Goal: Task Accomplishment & Management: Manage account settings

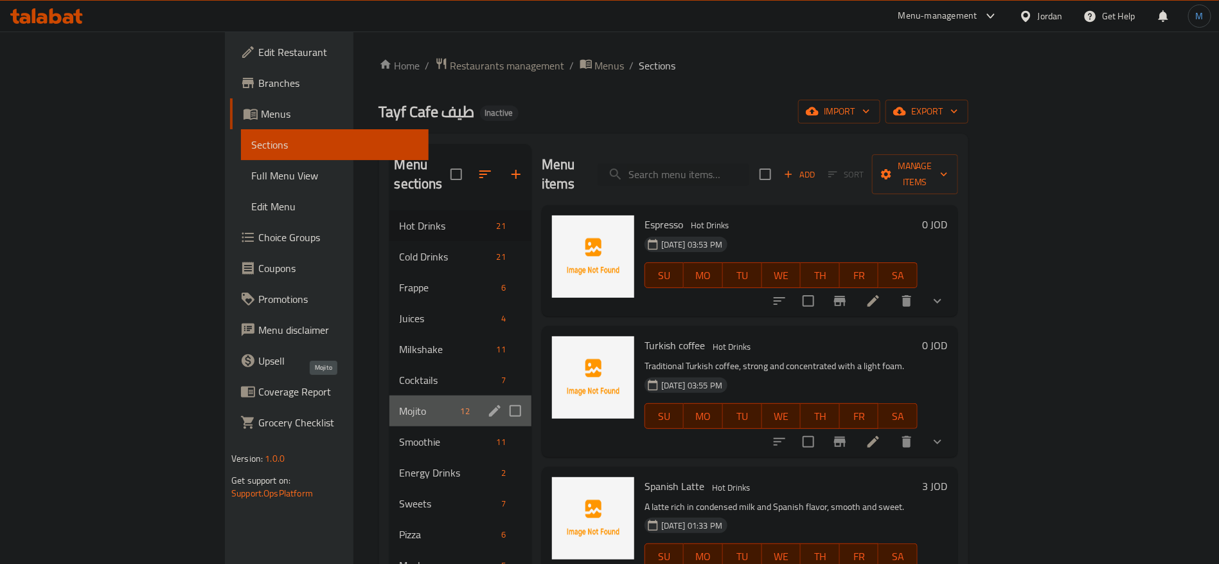
click at [400, 403] on span "Mojito" at bounding box center [428, 410] width 56 height 15
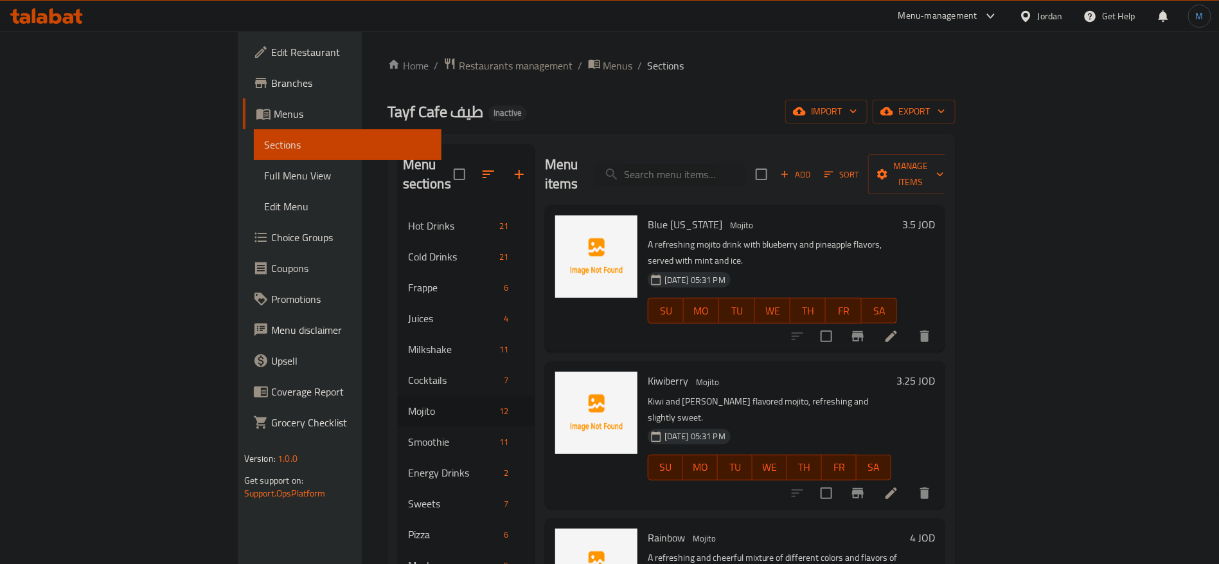
click at [909, 325] on li at bounding box center [891, 336] width 36 height 23
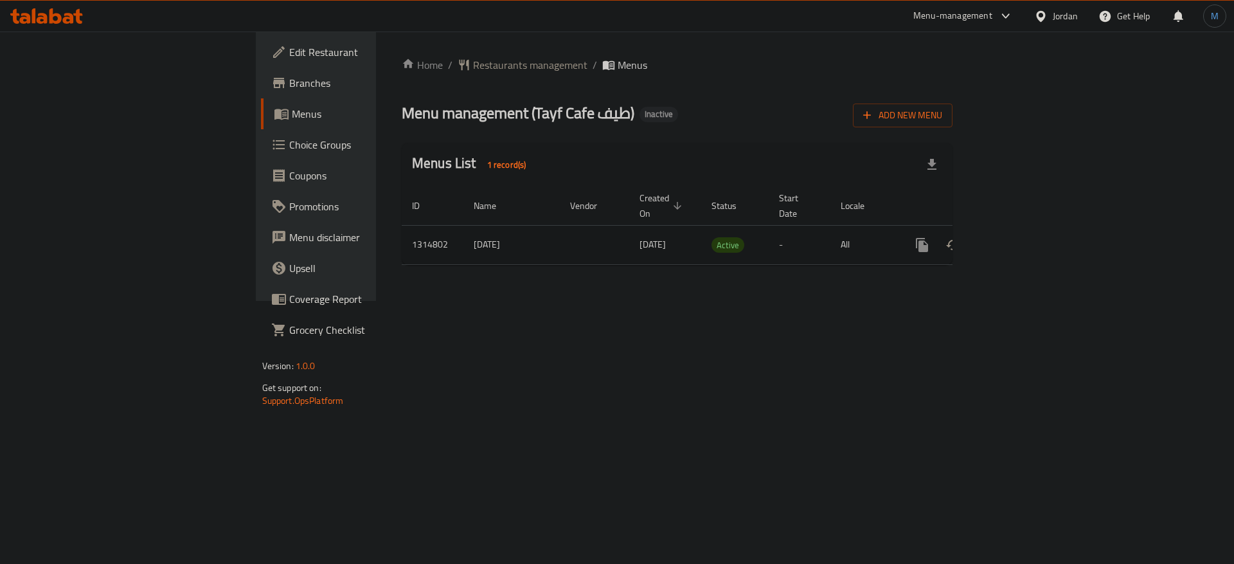
click at [1023, 237] on icon "enhanced table" at bounding box center [1014, 244] width 15 height 15
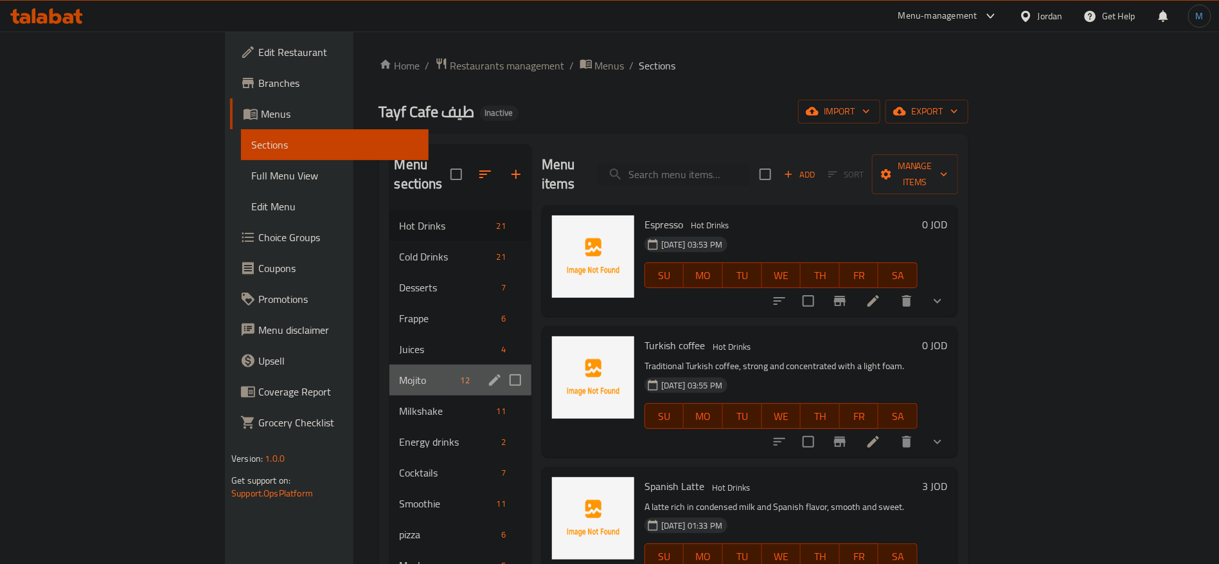
click at [389, 364] on div "Mojito 12" at bounding box center [460, 379] width 142 height 31
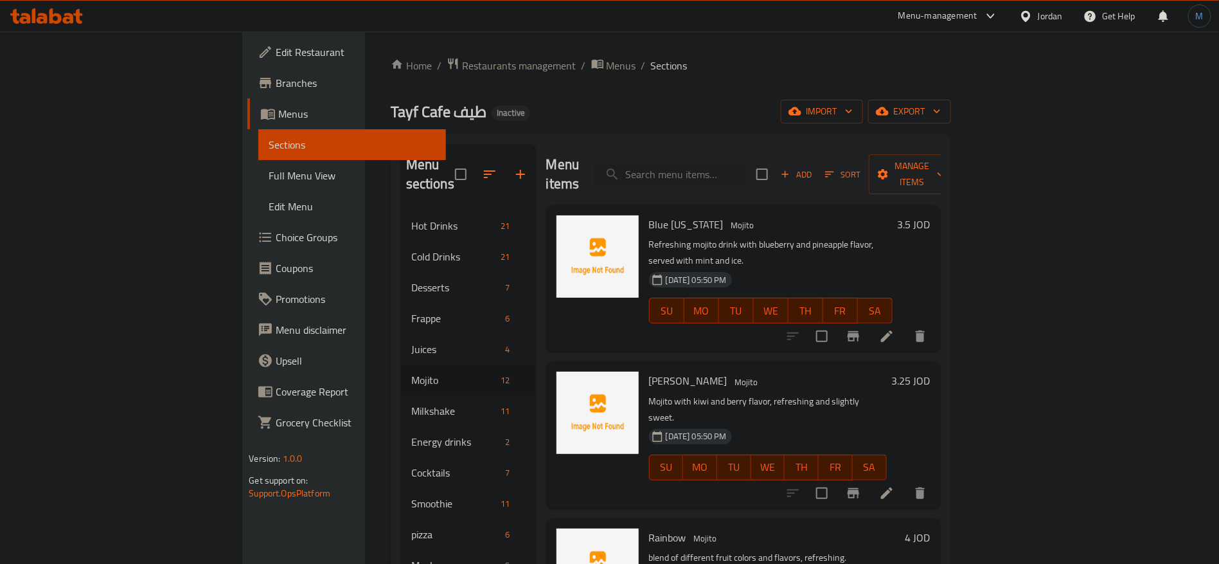
click at [895, 328] on icon at bounding box center [886, 335] width 15 height 15
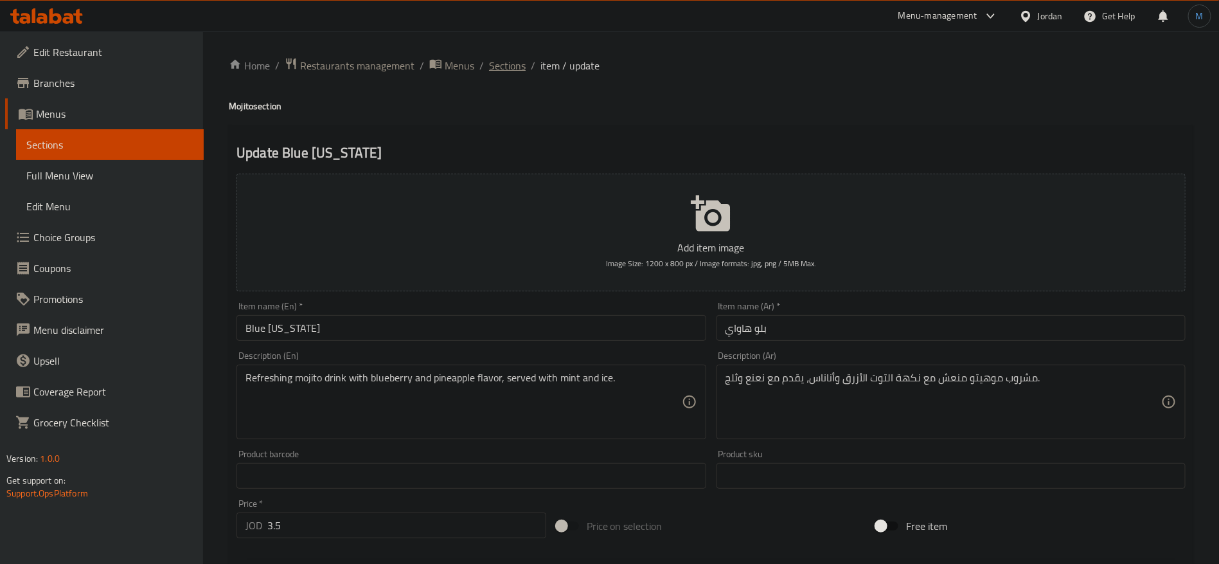
click at [500, 73] on span "Sections" at bounding box center [507, 65] width 37 height 15
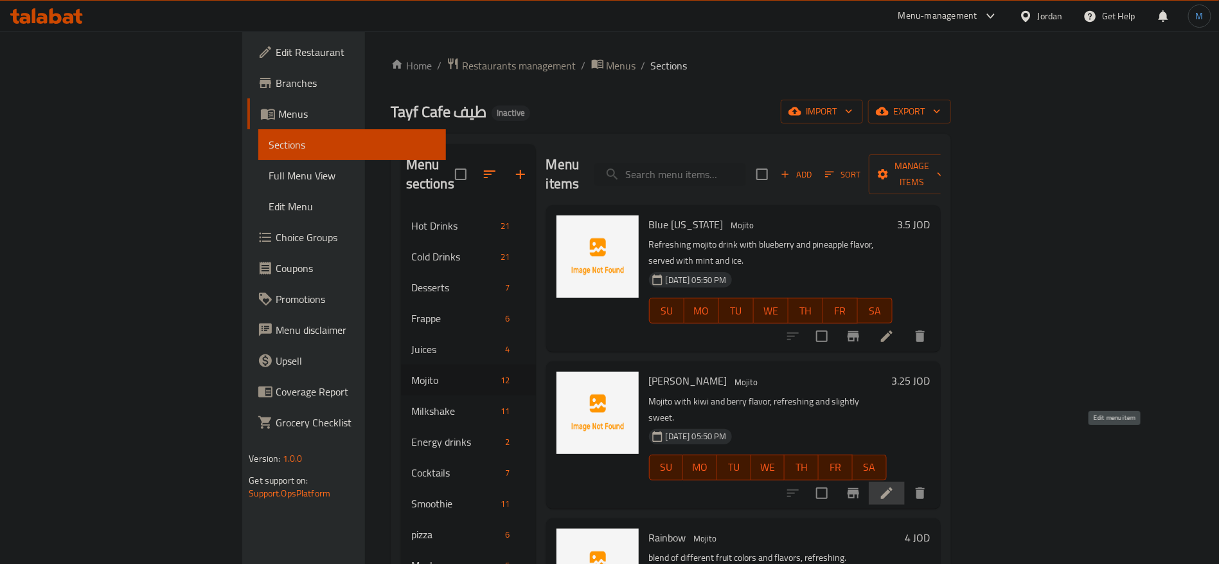
click at [895, 485] on icon at bounding box center [886, 492] width 15 height 15
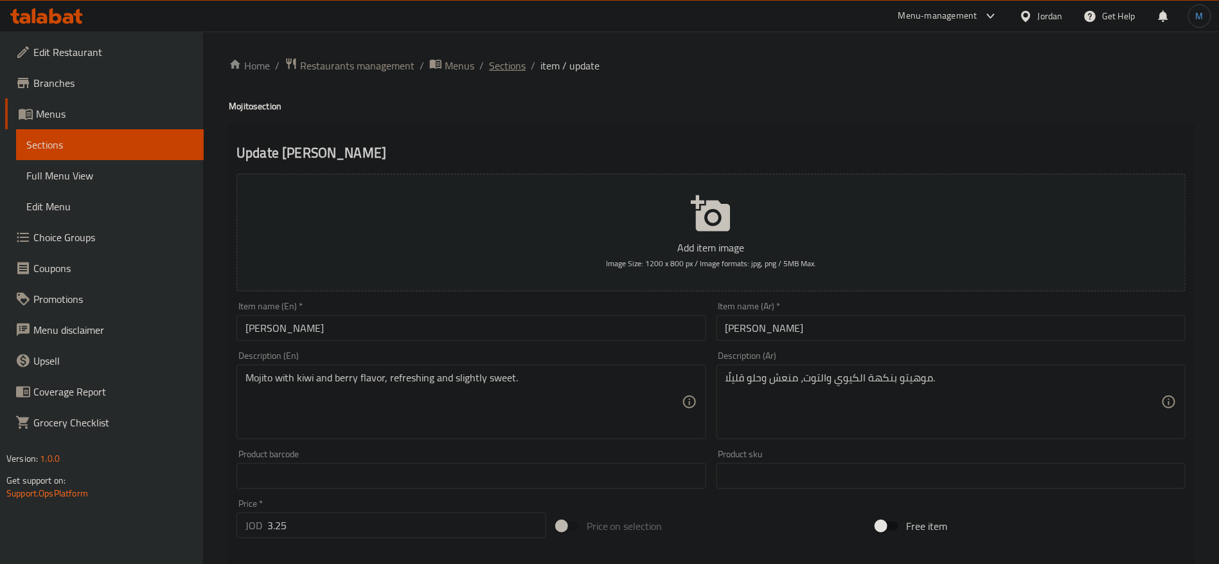
click at [516, 66] on span "Sections" at bounding box center [507, 65] width 37 height 15
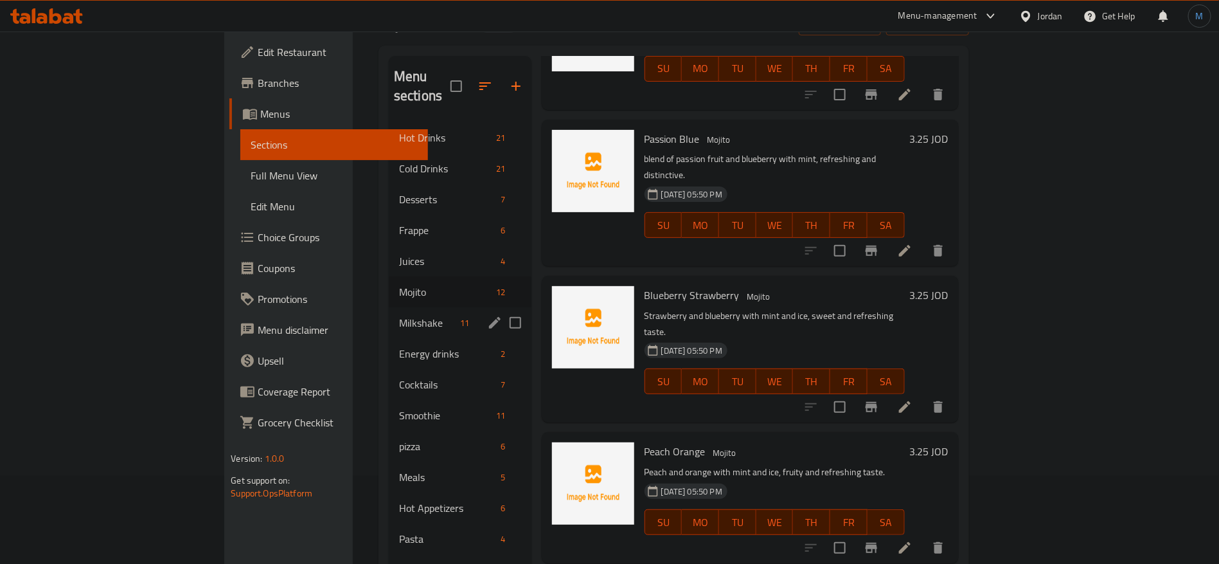
scroll to position [84, 0]
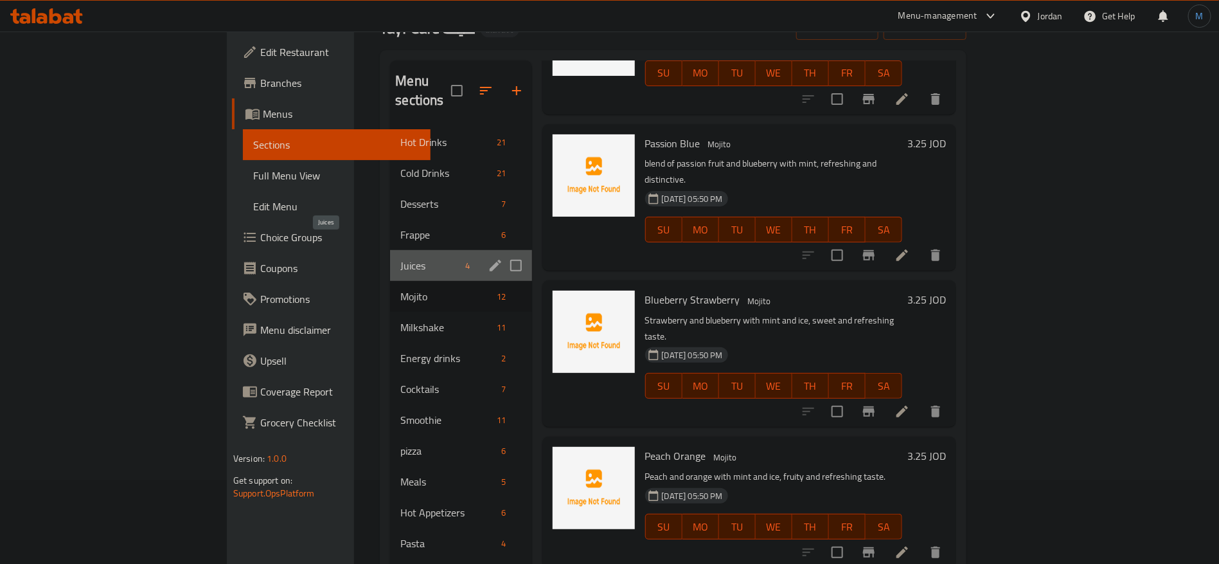
click at [400, 258] on span "Juices" at bounding box center [430, 265] width 60 height 15
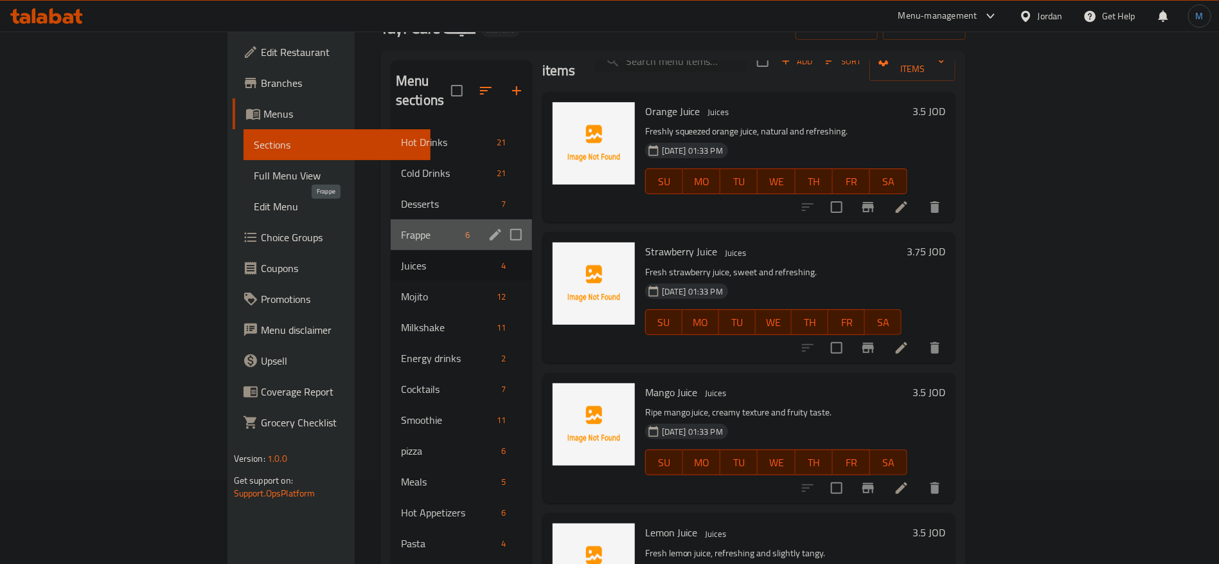
click at [401, 227] on span "Frappe" at bounding box center [431, 234] width 60 height 15
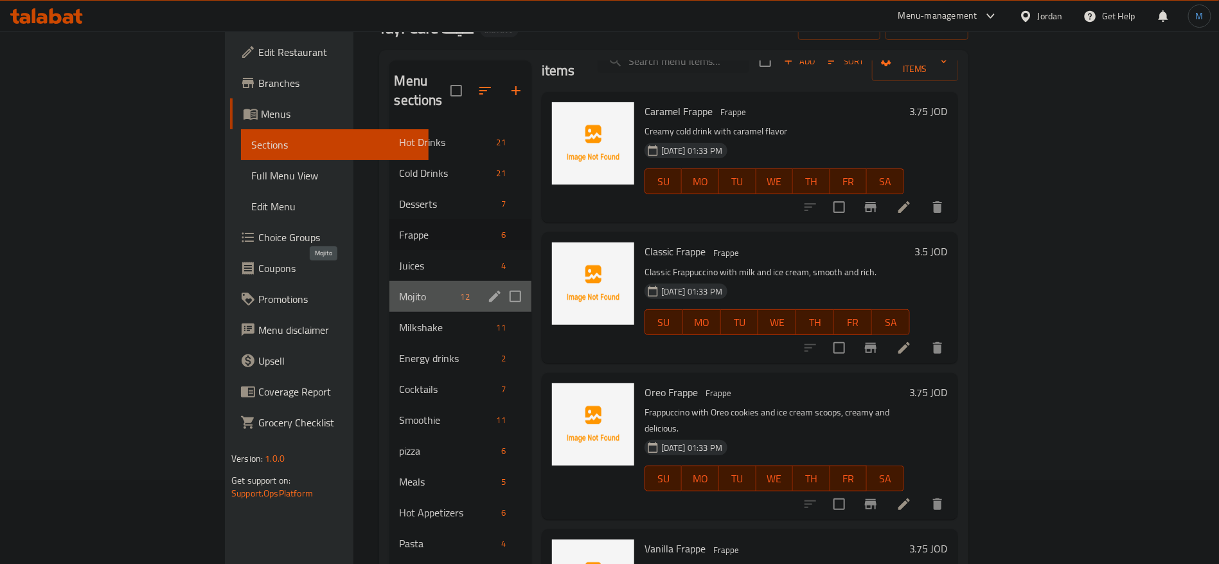
click at [400, 289] on span "Mojito" at bounding box center [428, 296] width 56 height 15
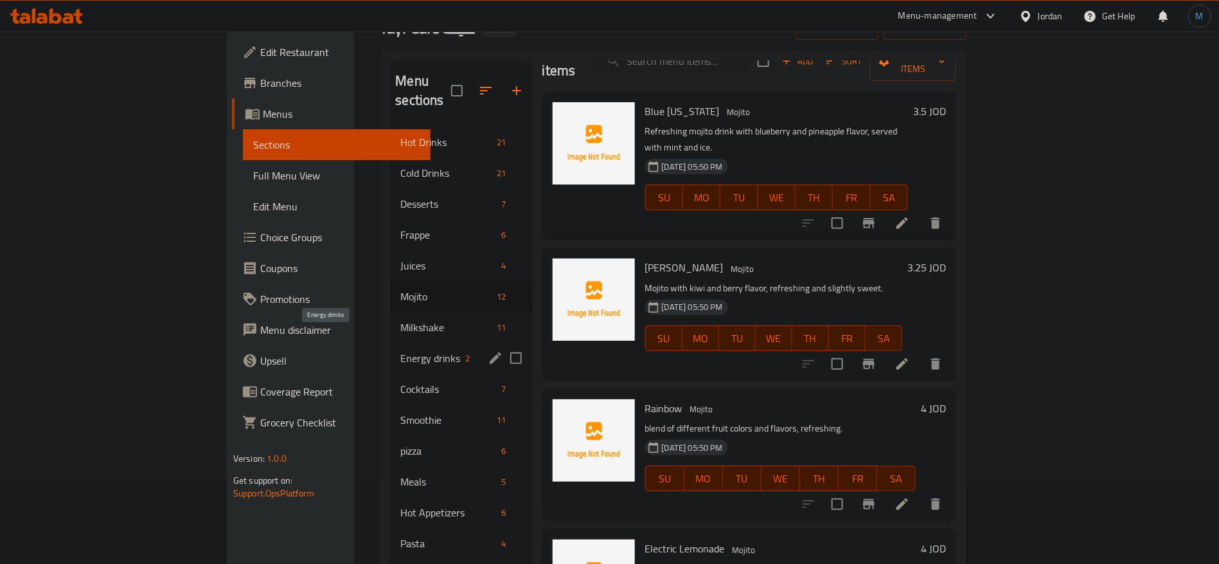
click at [400, 350] on span "Energy drinks" at bounding box center [430, 357] width 60 height 15
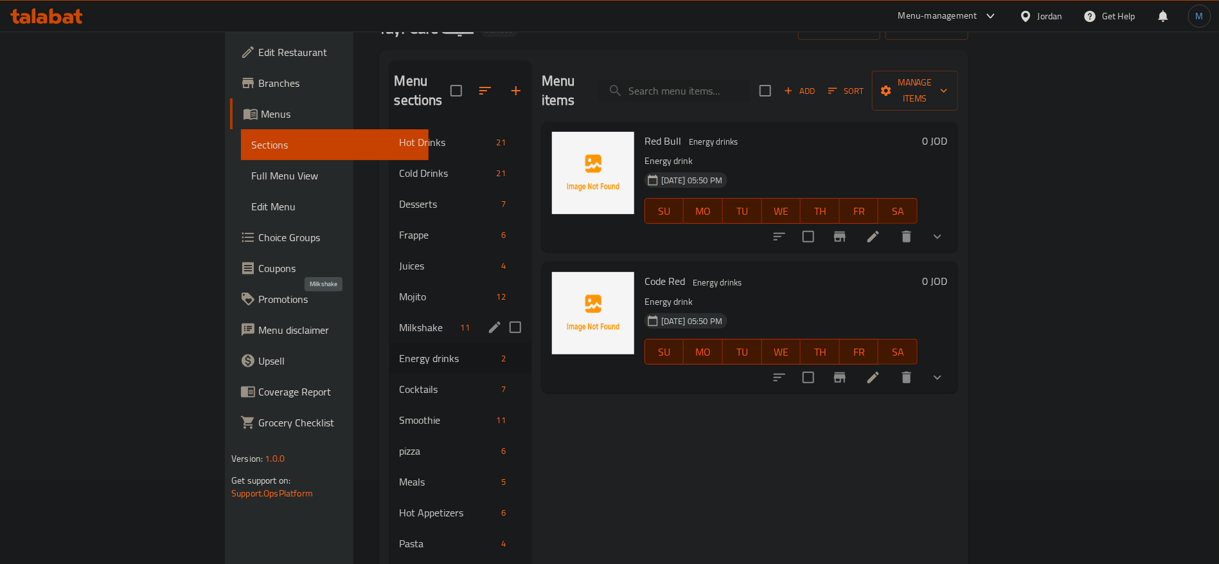
click at [400, 319] on span "Milkshake" at bounding box center [428, 326] width 56 height 15
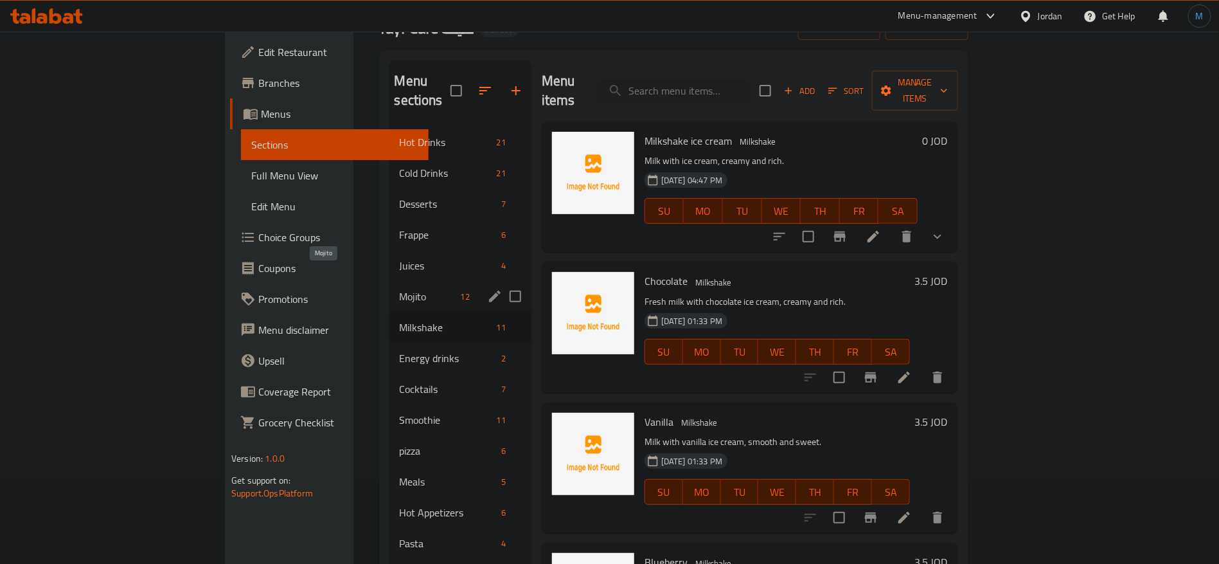
click at [400, 289] on span "Mojito" at bounding box center [428, 296] width 56 height 15
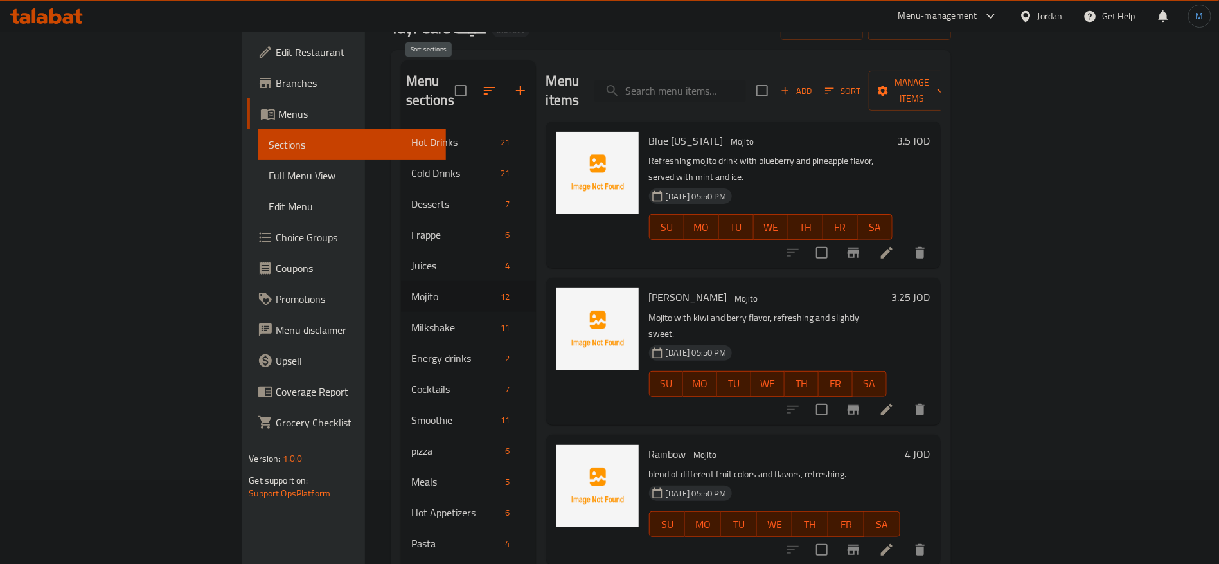
click at [482, 83] on icon "button" at bounding box center [489, 90] width 15 height 15
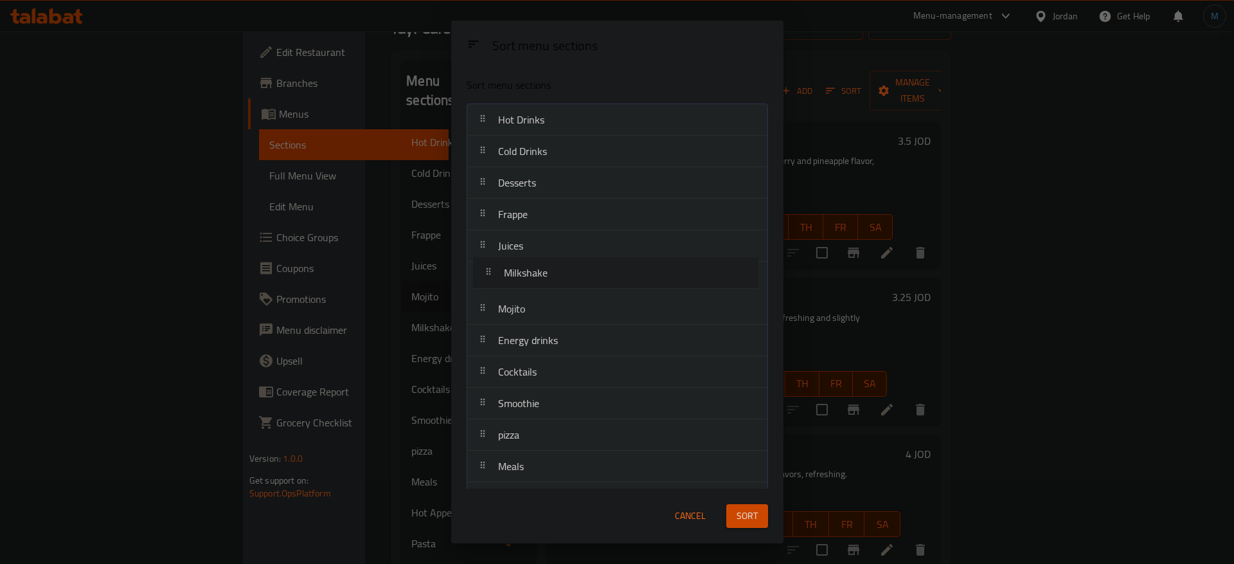
drag, startPoint x: 551, startPoint y: 323, endPoint x: 560, endPoint y: 283, distance: 40.1
click at [560, 283] on nav "Hot Drinks Cold Drinks Desserts Frappe Juices Mojito Milkshake Energy drinks Co…" at bounding box center [617, 355] width 301 height 505
click at [752, 514] on span "Sort" at bounding box center [747, 516] width 21 height 16
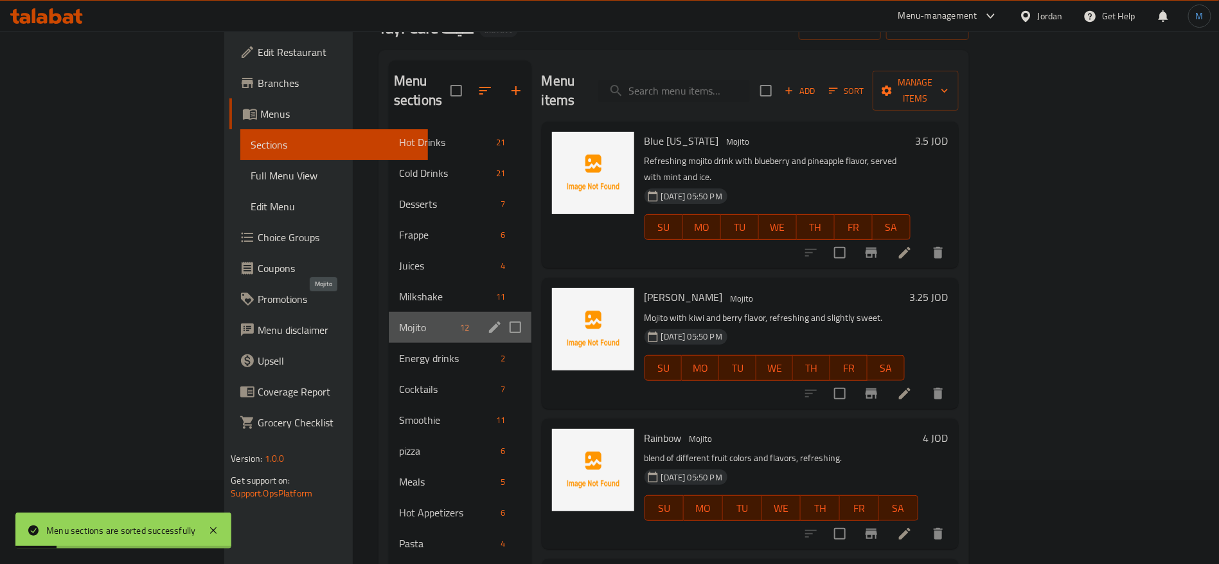
click at [399, 319] on span "Mojito" at bounding box center [427, 326] width 56 height 15
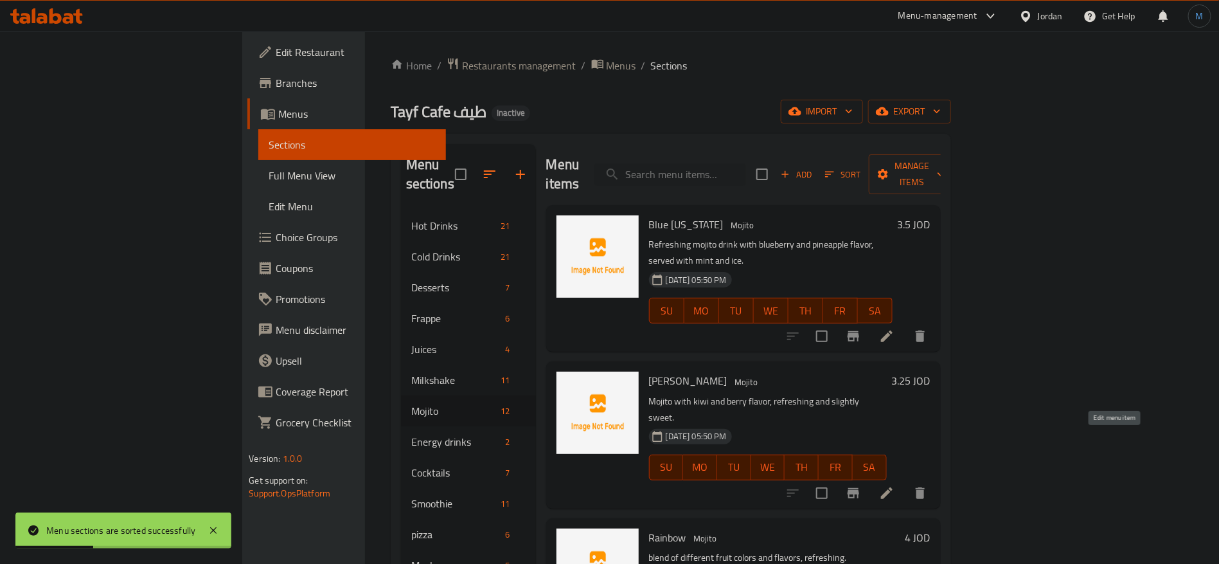
click at [895, 485] on icon at bounding box center [886, 492] width 15 height 15
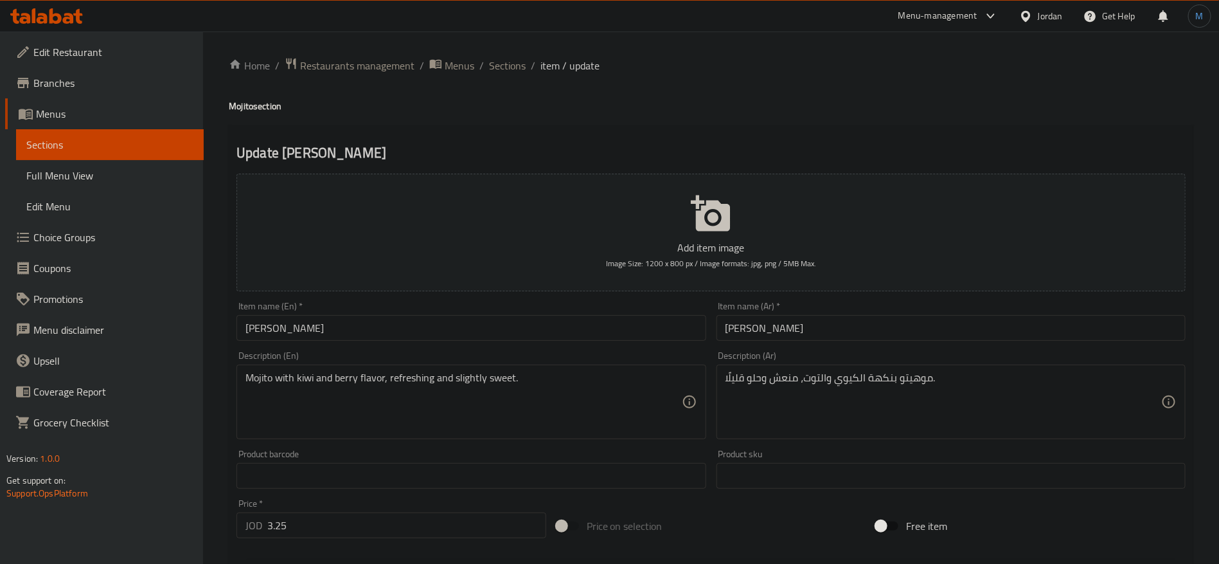
drag, startPoint x: 513, startPoint y: 62, endPoint x: 535, endPoint y: 79, distance: 27.5
click at [513, 62] on span "Sections" at bounding box center [507, 65] width 37 height 15
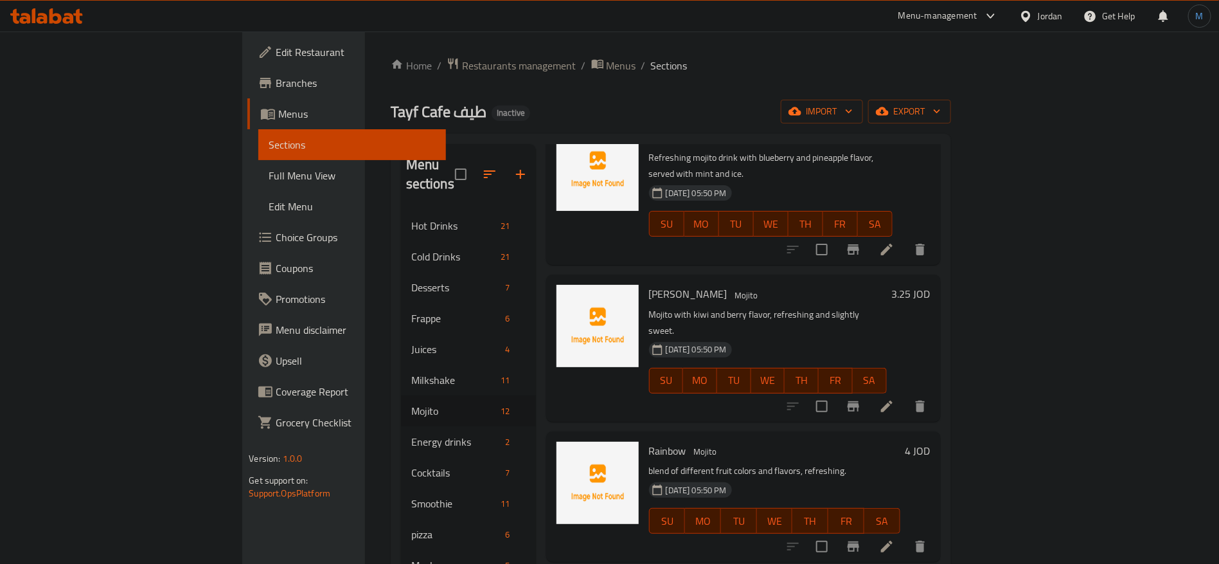
scroll to position [96, 0]
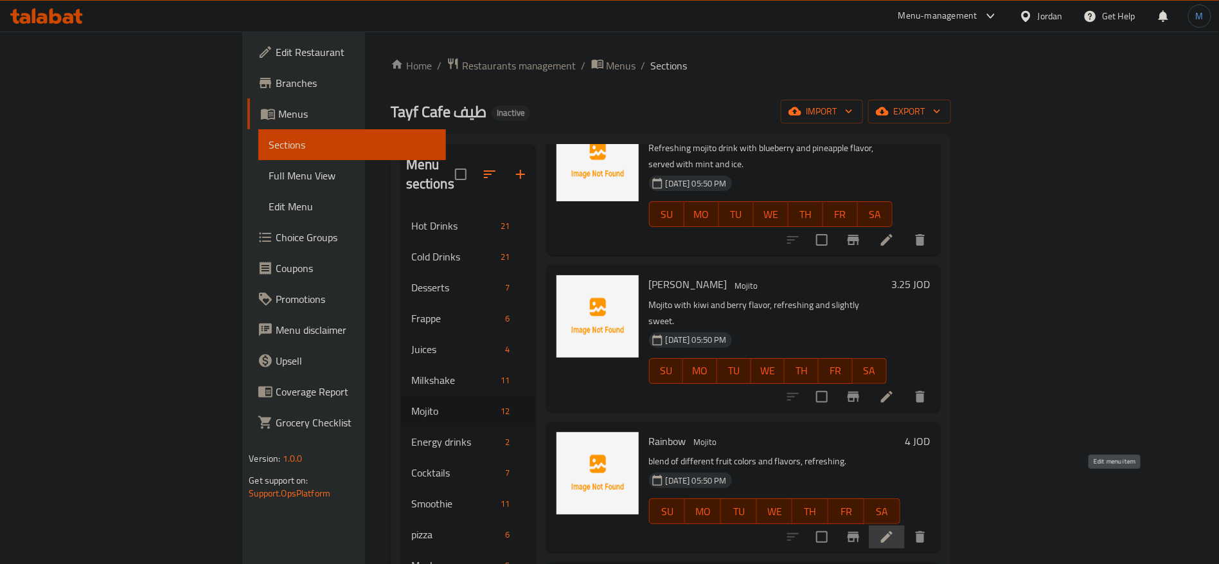
click at [895, 529] on icon at bounding box center [886, 536] width 15 height 15
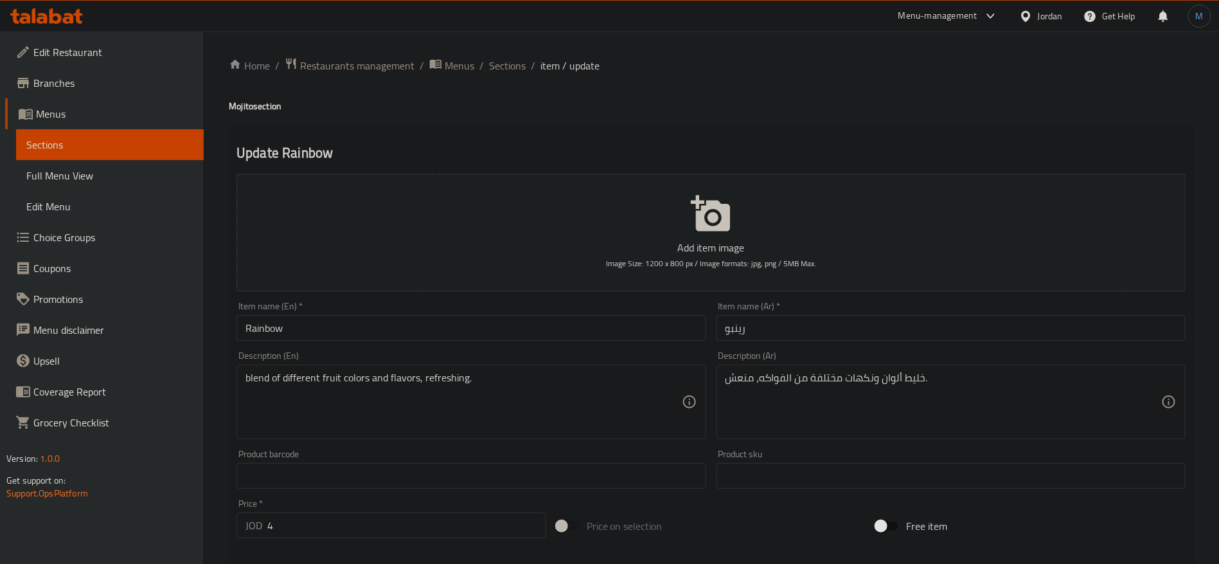
click at [636, 328] on input "Rainbow" at bounding box center [471, 328] width 469 height 26
paste textarea "مزيج من ألوان ونكهات الفواكه المختلفة"
type textarea "مزيج من ألوان ونكهات الفواكه المختلفة، منعش."
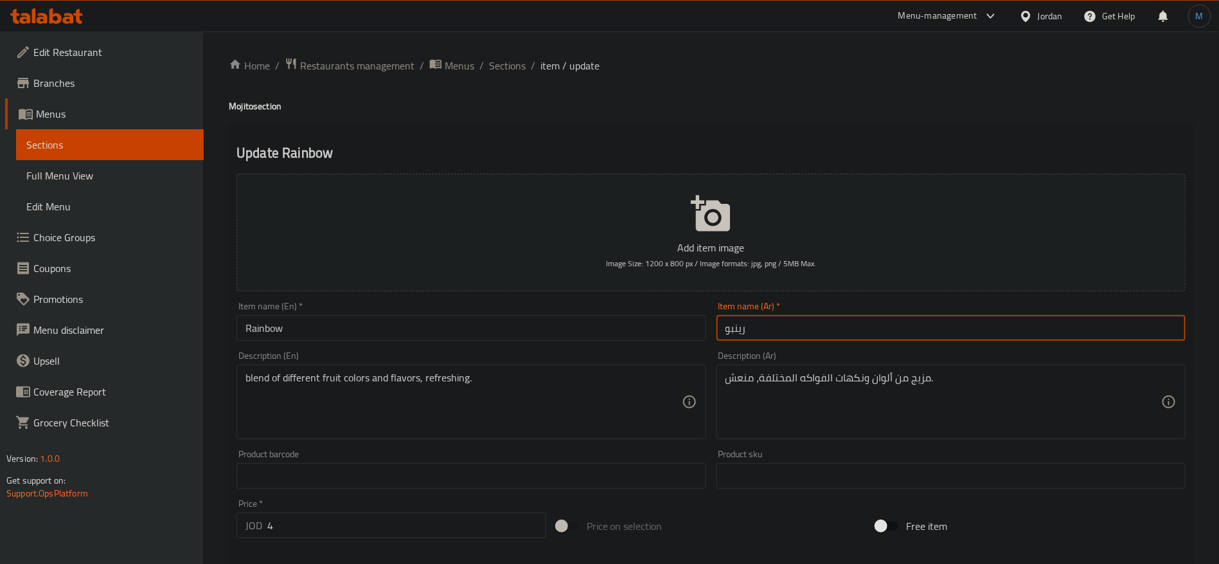
click at [813, 336] on input "رينبو" at bounding box center [951, 328] width 469 height 26
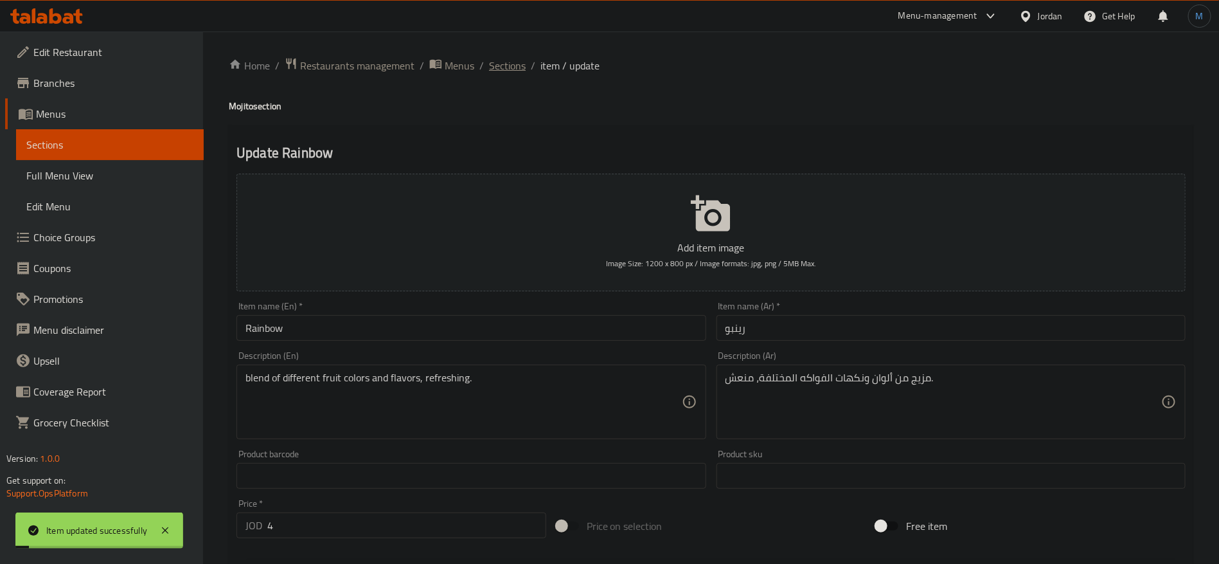
click at [504, 63] on span "Sections" at bounding box center [507, 65] width 37 height 15
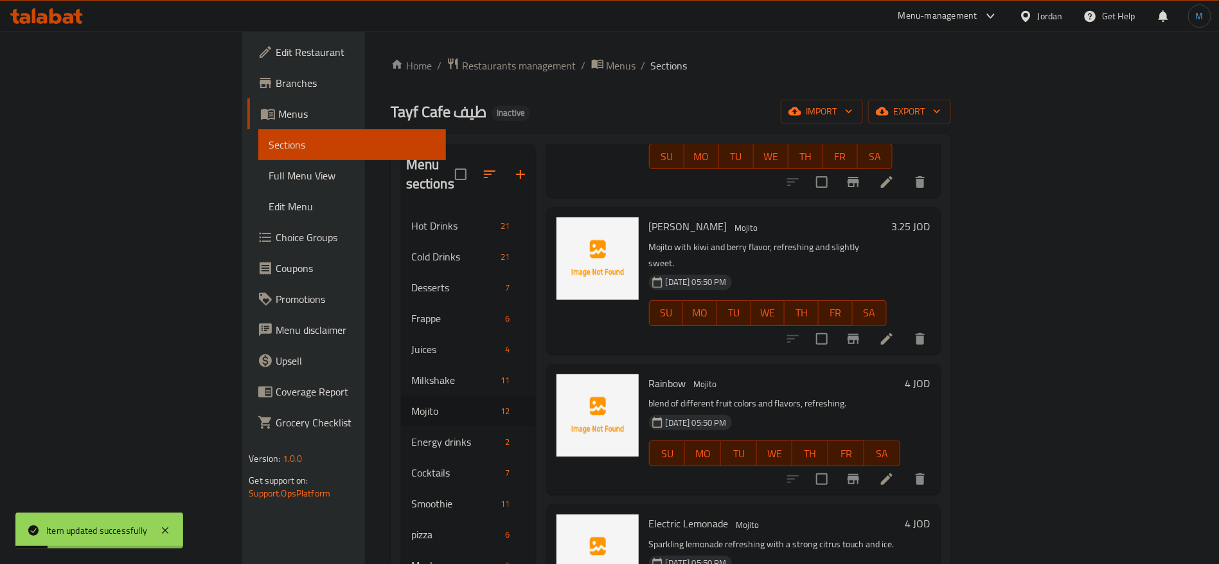
scroll to position [193, 0]
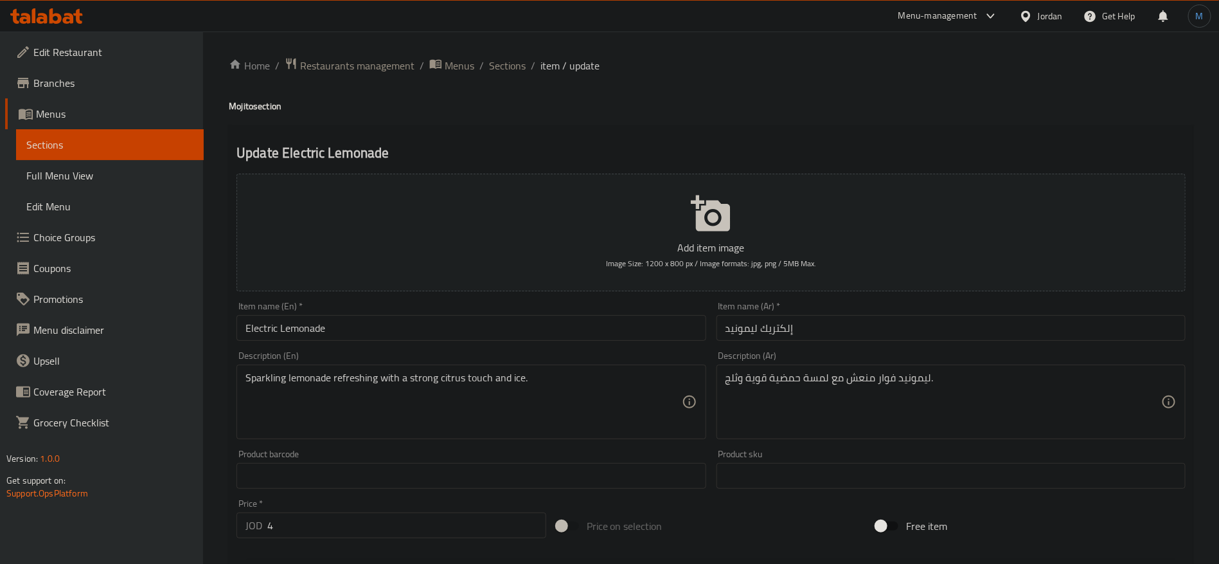
click at [586, 317] on input "Electric Lemonade" at bounding box center [471, 328] width 469 height 26
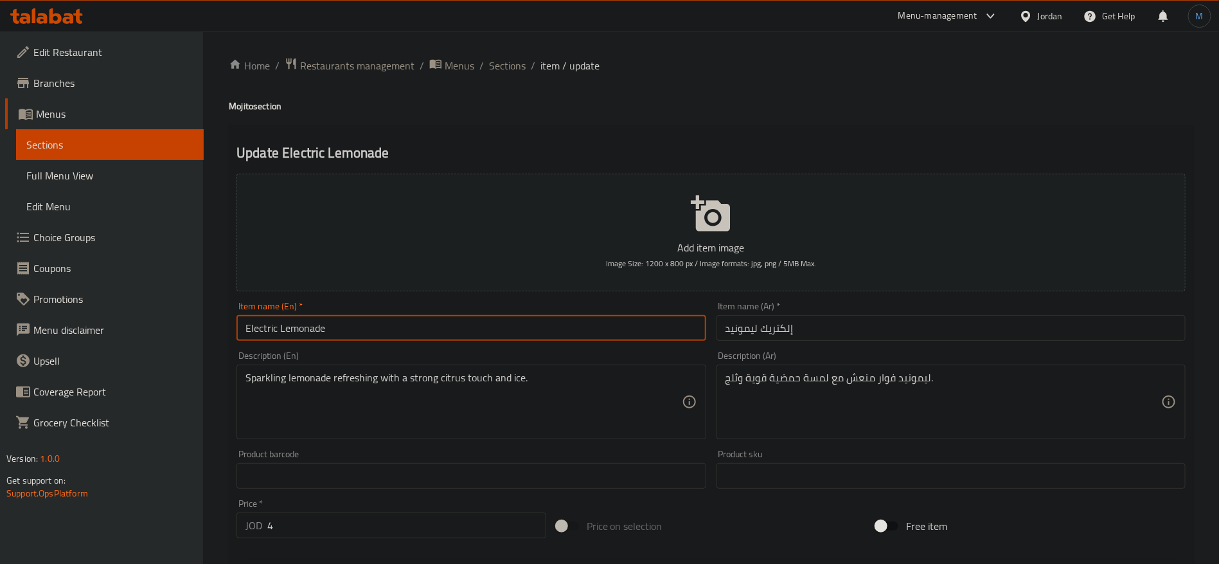
click at [586, 317] on input "Electric Lemonade" at bounding box center [471, 328] width 469 height 26
click at [747, 326] on input "إلكتريك ليمونيد" at bounding box center [951, 328] width 469 height 26
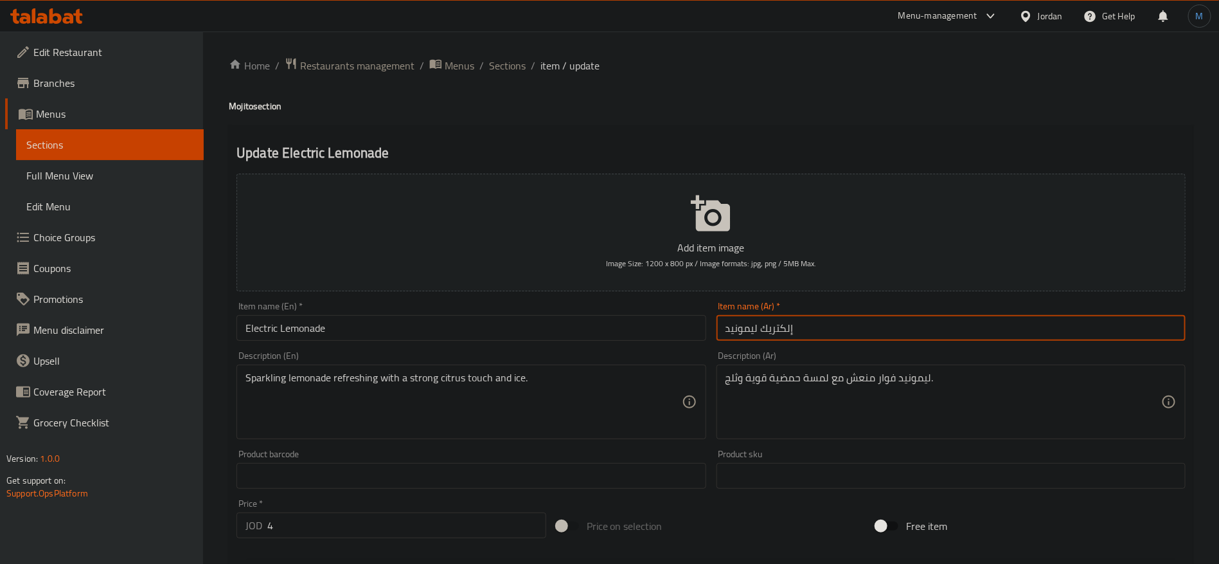
click at [747, 326] on input "إلكتريك ليمونيد" at bounding box center [951, 328] width 469 height 26
paste input "ليمونادة"
type input "ليمونادة إلكتريك"
click at [515, 325] on input "Electric Lemonade" at bounding box center [471, 328] width 469 height 26
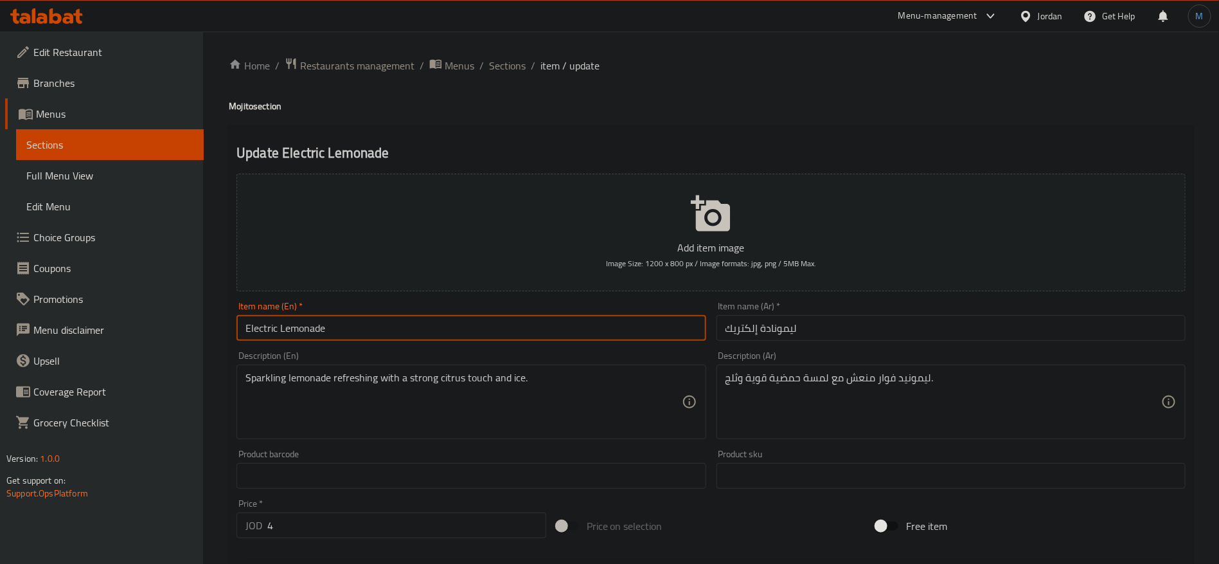
drag, startPoint x: 515, startPoint y: 325, endPoint x: 432, endPoint y: 325, distance: 83.6
click at [432, 325] on input "Electric Lemonade" at bounding box center [471, 328] width 469 height 26
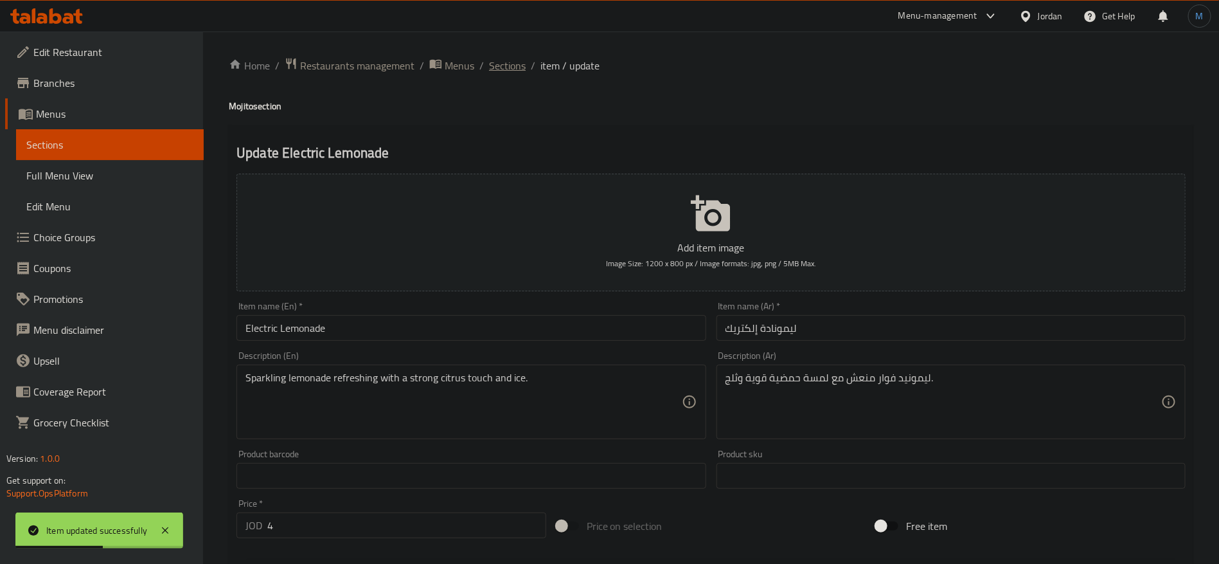
click at [519, 58] on span "Sections" at bounding box center [507, 65] width 37 height 15
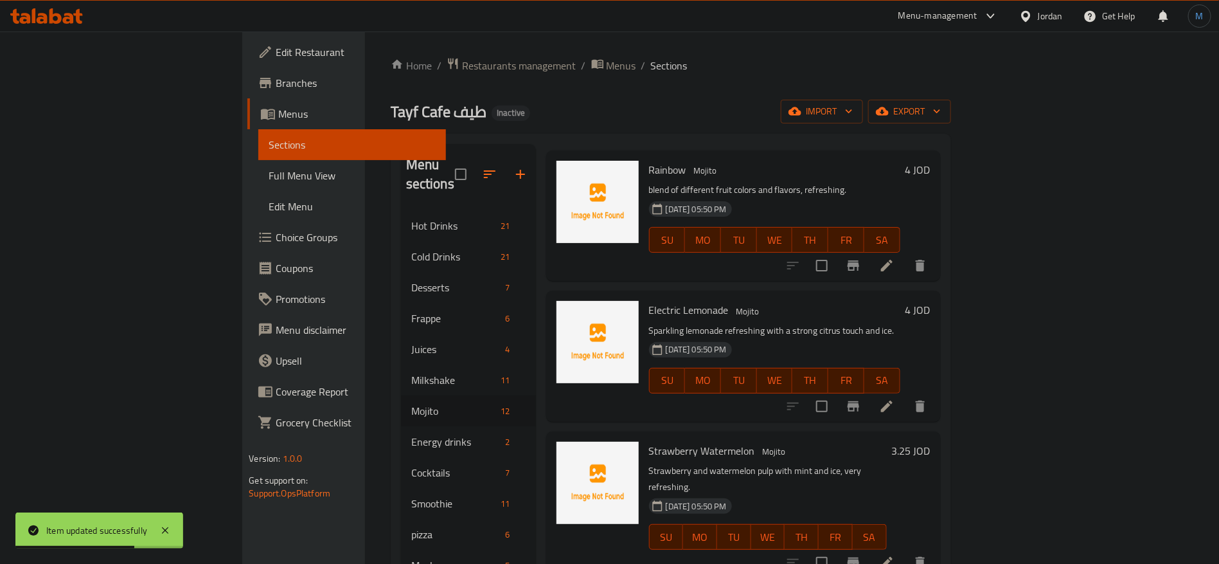
scroll to position [386, 0]
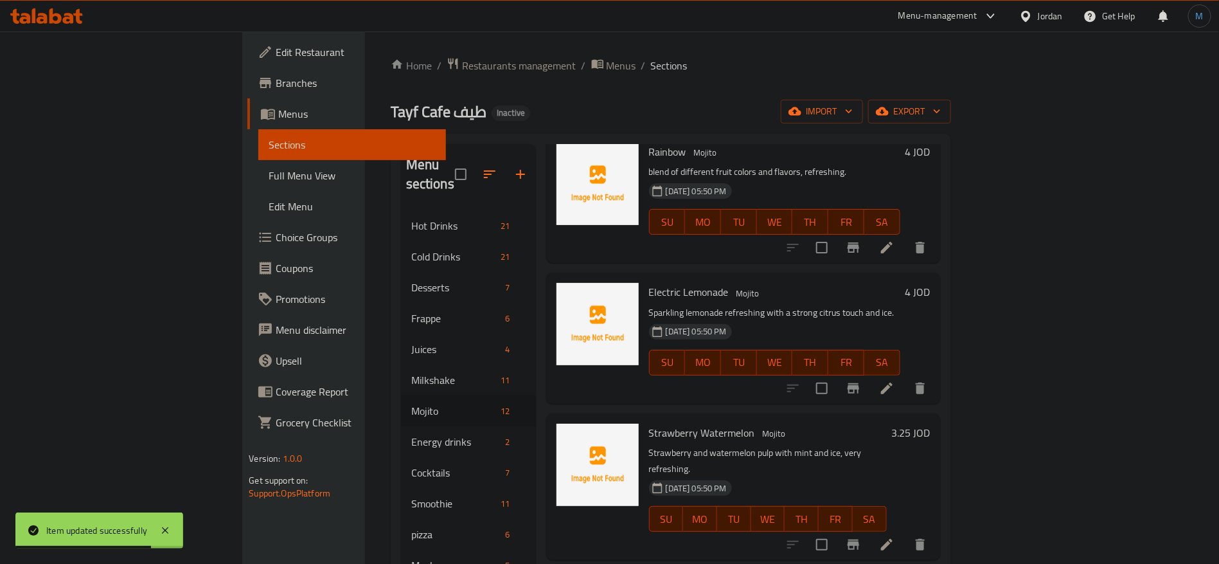
click at [905, 533] on li at bounding box center [887, 544] width 36 height 23
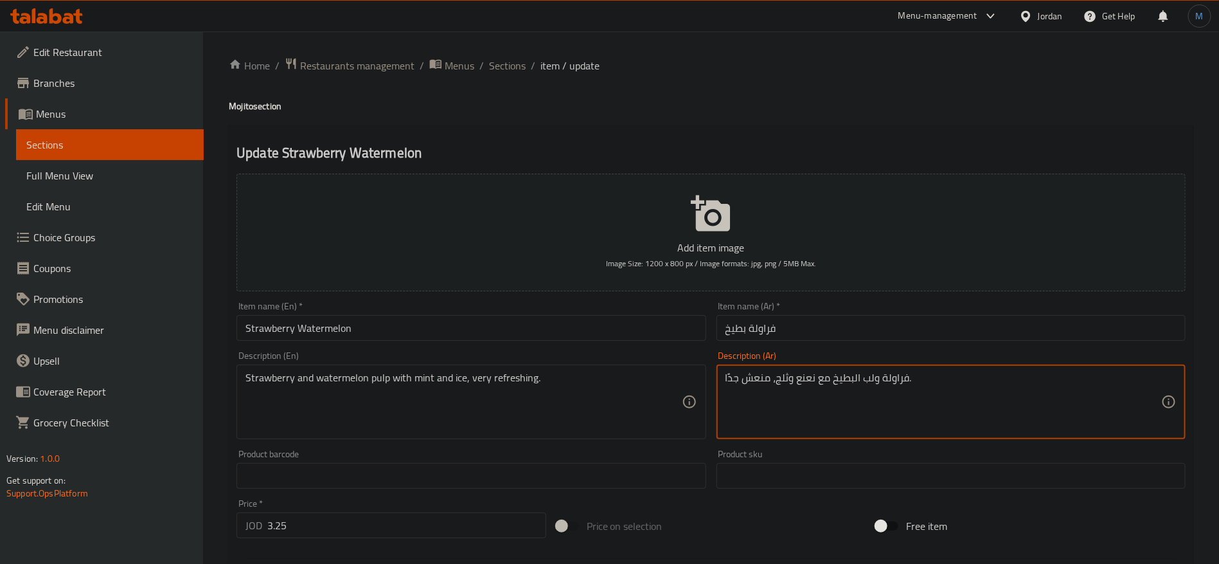
click at [805, 380] on textarea "فراولة ولب البطيخ مع نعنع وثلج، منعش جدًا." at bounding box center [944, 401] width 436 height 61
click at [805, 376] on textarea "فراولة ولب البطيخ مع نعنع وثلج، منعش جدًا." at bounding box center [944, 401] width 436 height 61
click at [805, 377] on textarea "فراولة ولب البطيخ مع نعنع وثلج، منعش جدًا." at bounding box center [944, 401] width 436 height 61
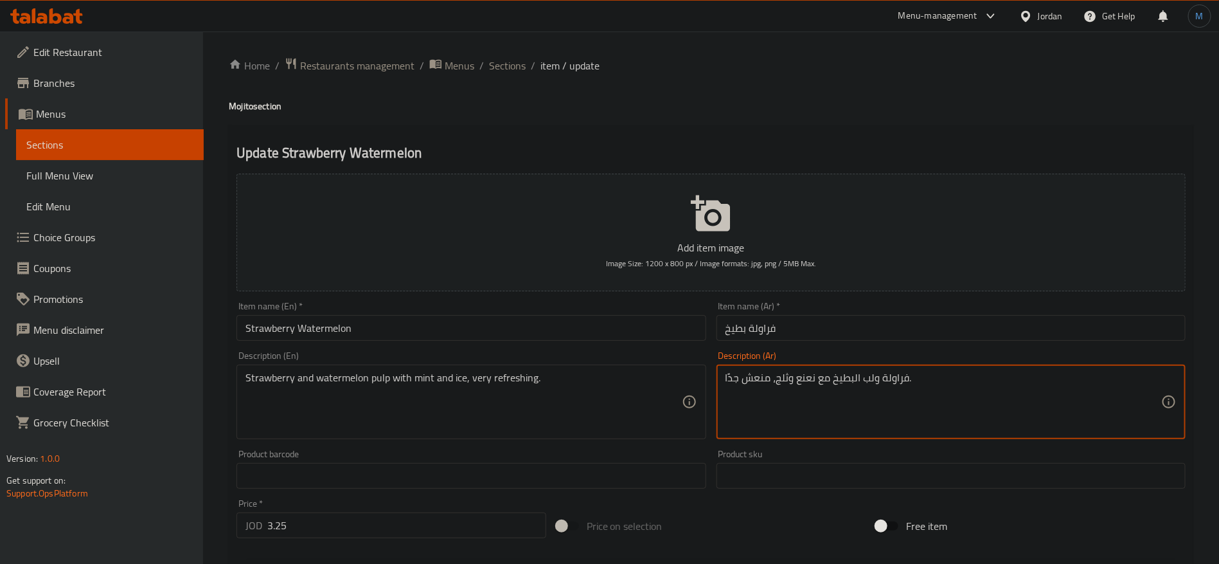
click at [805, 377] on textarea "فراولة ولب البطيخ مع نعنع وثلج، منعش جدًا." at bounding box center [944, 401] width 436 height 61
type textarea "فراولة ولب البطيخ مع نعناع وثلج، منعش جدًا."
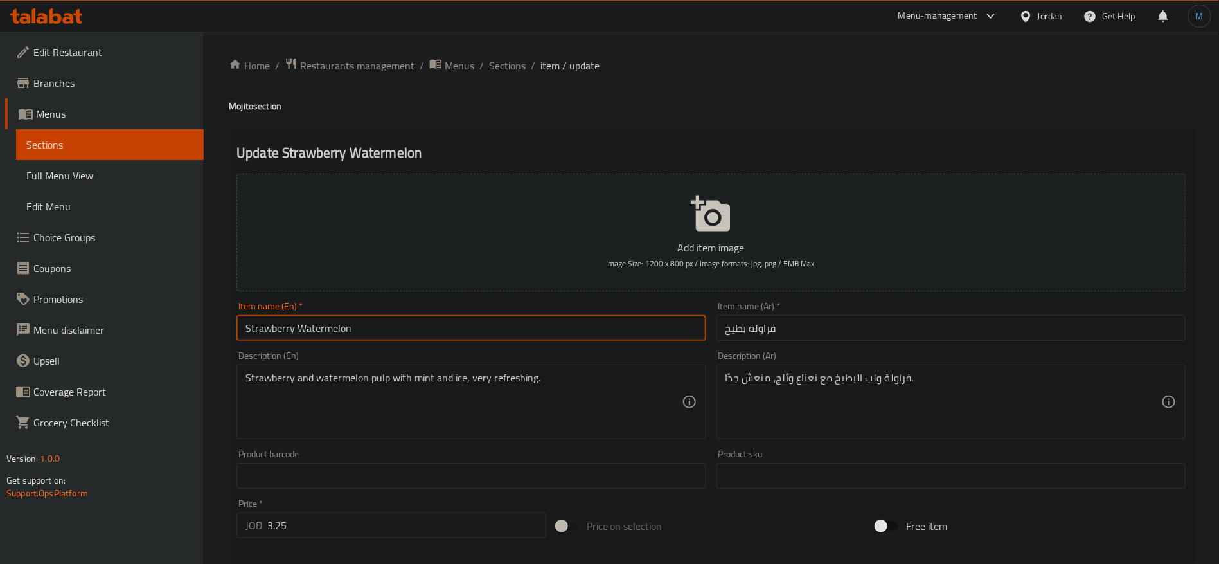
click at [575, 315] on input "Strawberry Watermelon" at bounding box center [471, 328] width 469 height 26
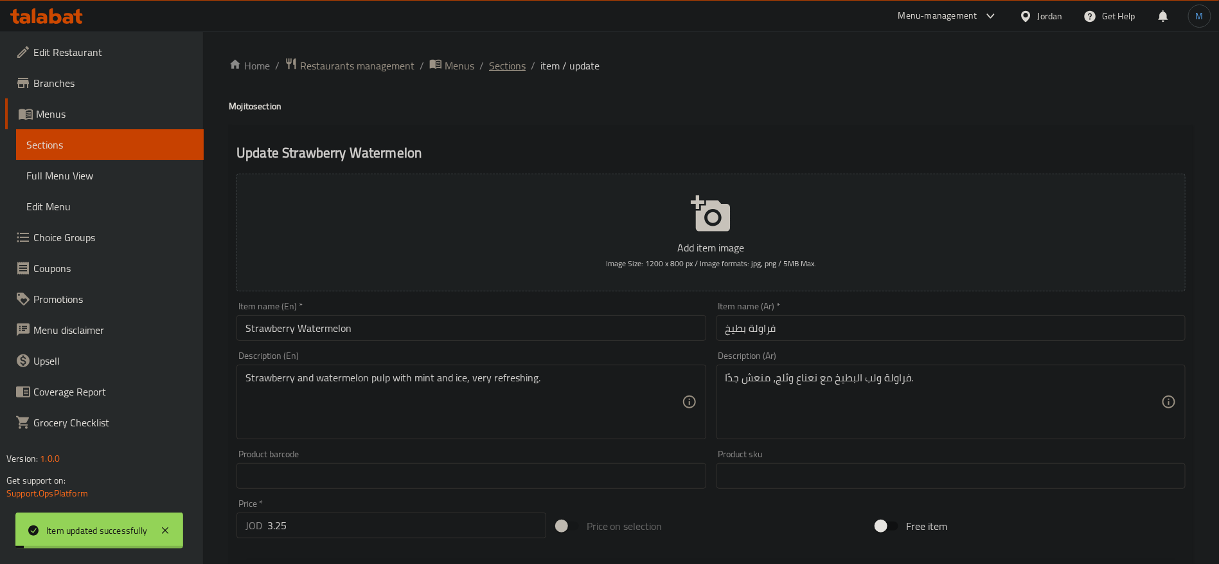
click at [505, 69] on span "Sections" at bounding box center [507, 65] width 37 height 15
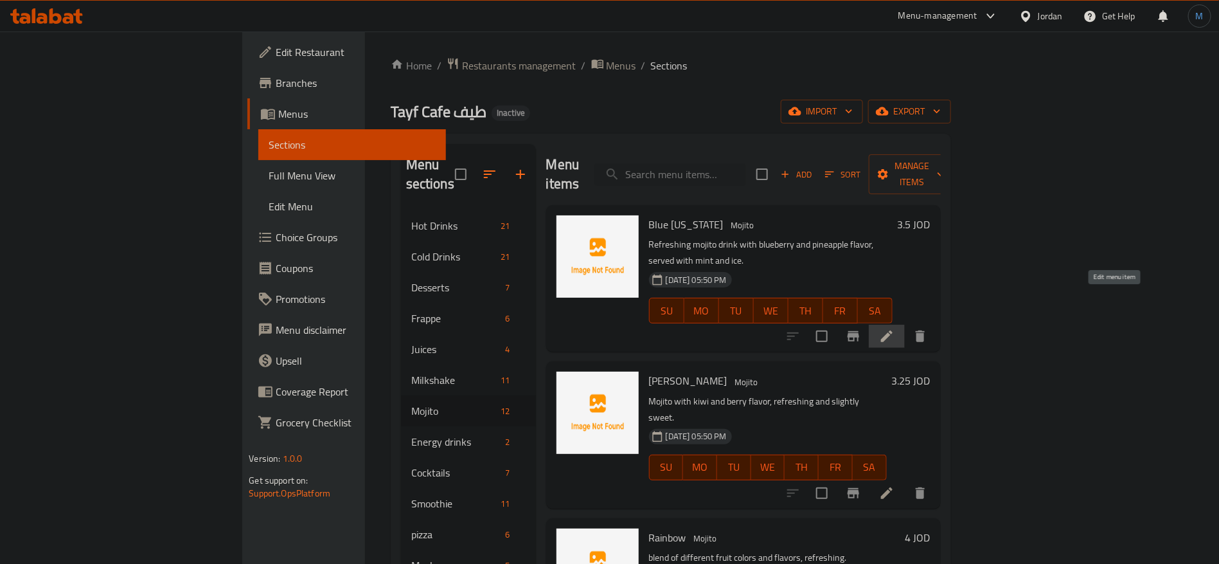
click at [895, 328] on icon at bounding box center [886, 335] width 15 height 15
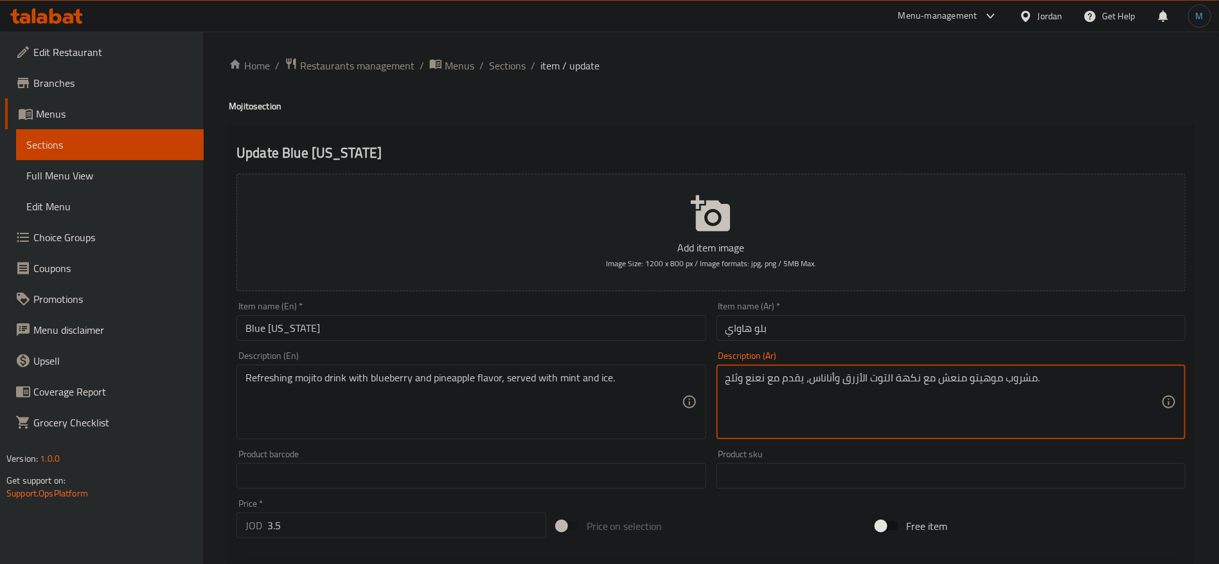
click at [760, 372] on textarea "مشروب موهيتو منعش مع نكهة التوت الأزرق وأناناس، يقدم مع نعنع وثلج." at bounding box center [944, 401] width 436 height 61
type textarea "مشروب موهيتو منعش مع نكهة التوت الأزرق وأناناس، يقدم مع نعناع وثلج."
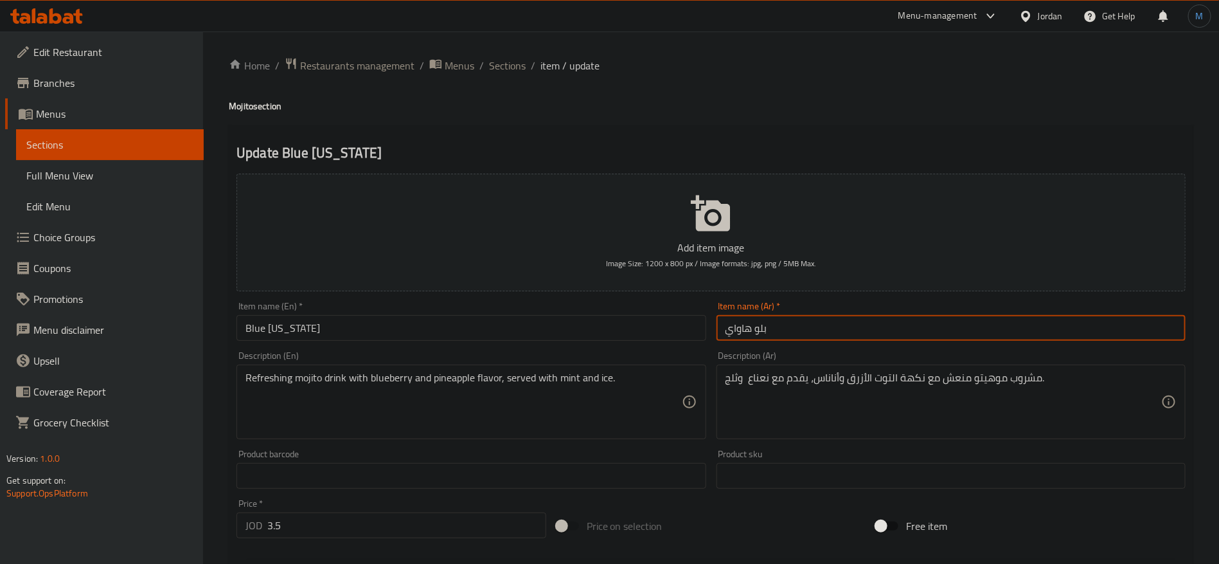
click at [778, 336] on input "بلو هاواي" at bounding box center [951, 328] width 469 height 26
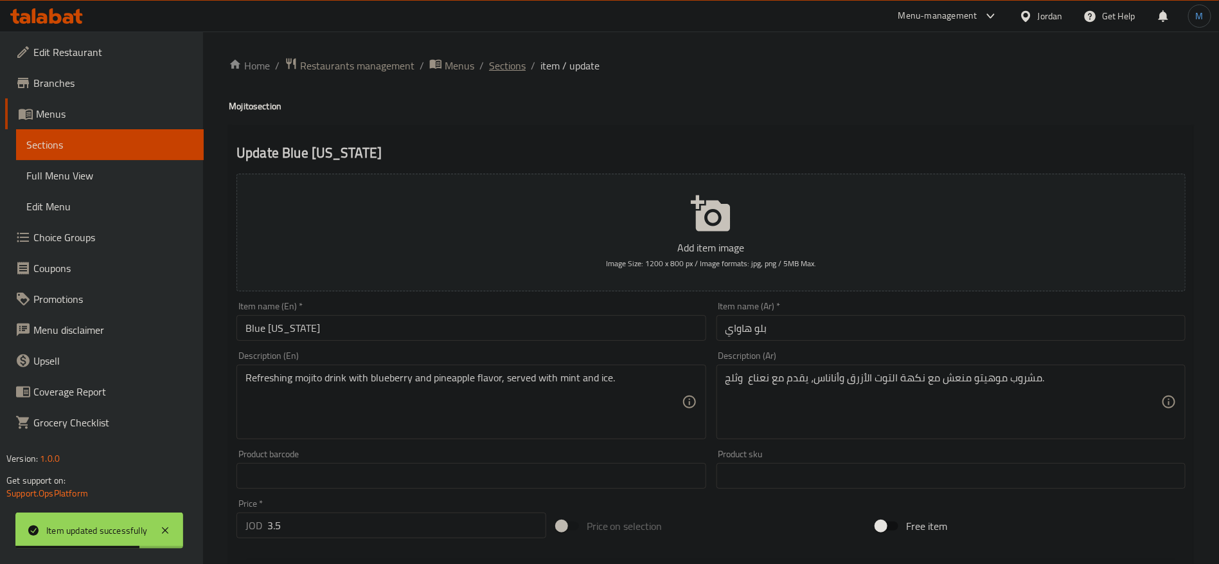
click at [521, 63] on span "Sections" at bounding box center [507, 65] width 37 height 15
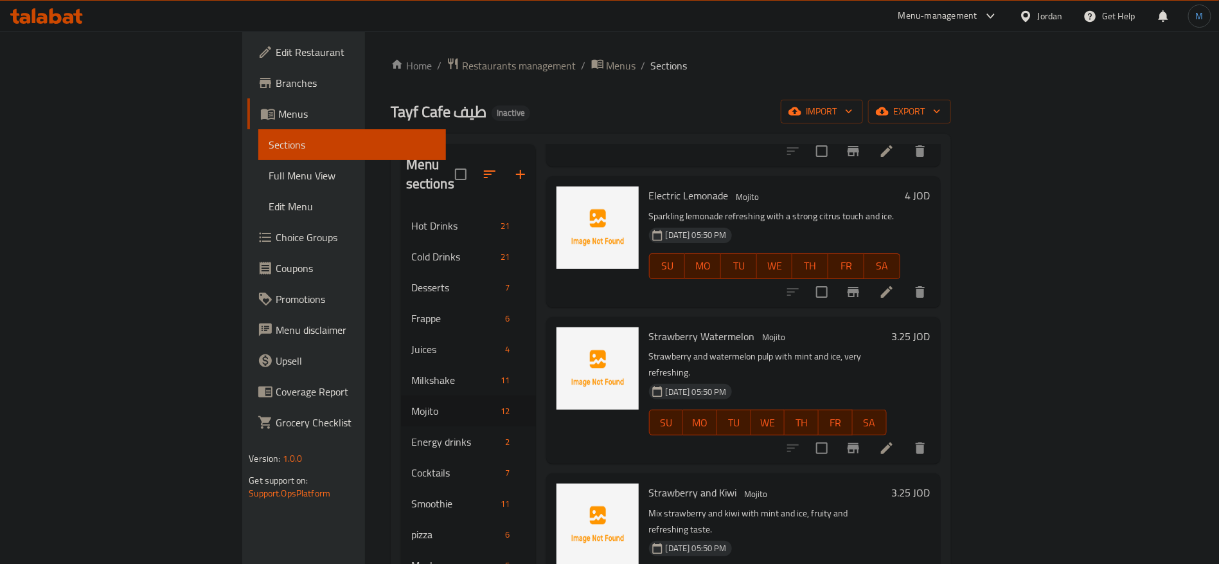
scroll to position [675, 0]
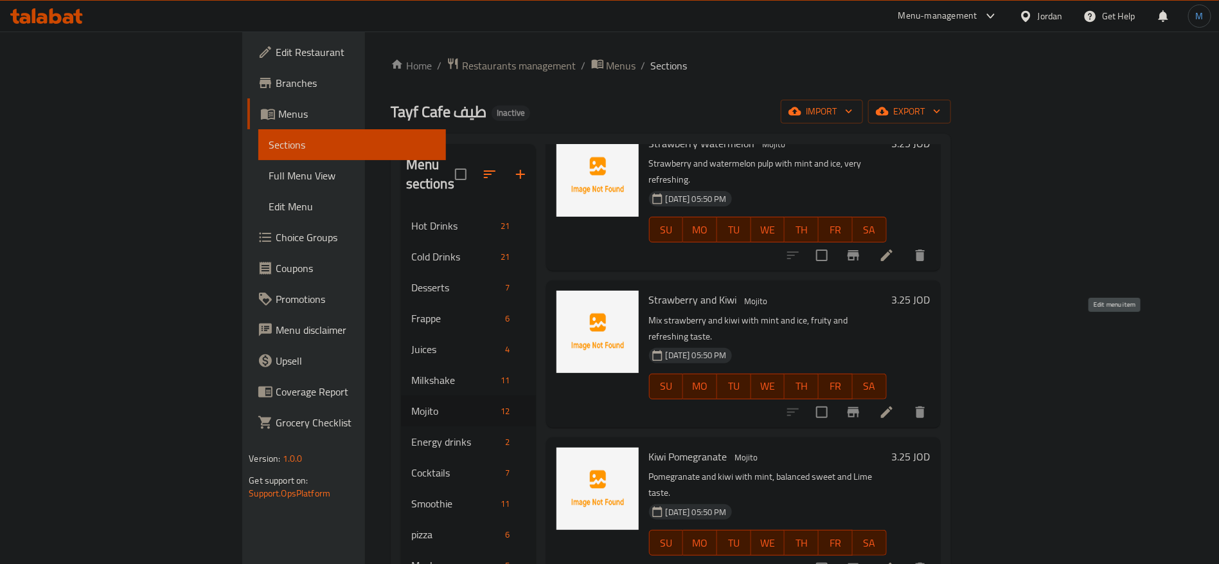
click at [893, 406] on icon at bounding box center [887, 412] width 12 height 12
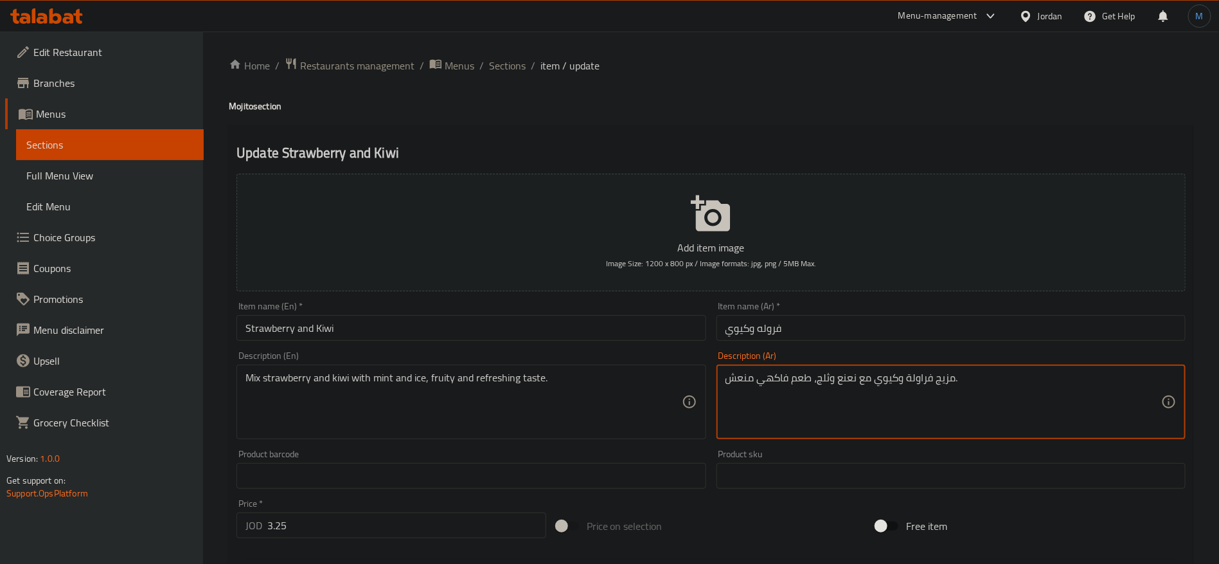
click at [839, 377] on textarea "مزيج فراولة وكيوي مع نعنع وثلج، طعم فاكهي منعش." at bounding box center [944, 401] width 436 height 61
click at [839, 378] on textarea "مزيج فراولة وكيوي مع نعنع وثلج، طعم فاكهي منعش." at bounding box center [944, 401] width 436 height 61
click at [844, 378] on textarea "مزيج فراولة وكيوي مع نعنع وثلج، طعم فاكهي منعش." at bounding box center [944, 401] width 436 height 61
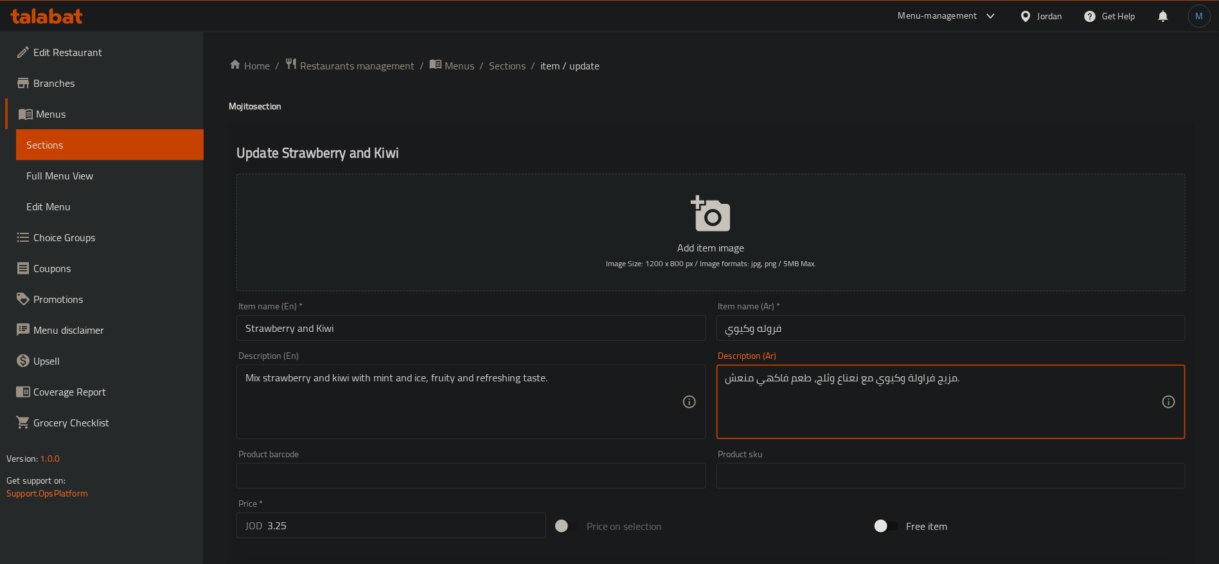
type textarea "مزيج فراولة وكيوي مع نعناع وثلج، طعم فاكهي منعش."
click at [516, 332] on input "Strawberry and Kiwi" at bounding box center [471, 328] width 469 height 26
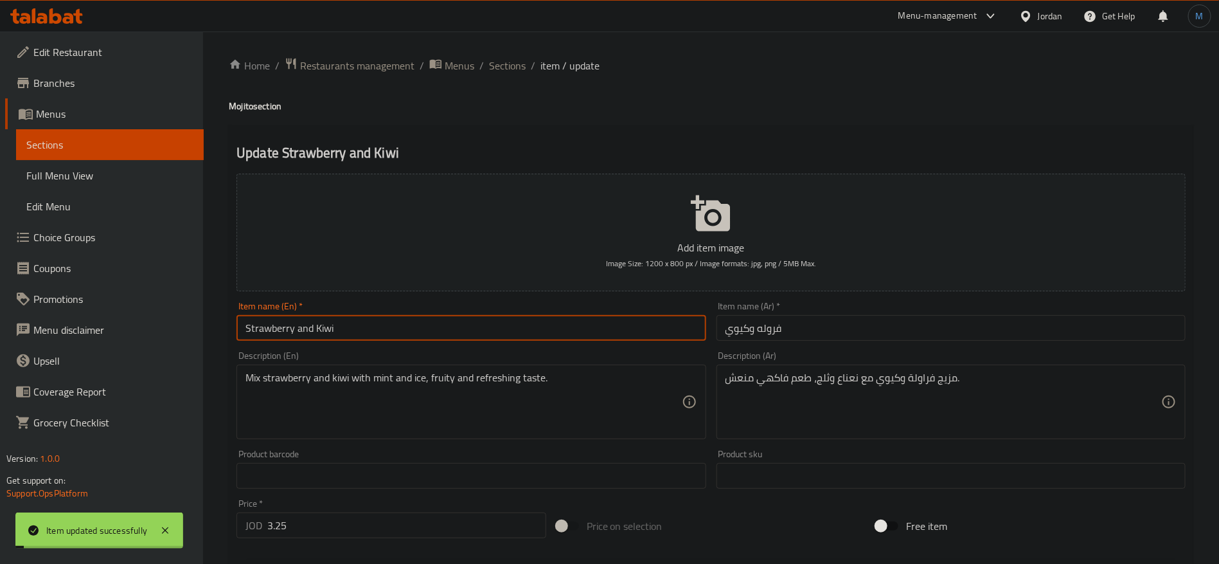
click at [483, 54] on div "Home / Restaurants management / Menus / Sections / item / update Mojito section…" at bounding box center [711, 469] width 1016 height 877
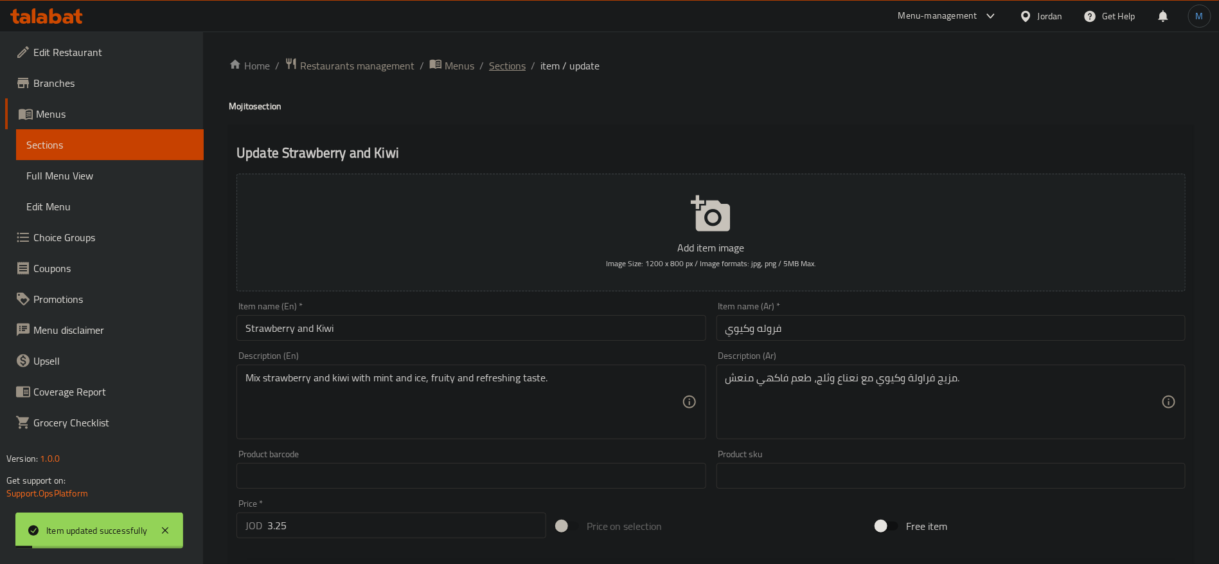
click at [503, 62] on span "Sections" at bounding box center [507, 65] width 37 height 15
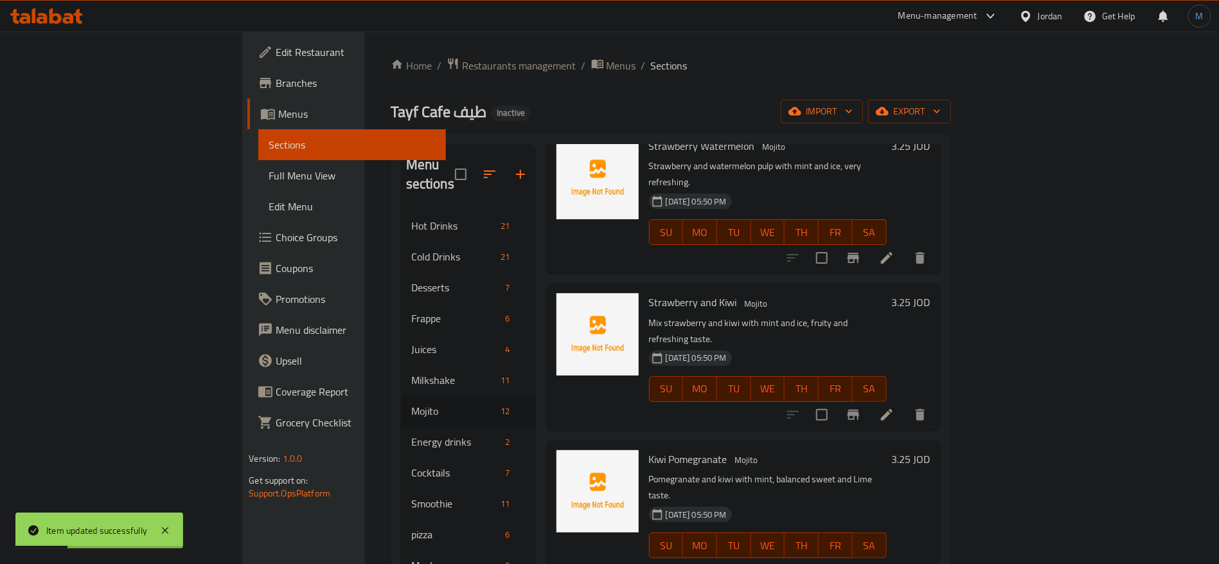
scroll to position [675, 0]
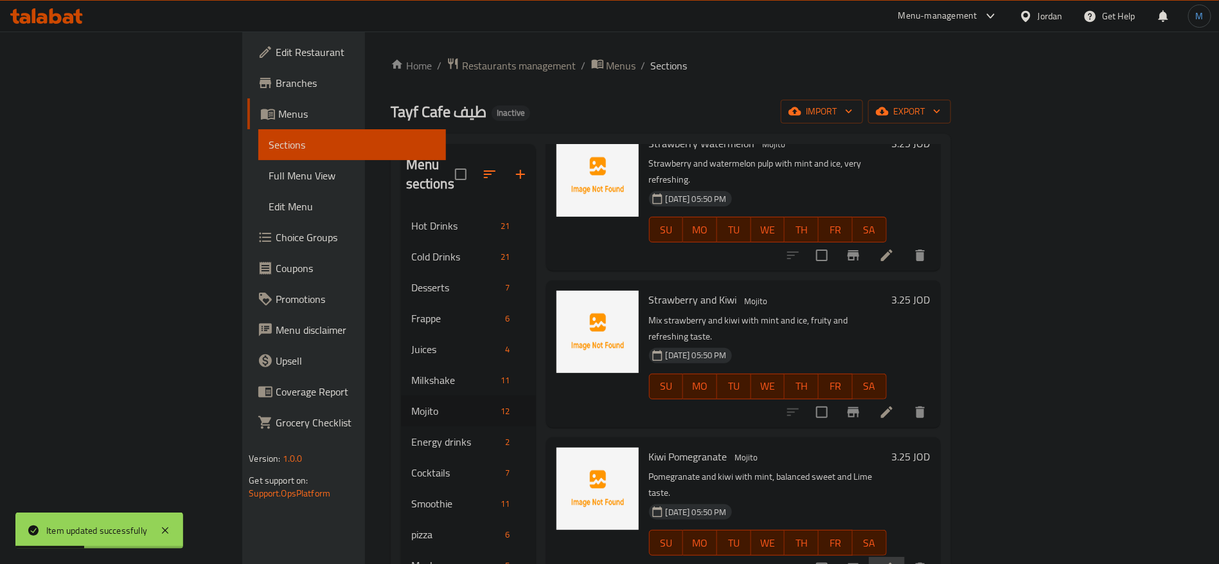
click at [905, 557] on li at bounding box center [887, 568] width 36 height 23
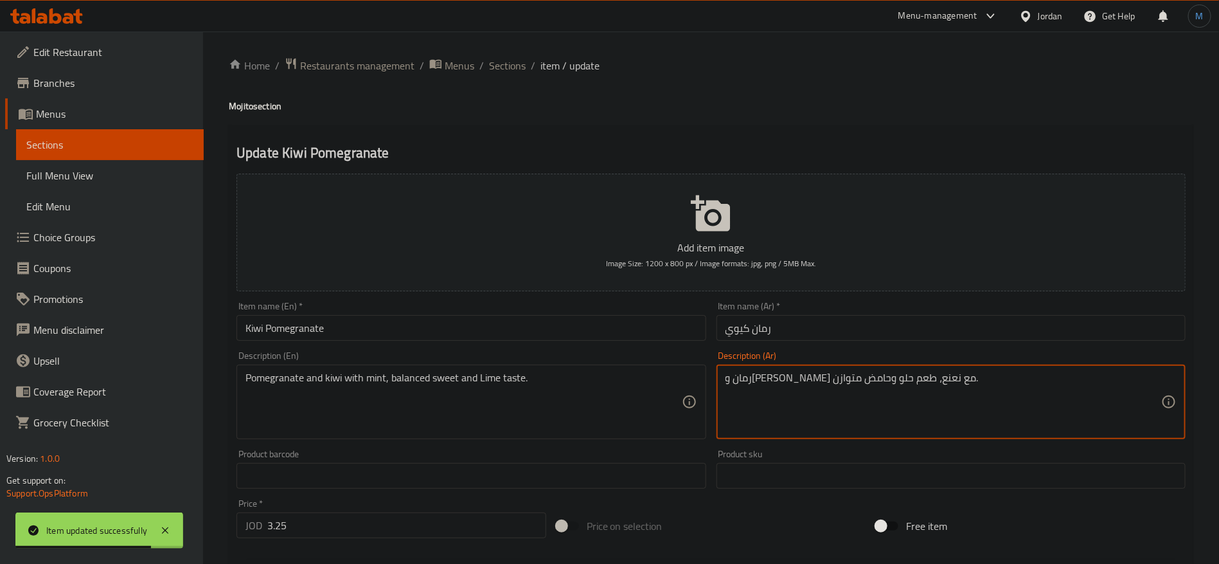
click at [848, 373] on textarea "رمان و[PERSON_NAME] مع نعنع، طعم حلو وحامض متوازن." at bounding box center [944, 401] width 436 height 61
type textarea "رمان و[PERSON_NAME] مع نعناع ، طعم حلو وحامض متوازن."
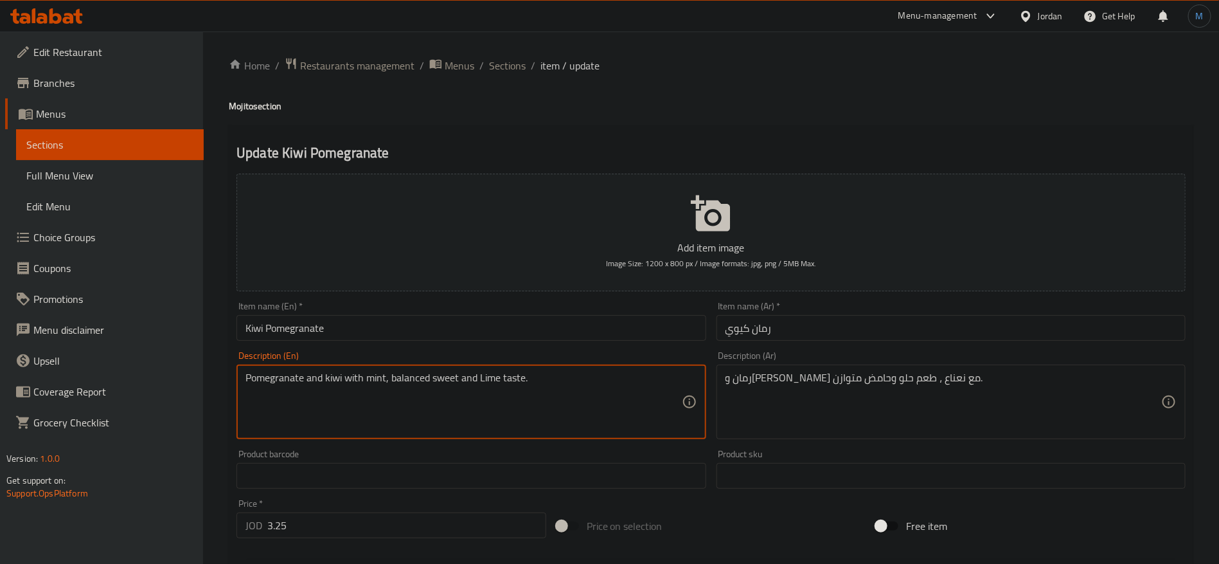
click at [486, 380] on textarea "Pomegranate and kiwi with mint, balanced sweet and Lime taste." at bounding box center [464, 401] width 436 height 61
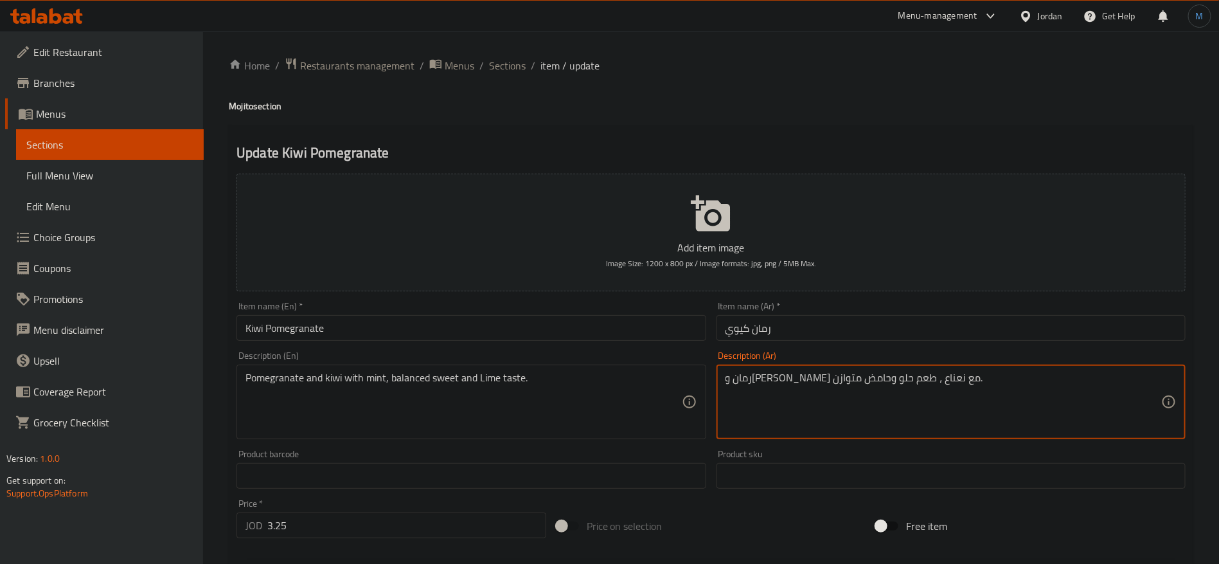
click at [782, 381] on textarea "رمان و[PERSON_NAME] مع نعناع ، طعم حلو وحامض متوازن." at bounding box center [944, 401] width 436 height 61
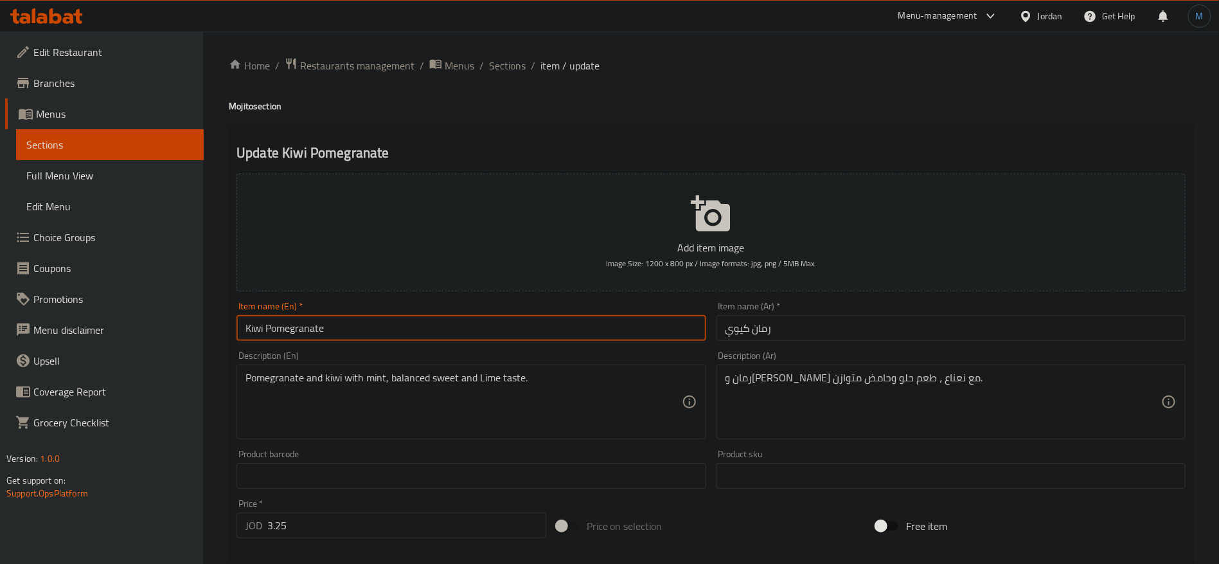
click at [645, 323] on input "Kiwi Pomegranate" at bounding box center [471, 328] width 469 height 26
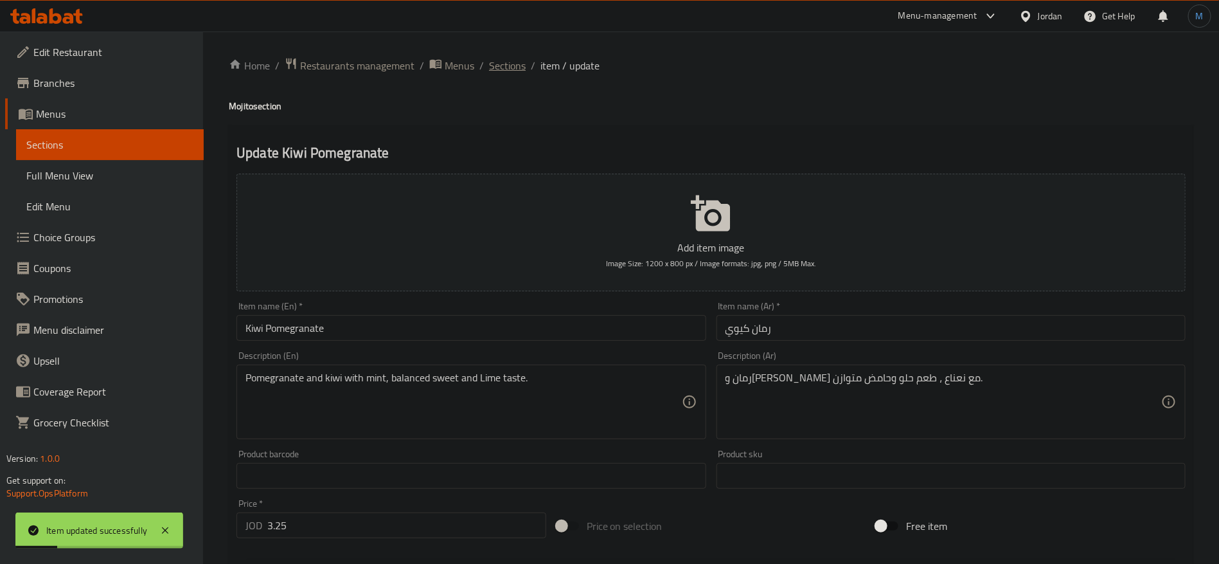
click at [519, 69] on span "Sections" at bounding box center [507, 65] width 37 height 15
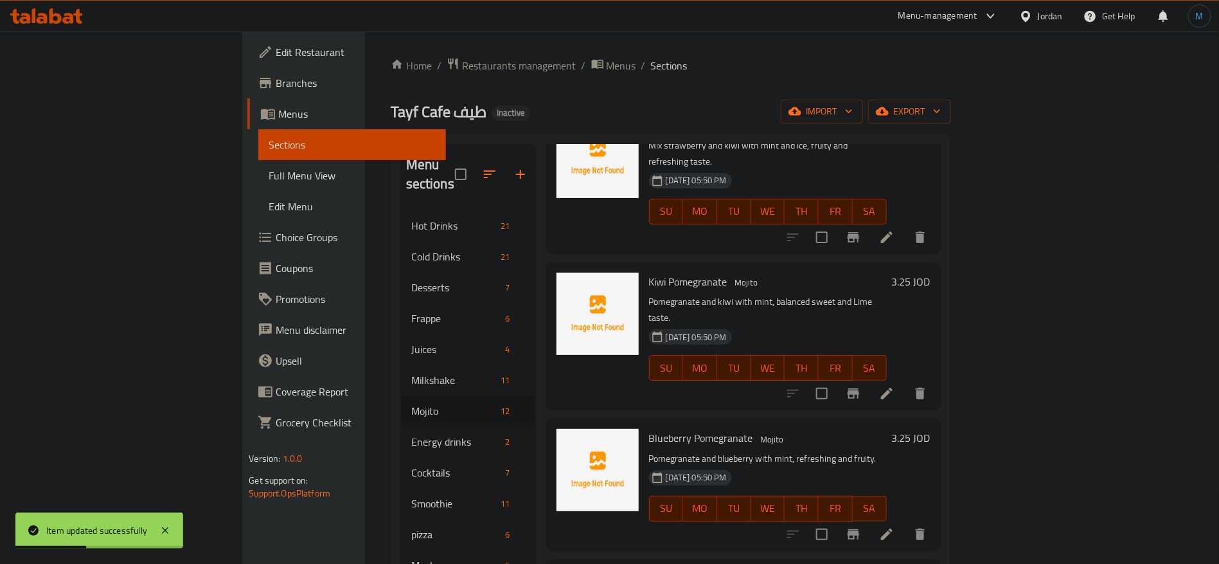
scroll to position [911, 0]
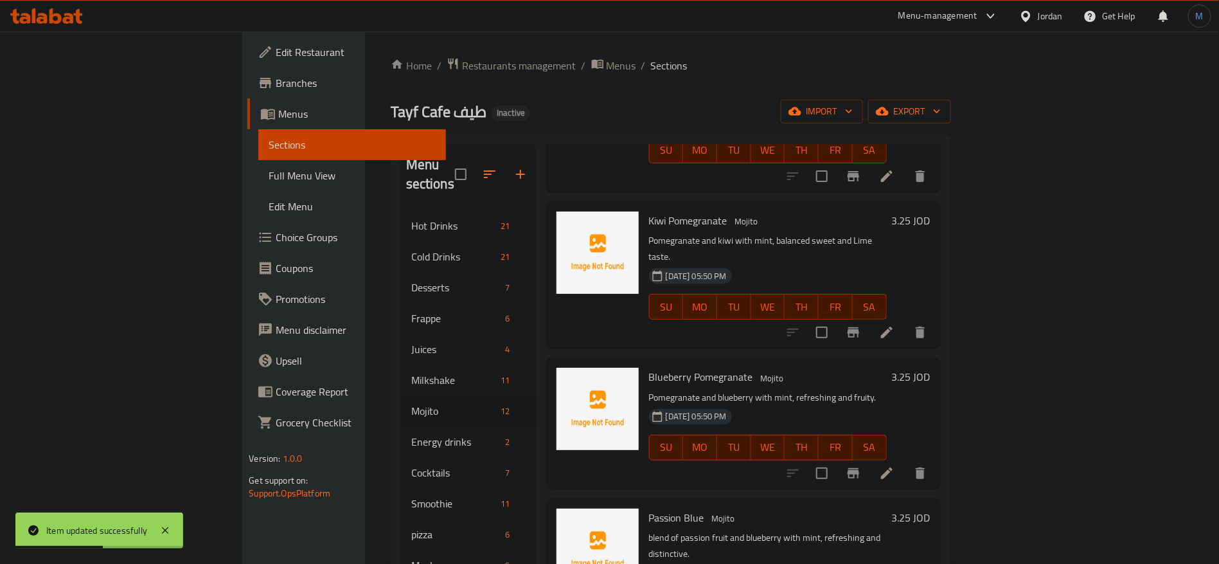
click at [895, 465] on icon at bounding box center [886, 472] width 15 height 15
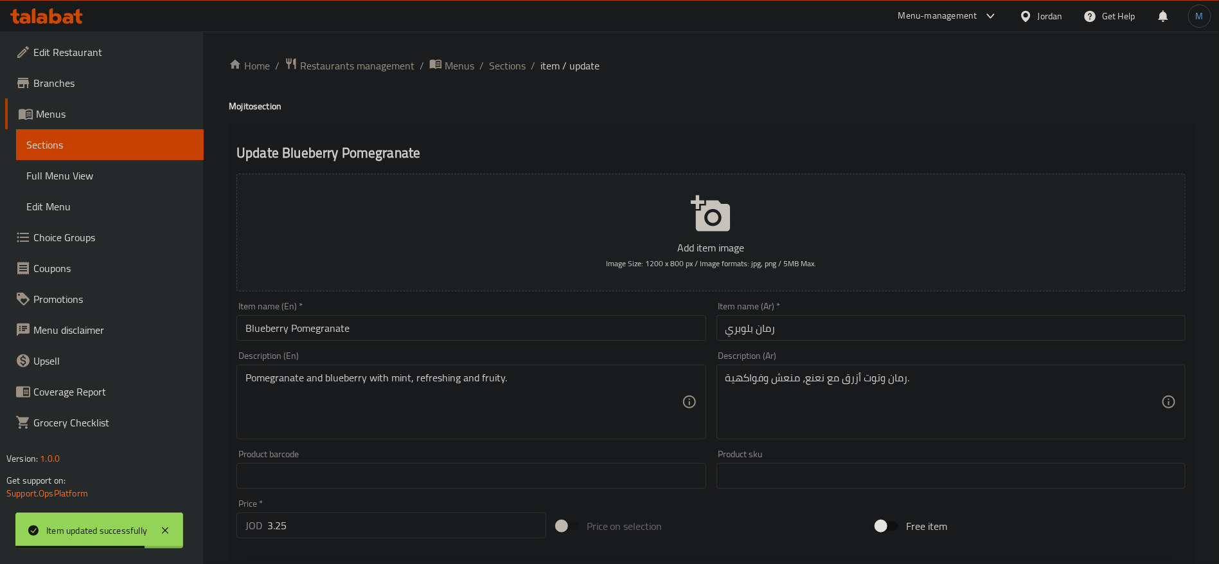
click at [817, 330] on input "رمان بلوبري" at bounding box center [951, 328] width 469 height 26
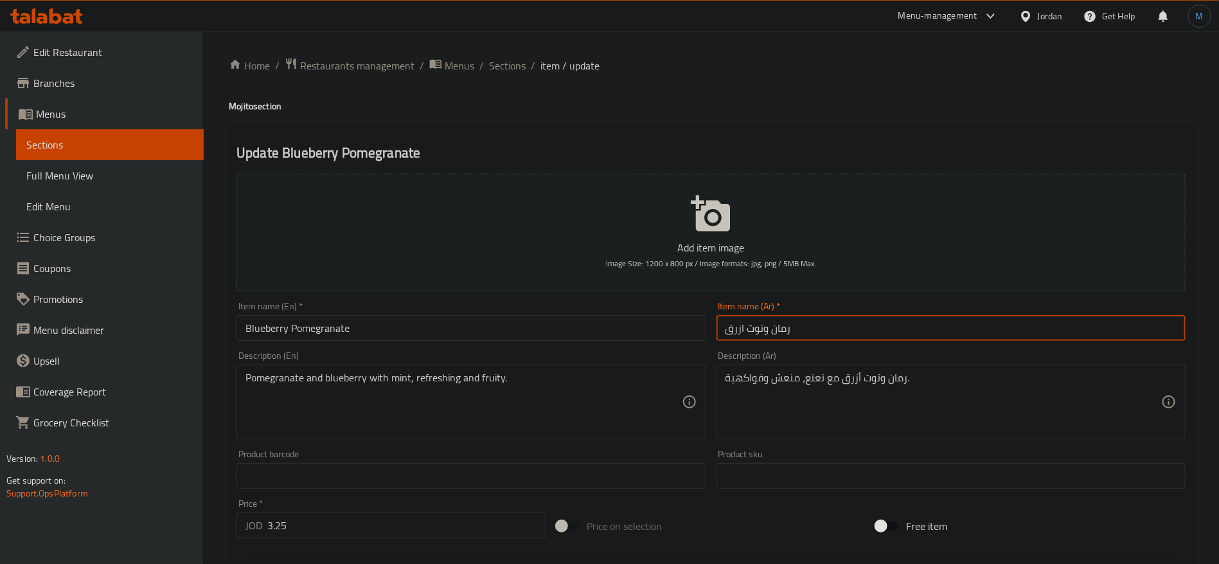
type input "رمان وتوت ازرق"
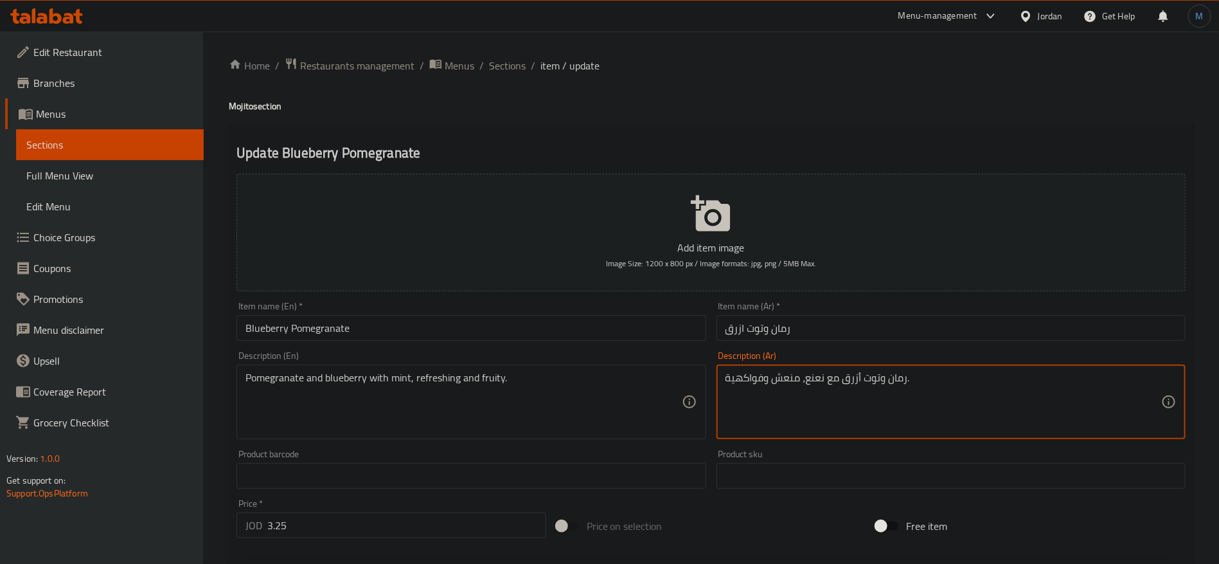
click at [819, 379] on textarea "رمان وتوت أزرق مع نعنع، منعش وفواكهية." at bounding box center [944, 401] width 436 height 61
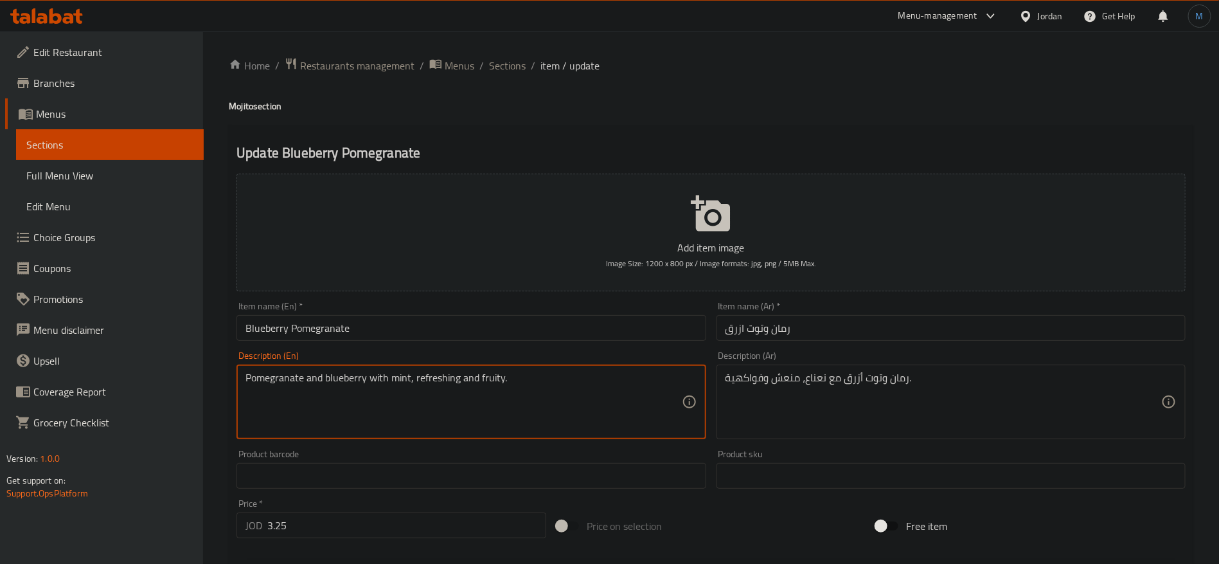
click at [493, 386] on textarea "Pomegranate and blueberry with mint, refreshing and fruity." at bounding box center [464, 401] width 436 height 61
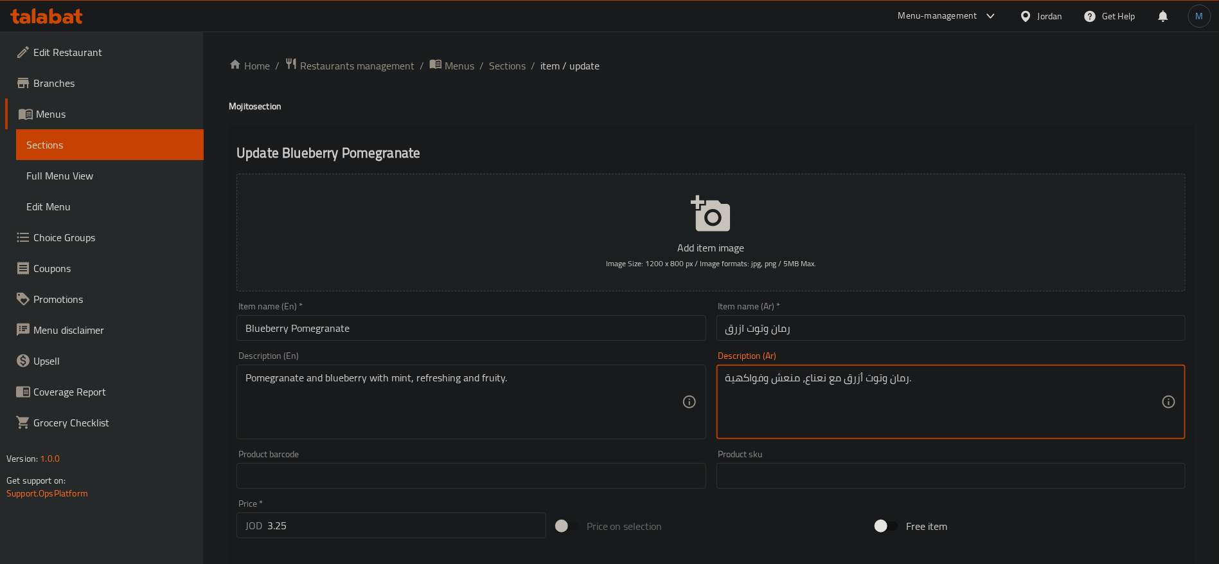
click at [746, 383] on textarea "رمان وتوت أزرق مع نعناع، منعش وفواكهية." at bounding box center [944, 401] width 436 height 61
paste textarea "فاكهي"
type textarea "رمان وتوت أزرق مع نعناع، منعش وفاكهي."
click at [594, 336] on input "Blueberry Pomegranate" at bounding box center [471, 328] width 469 height 26
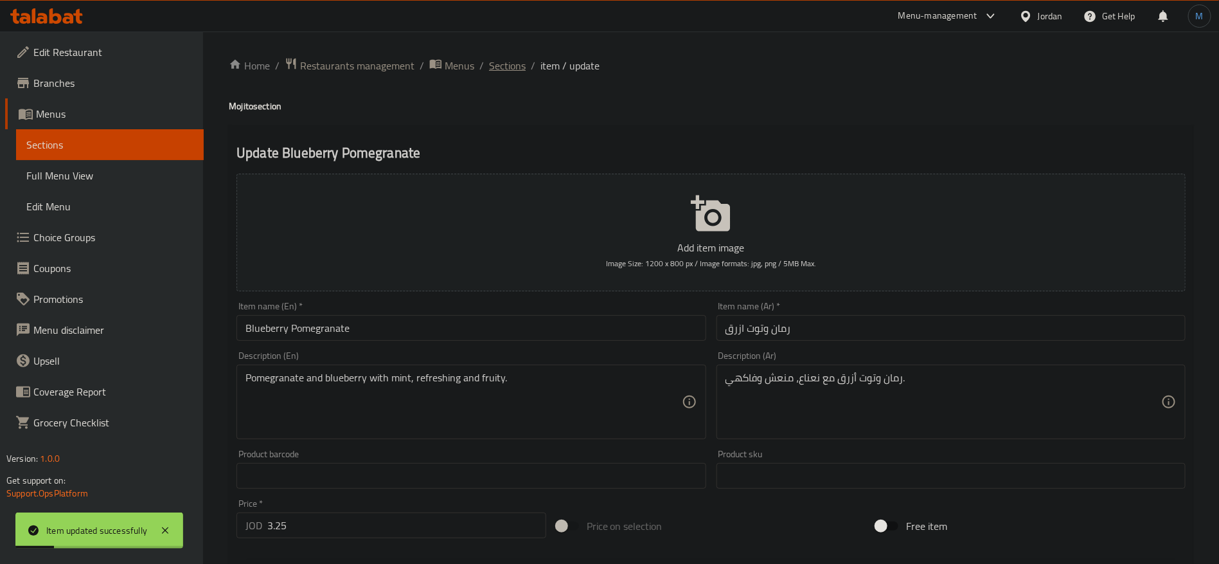
click at [517, 67] on span "Sections" at bounding box center [507, 65] width 37 height 15
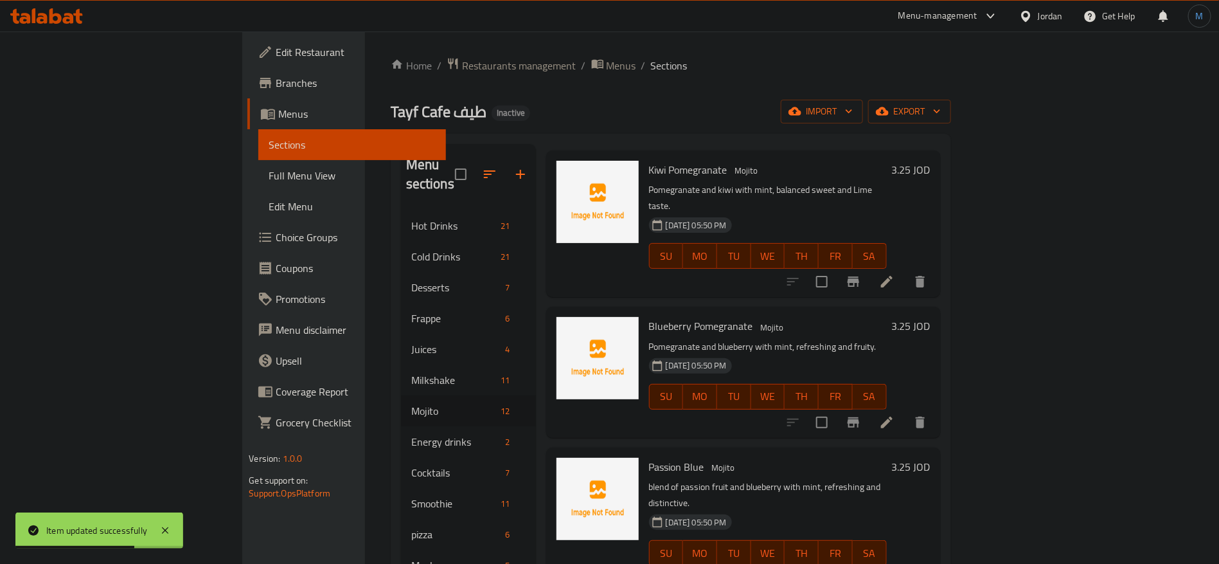
scroll to position [964, 0]
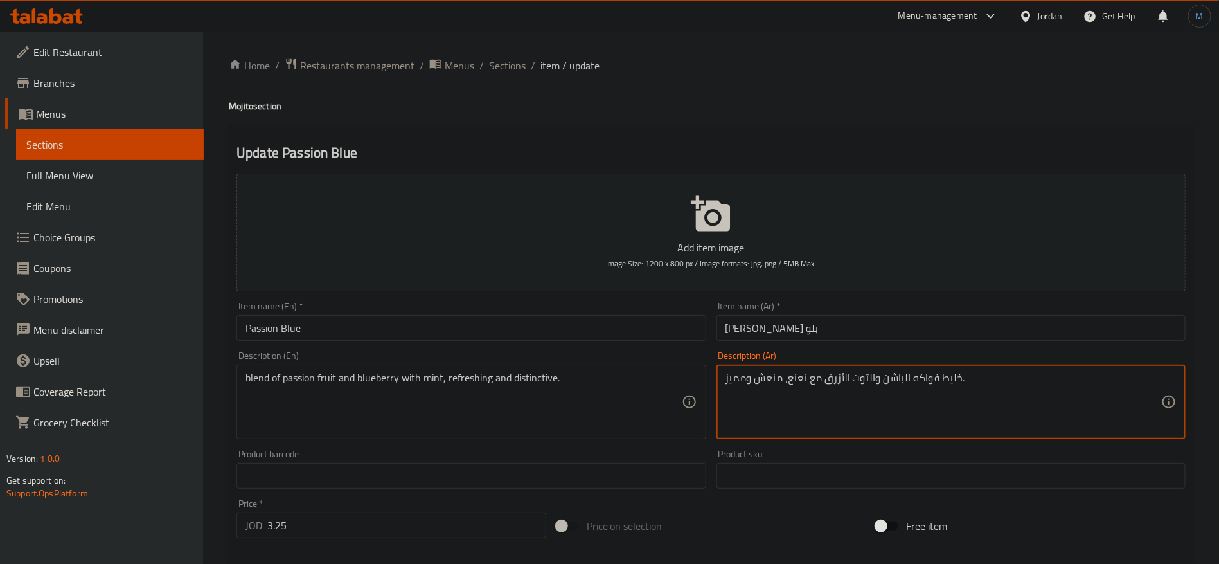
click at [960, 384] on textarea "خليط فواكه الباشن والتوت الأزرق مع نعنع، منعش ومميز." at bounding box center [944, 401] width 436 height 61
click at [956, 386] on textarea "خليط فواكه الباشن والتوت الأزرق مع نعنع، منعش ومميز." at bounding box center [944, 401] width 436 height 61
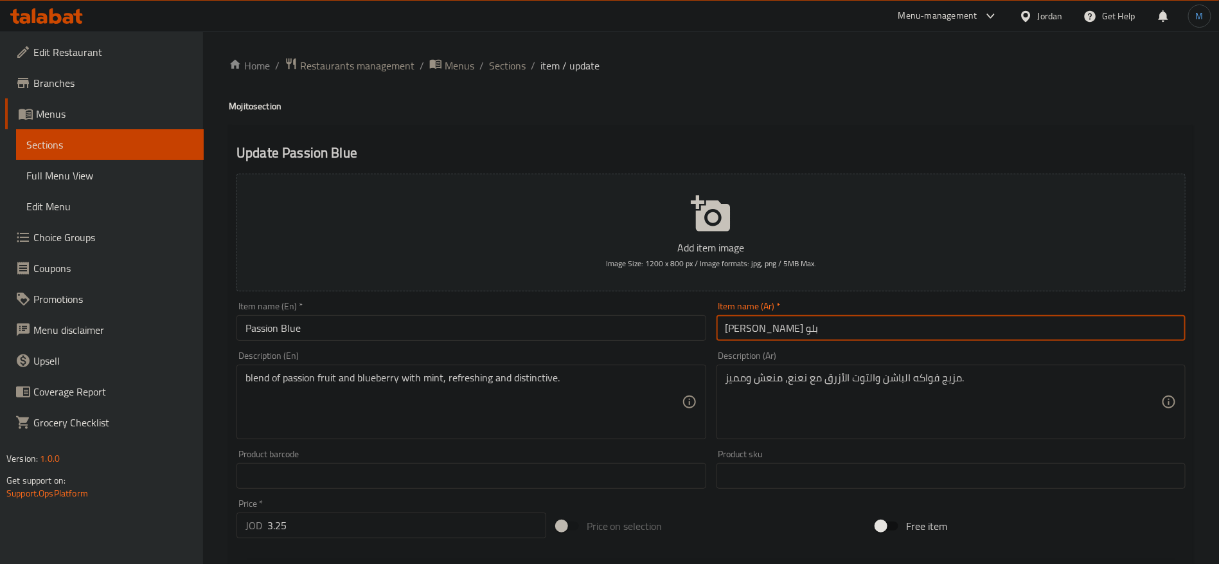
click at [751, 332] on input "[PERSON_NAME] بلو" at bounding box center [951, 328] width 469 height 26
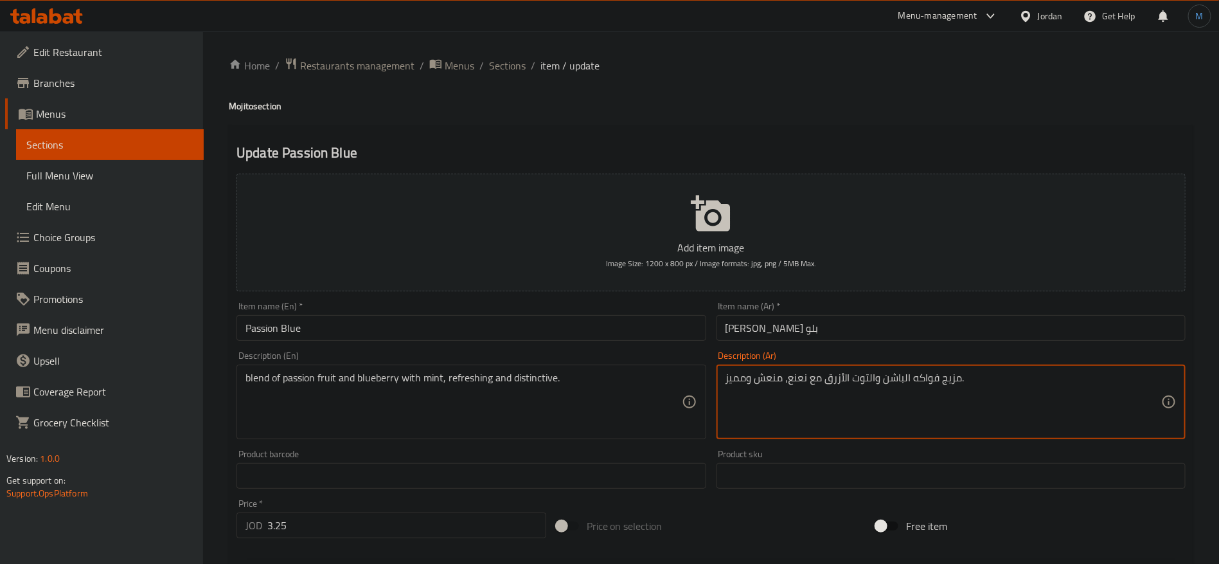
click at [921, 381] on textarea "مزيج فواكه الباشن والتوت الأزرق مع نعنع، منعش ومميز." at bounding box center [944, 401] width 436 height 61
type textarea "مزيج [PERSON_NAME] فروت والتوت الأزرق مع نعناع، منعش ومميز."
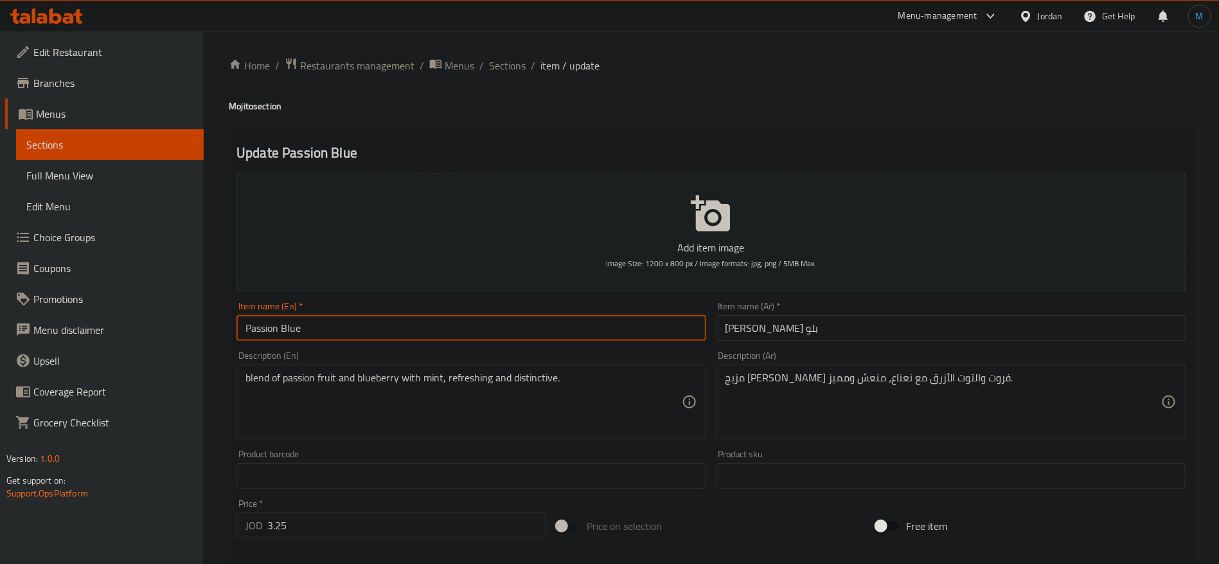
click at [342, 327] on input "Passion Blue" at bounding box center [471, 328] width 469 height 26
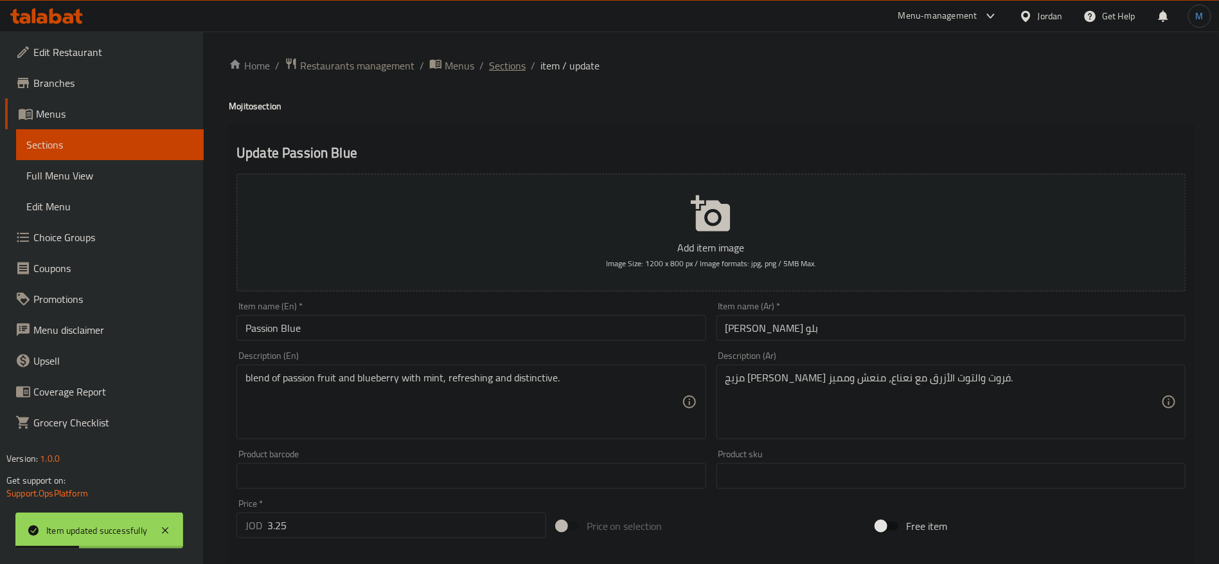
click at [496, 63] on span "Sections" at bounding box center [507, 65] width 37 height 15
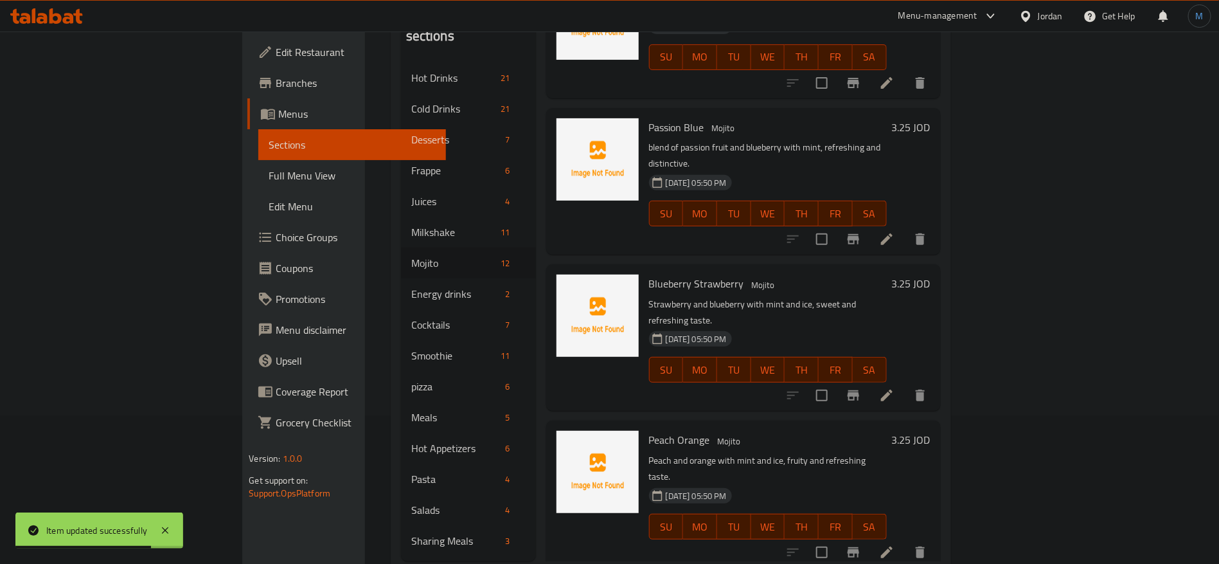
scroll to position [180, 0]
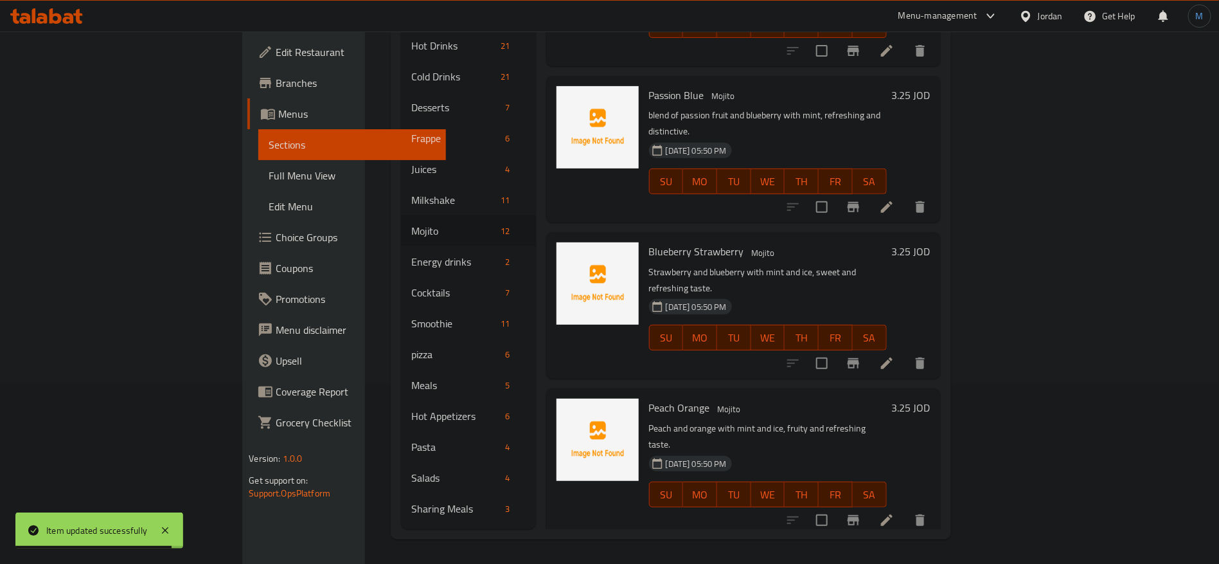
click at [893, 357] on icon at bounding box center [887, 363] width 12 height 12
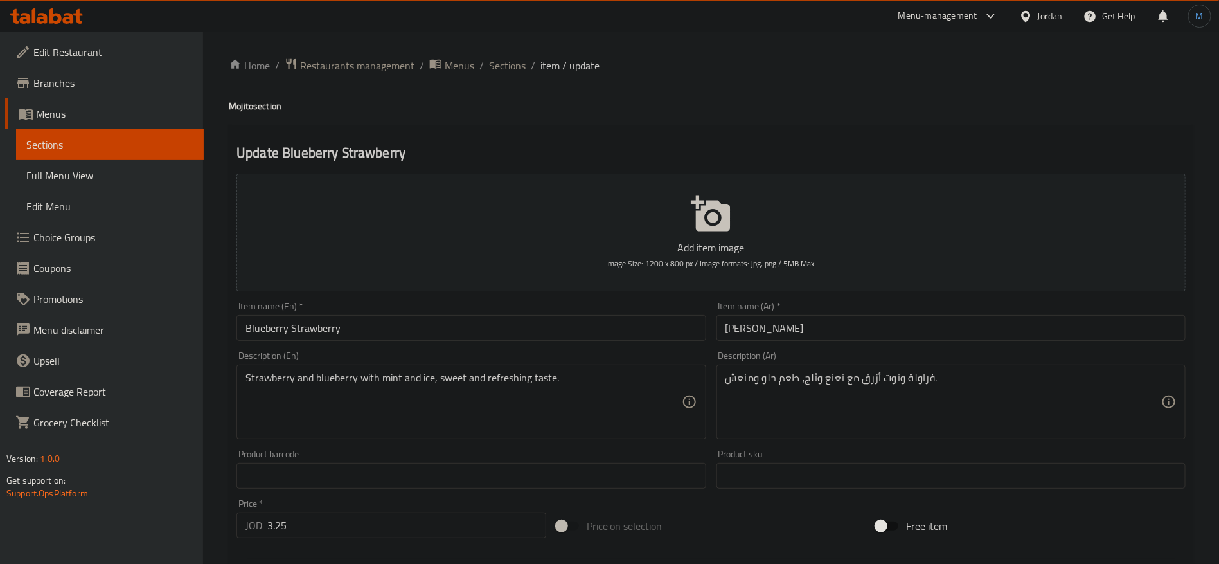
click at [868, 322] on input "[PERSON_NAME]" at bounding box center [951, 328] width 469 height 26
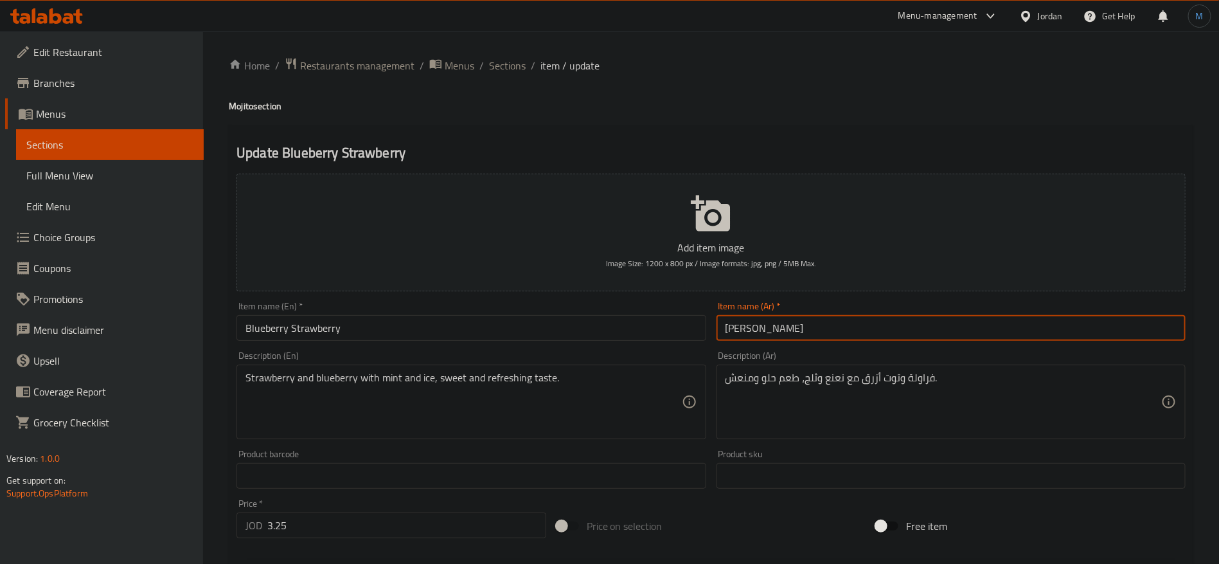
click at [868, 322] on input "[PERSON_NAME]" at bounding box center [951, 328] width 469 height 26
type input "فرولة وتوت ازرق"
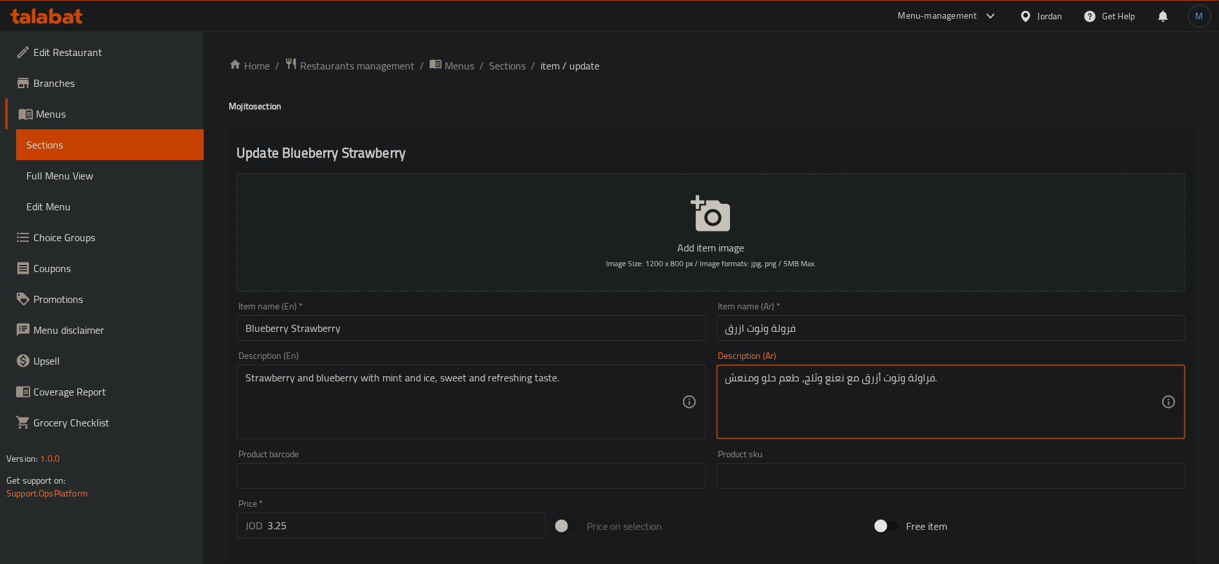
click at [833, 373] on textarea "فراولة وتوت أزرق مع نعنع وثلج، طعم حلو ومنعش." at bounding box center [944, 401] width 436 height 61
type textarea "فراولة وتوت أزرق مع نعناع وثلج، طعم حلو ومنعش."
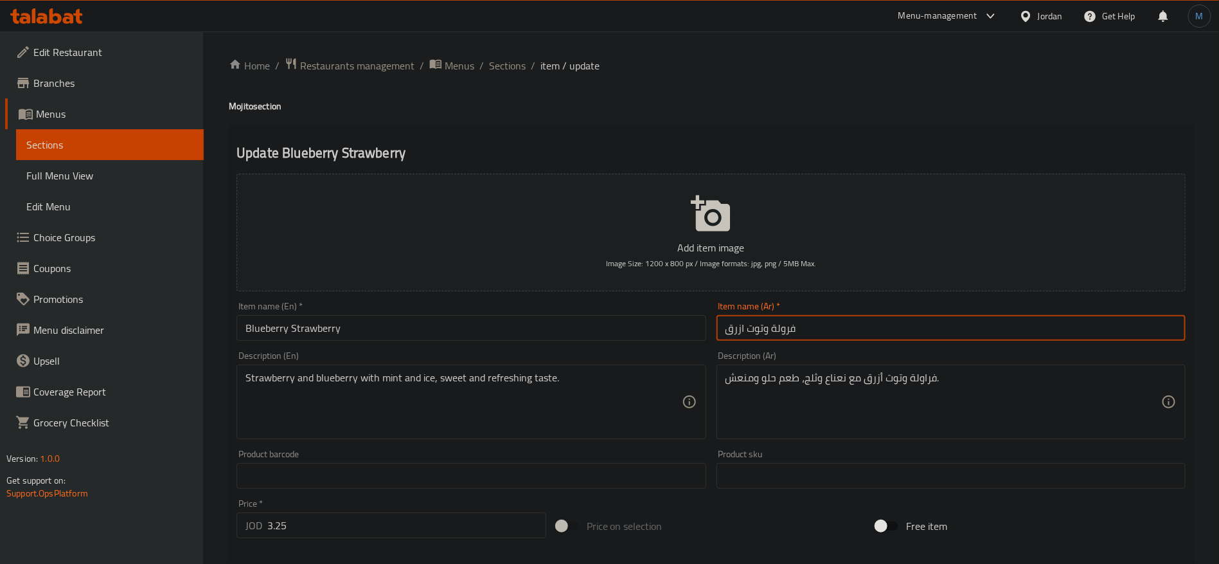
click at [833, 318] on input "فرولة وتوت ازرق" at bounding box center [951, 328] width 469 height 26
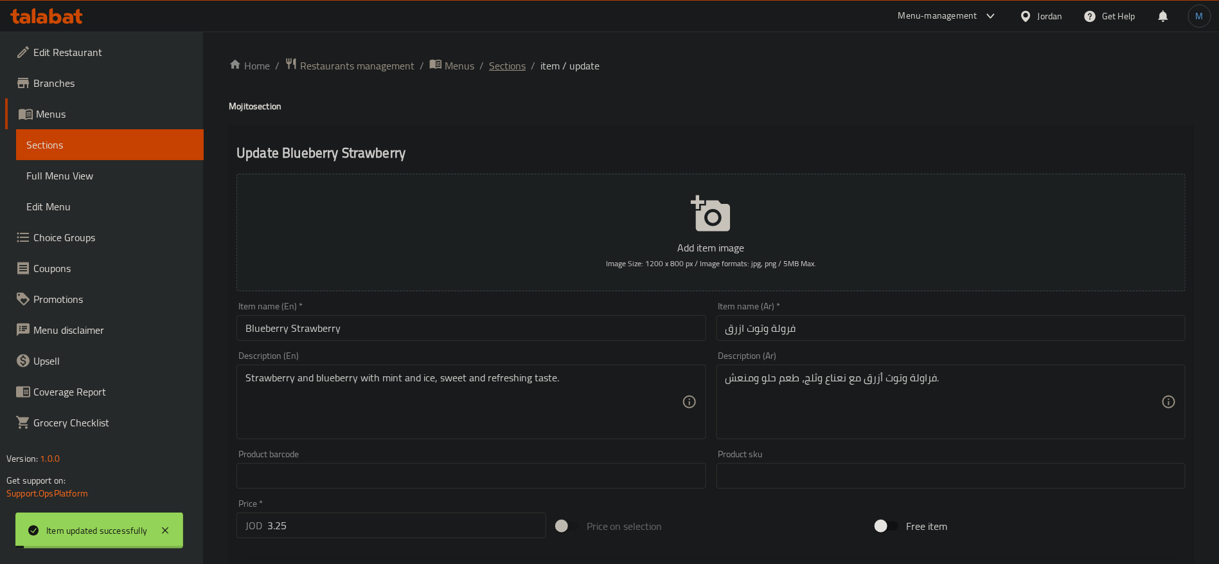
click at [501, 70] on span "Sections" at bounding box center [507, 65] width 37 height 15
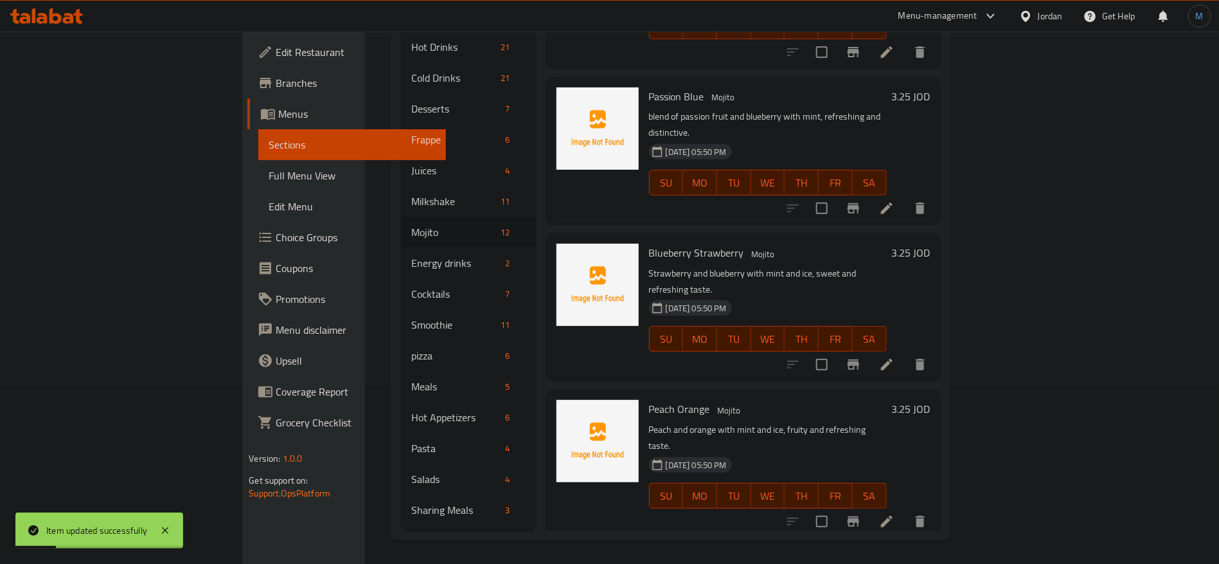
scroll to position [180, 0]
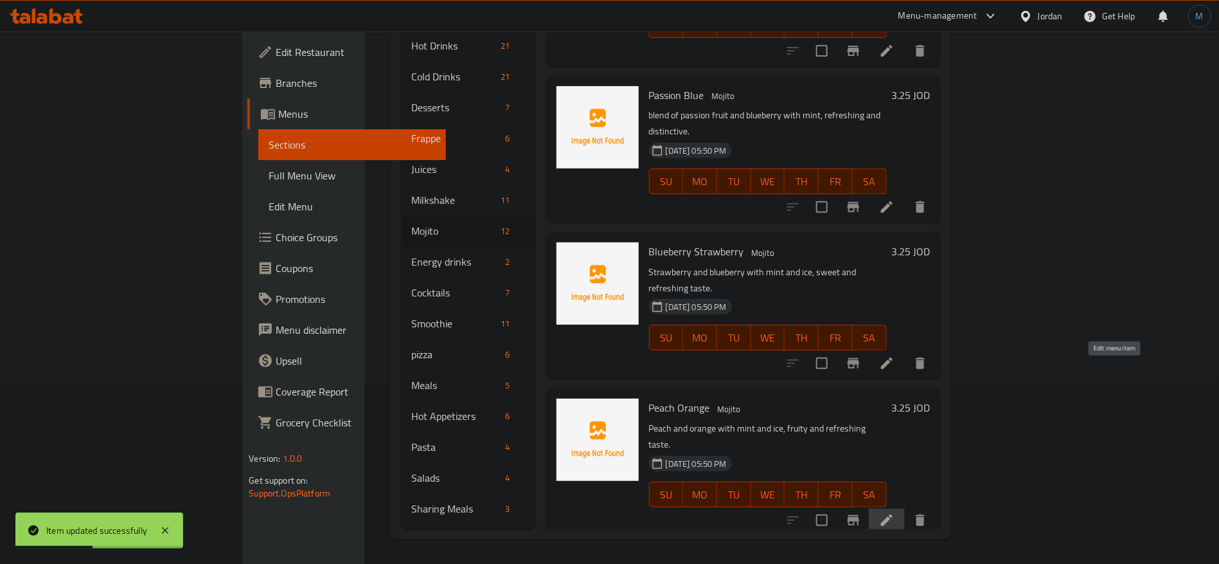
click at [895, 512] on icon at bounding box center [886, 519] width 15 height 15
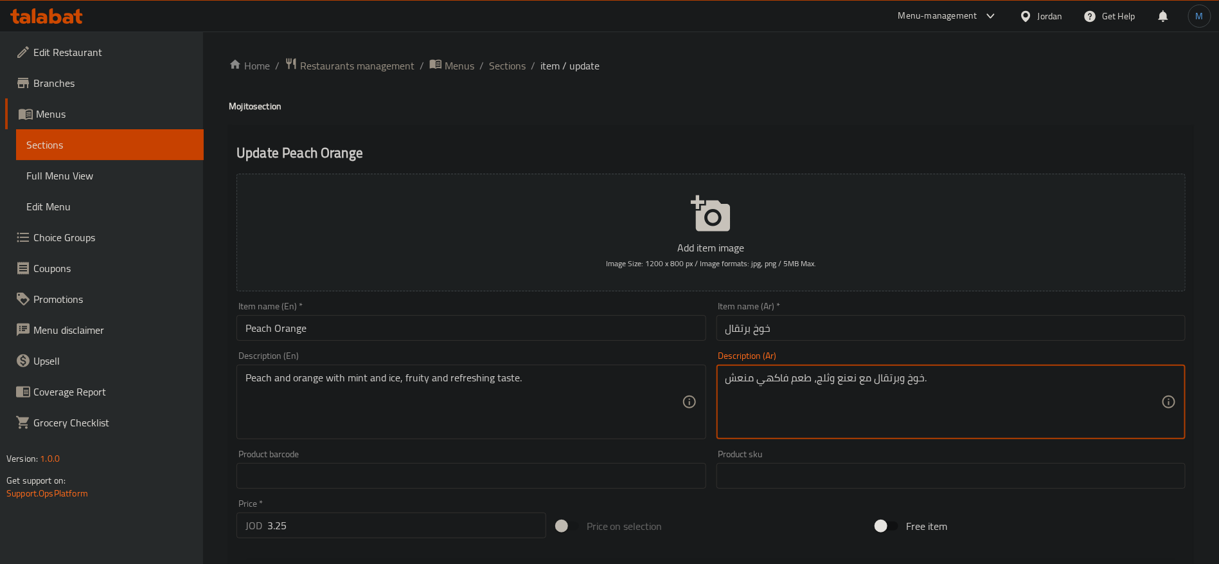
click at [854, 374] on textarea "خوخ وبرتقال مع نعنع وثلج، طعم فاكهي منعش." at bounding box center [944, 401] width 436 height 61
type textarea "خوخ وبرتقال مع نعناع وثلج، طعم فاكهي منعش."
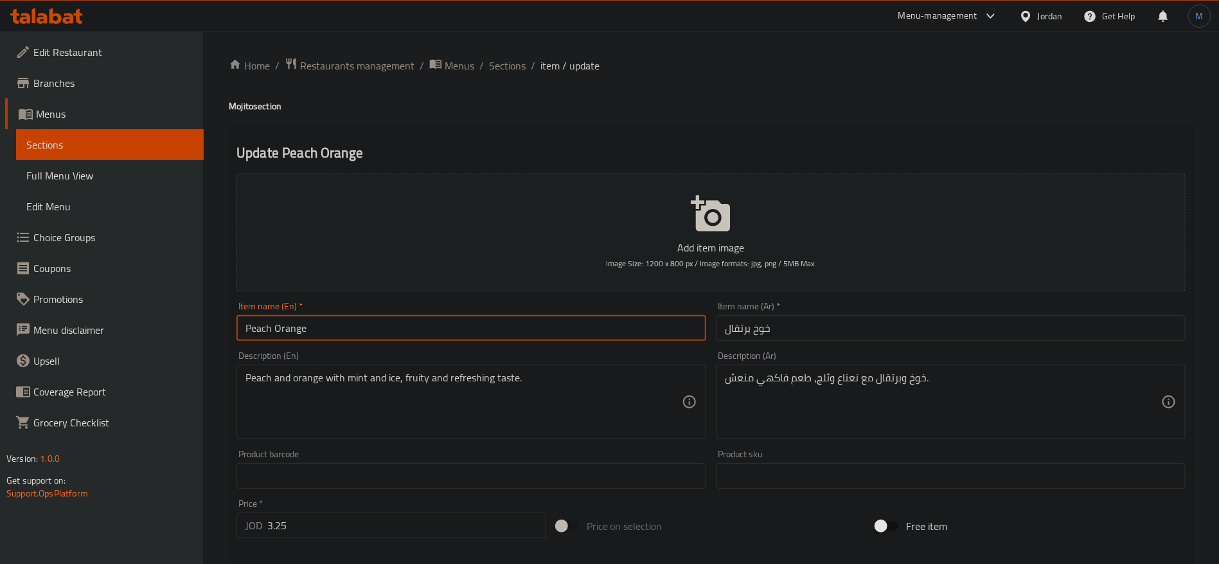
click at [639, 333] on input "Peach Orange" at bounding box center [471, 328] width 469 height 26
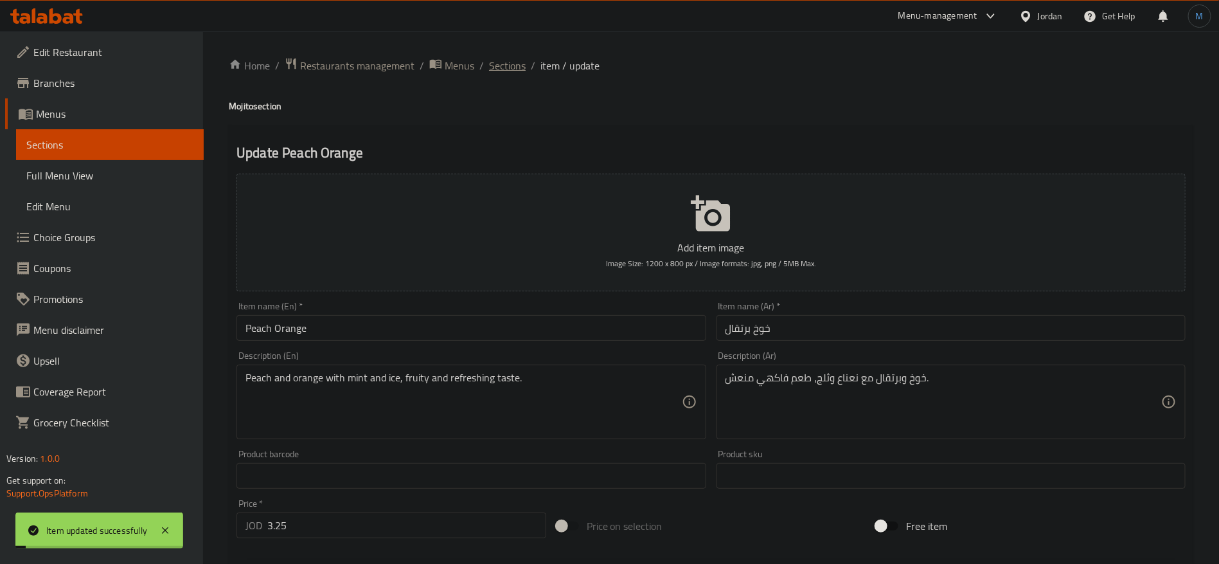
click at [511, 67] on span "Sections" at bounding box center [507, 65] width 37 height 15
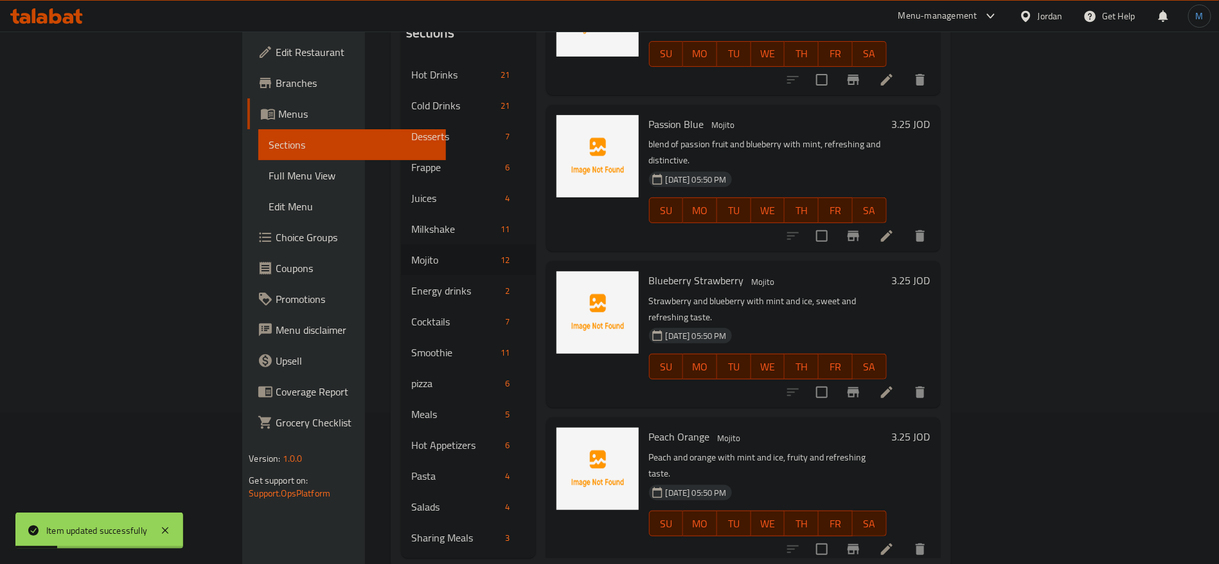
scroll to position [180, 0]
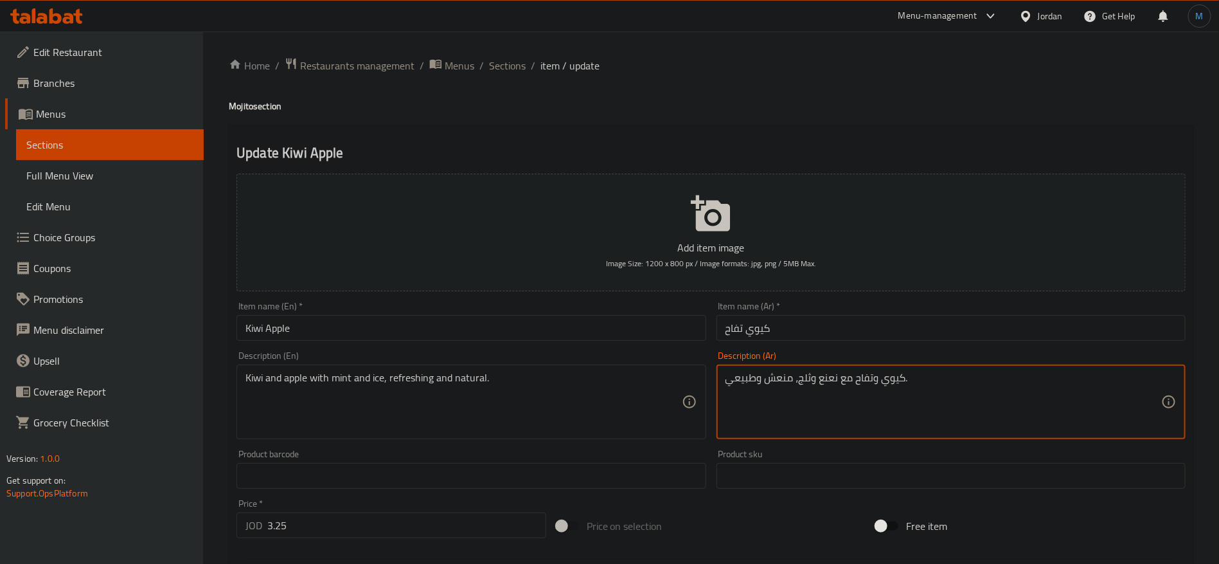
click at [830, 377] on textarea "كيوي وتفاح مع نعنع وثلج، منعش وطبيعي." at bounding box center [944, 401] width 436 height 61
type textarea "كيوي وتفاح مع نعناع وثلج، منعش وطبيعي."
click at [591, 329] on input "Kiwi Apple" at bounding box center [471, 328] width 469 height 26
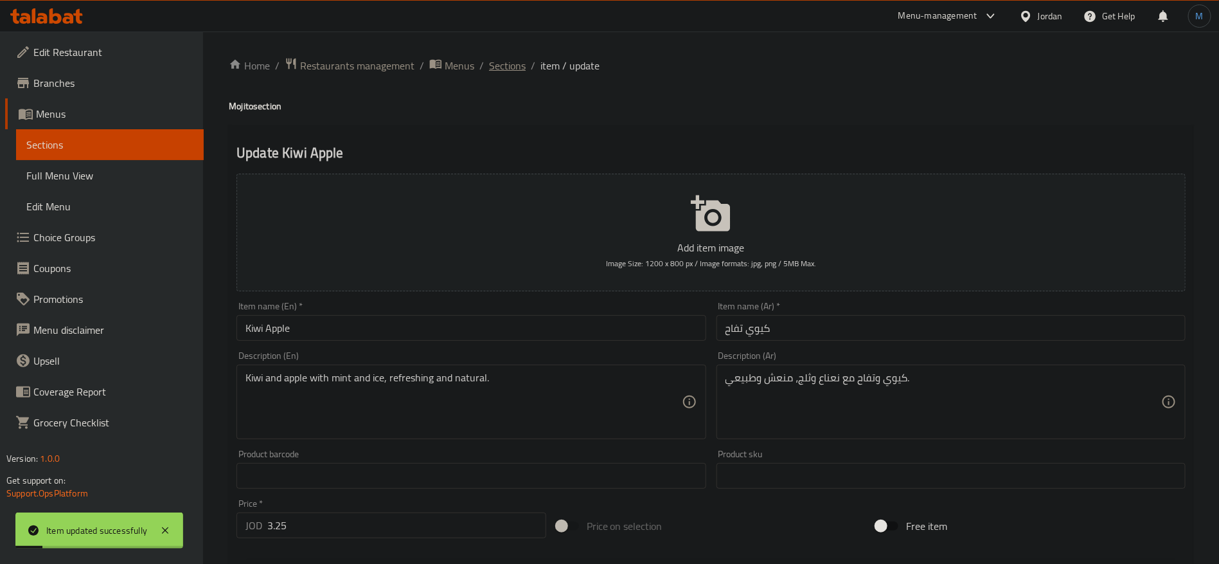
click at [517, 59] on span "Sections" at bounding box center [507, 65] width 37 height 15
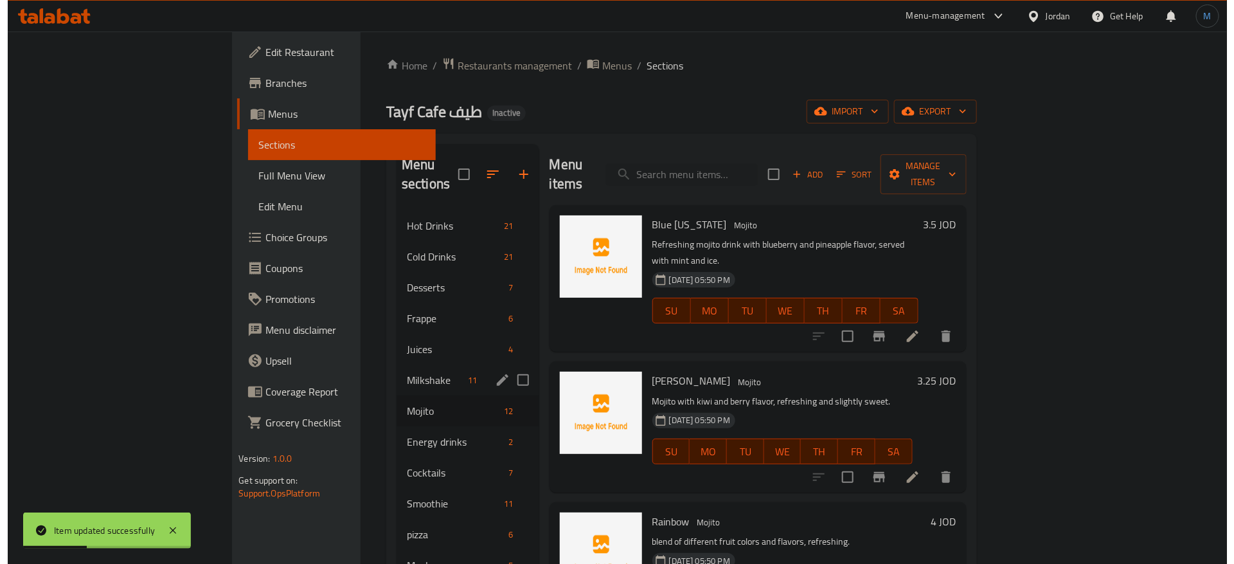
scroll to position [96, 0]
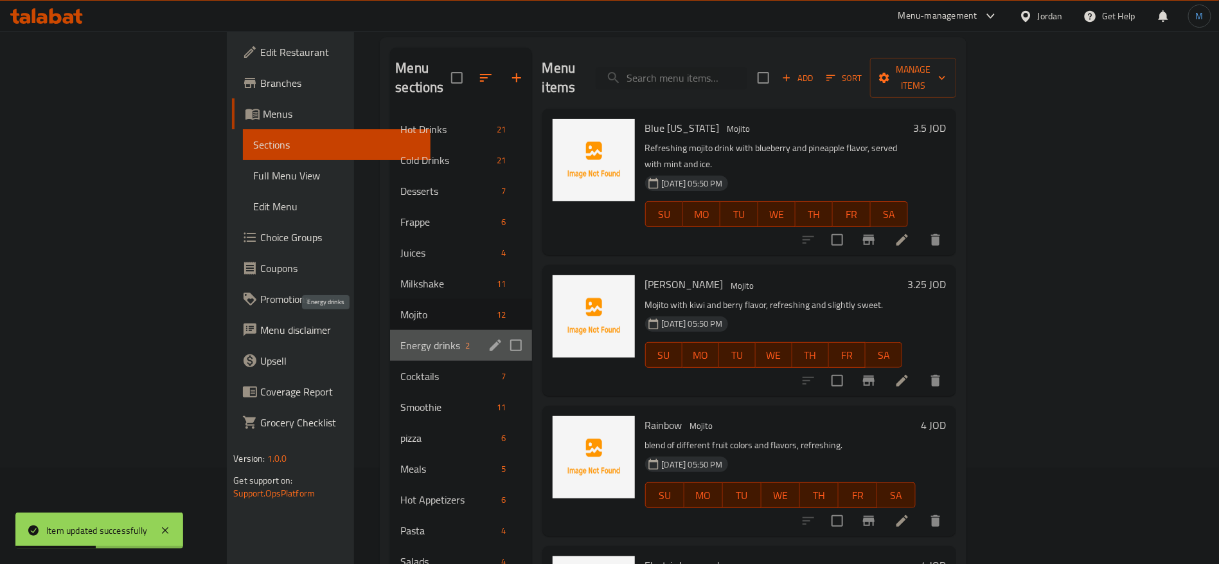
click at [400, 337] on span "Energy drinks" at bounding box center [430, 344] width 60 height 15
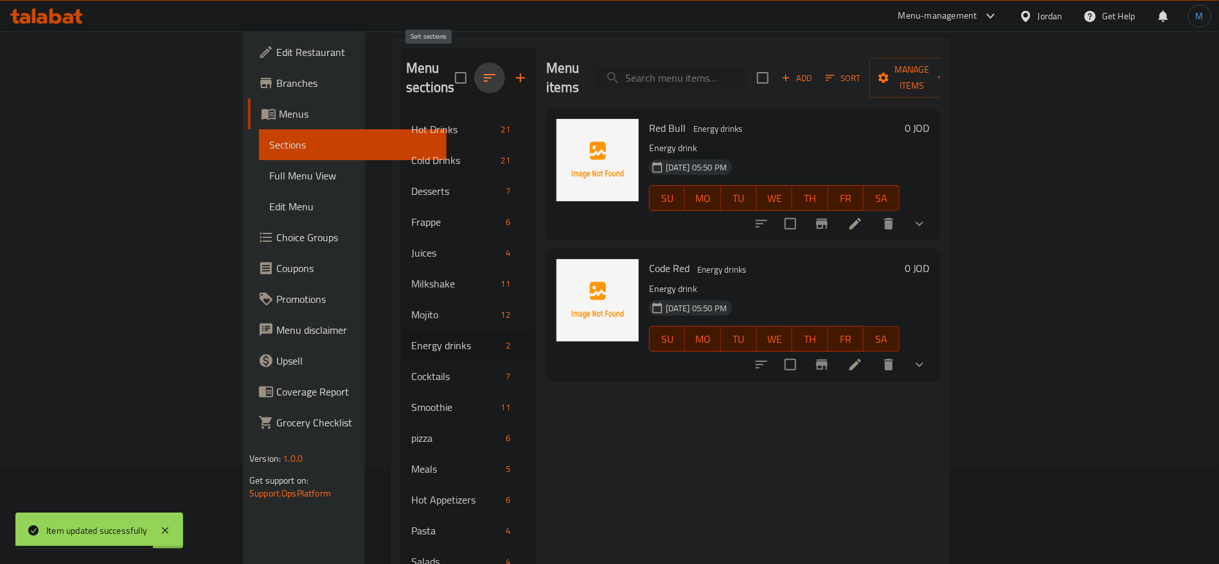
click at [482, 74] on icon "button" at bounding box center [489, 77] width 15 height 15
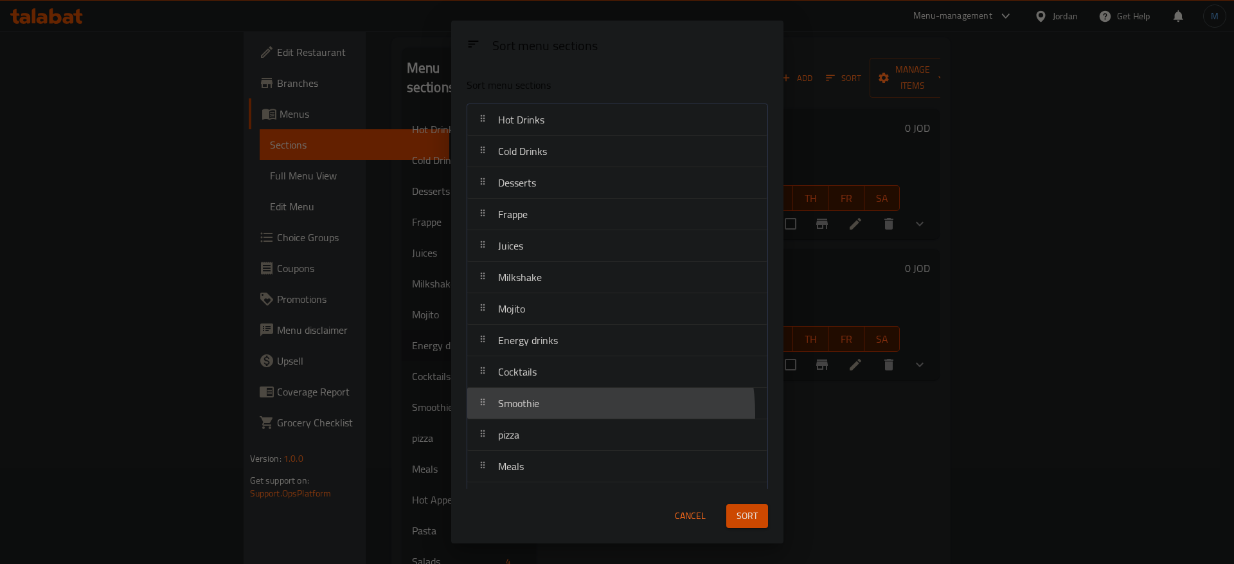
scroll to position [4, 0]
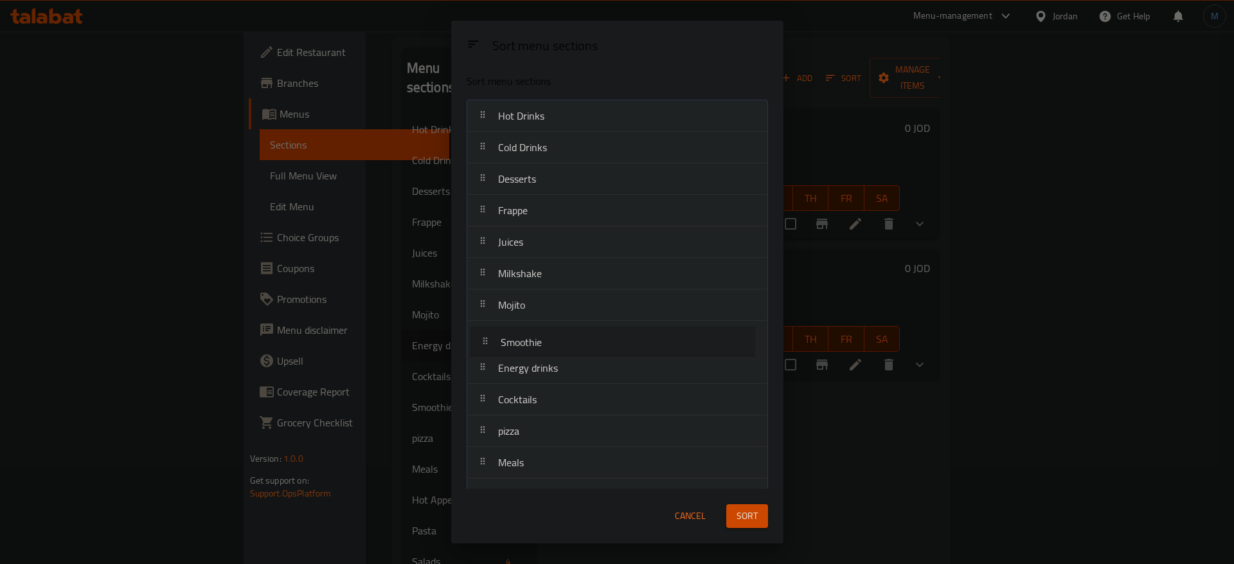
drag, startPoint x: 562, startPoint y: 413, endPoint x: 564, endPoint y: 348, distance: 64.3
click at [564, 348] on nav "Hot Drinks Cold Drinks Desserts Frappe Juices Milkshake Mojito Energy drinks Co…" at bounding box center [617, 352] width 301 height 505
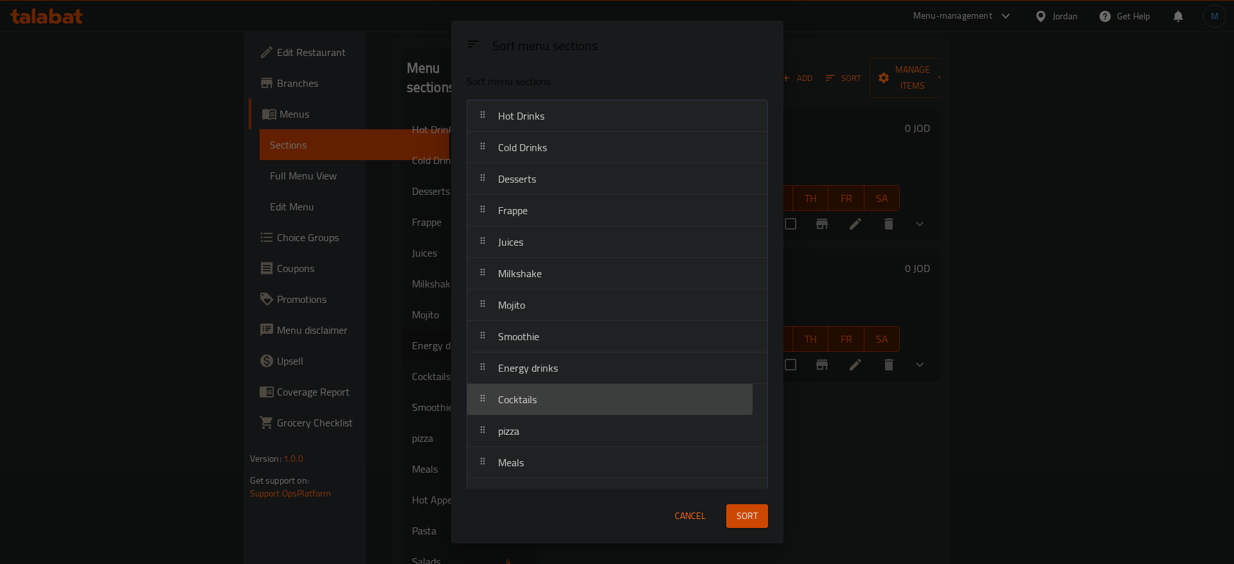
scroll to position [6, 0]
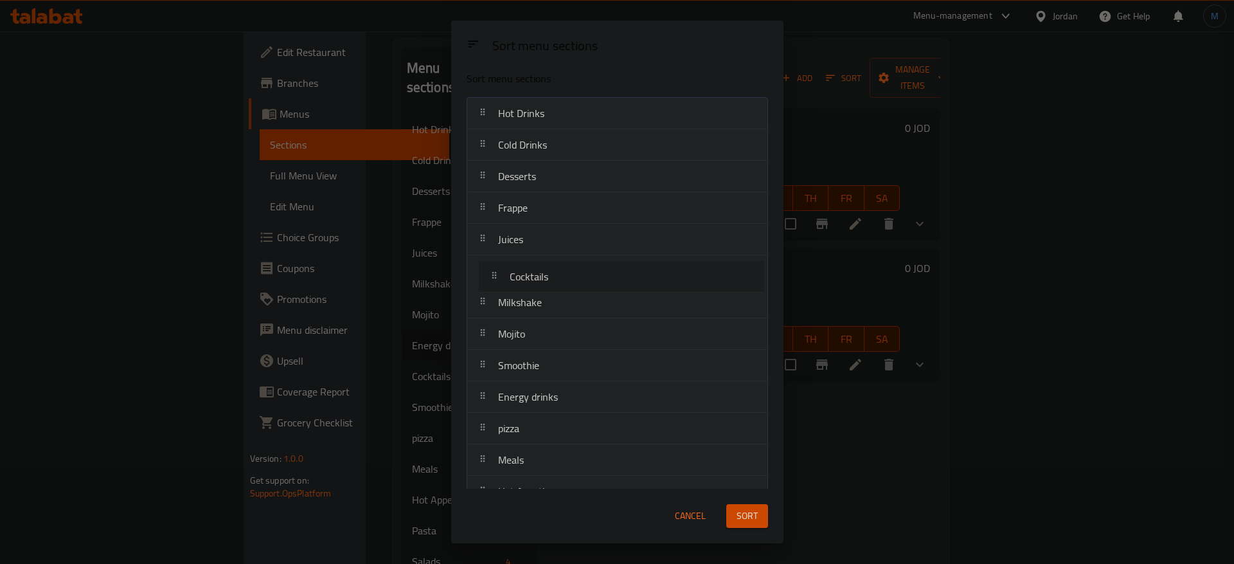
drag, startPoint x: 532, startPoint y: 409, endPoint x: 544, endPoint y: 283, distance: 127.2
click at [544, 283] on nav "Hot Drinks Cold Drinks Desserts Frappe Juices Milkshake Mojito Smoothie Energy …" at bounding box center [617, 349] width 301 height 505
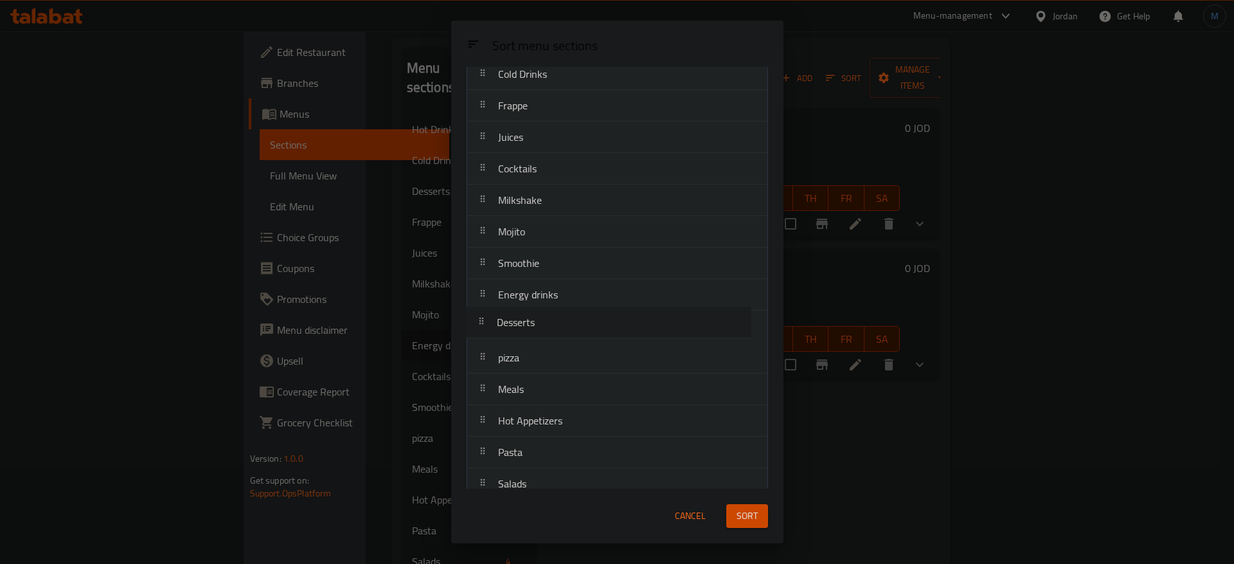
scroll to position [96, 0]
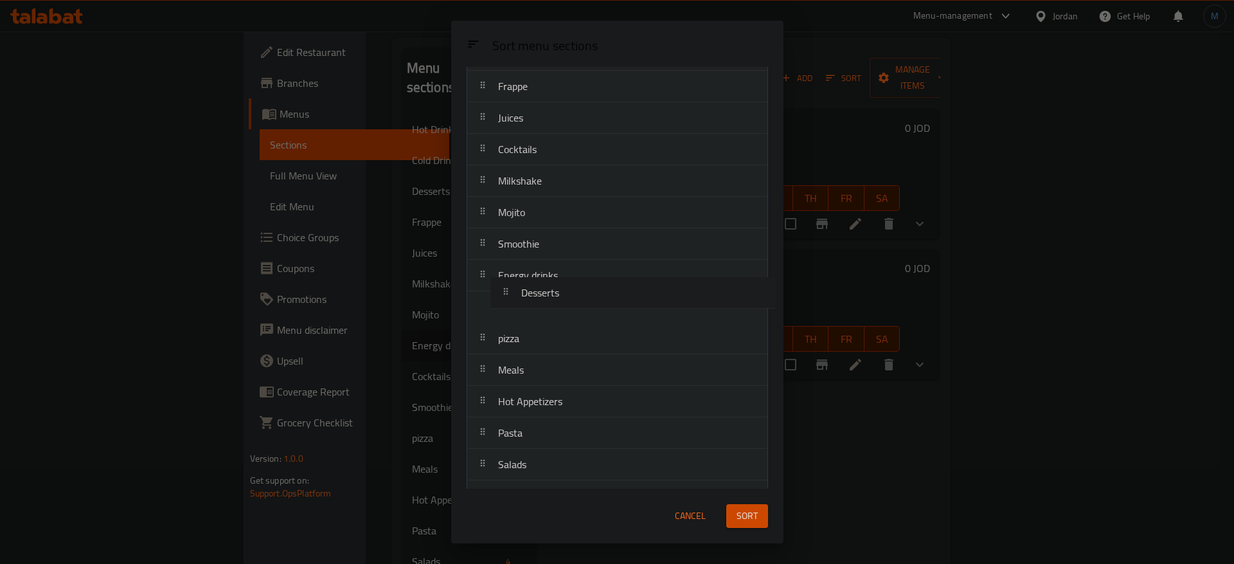
drag, startPoint x: 585, startPoint y: 183, endPoint x: 605, endPoint y: 307, distance: 126.4
click at [605, 307] on nav "Hot Drinks Cold Drinks Desserts Frappe Juices Cocktails Milkshake Mojito Smooth…" at bounding box center [617, 259] width 301 height 505
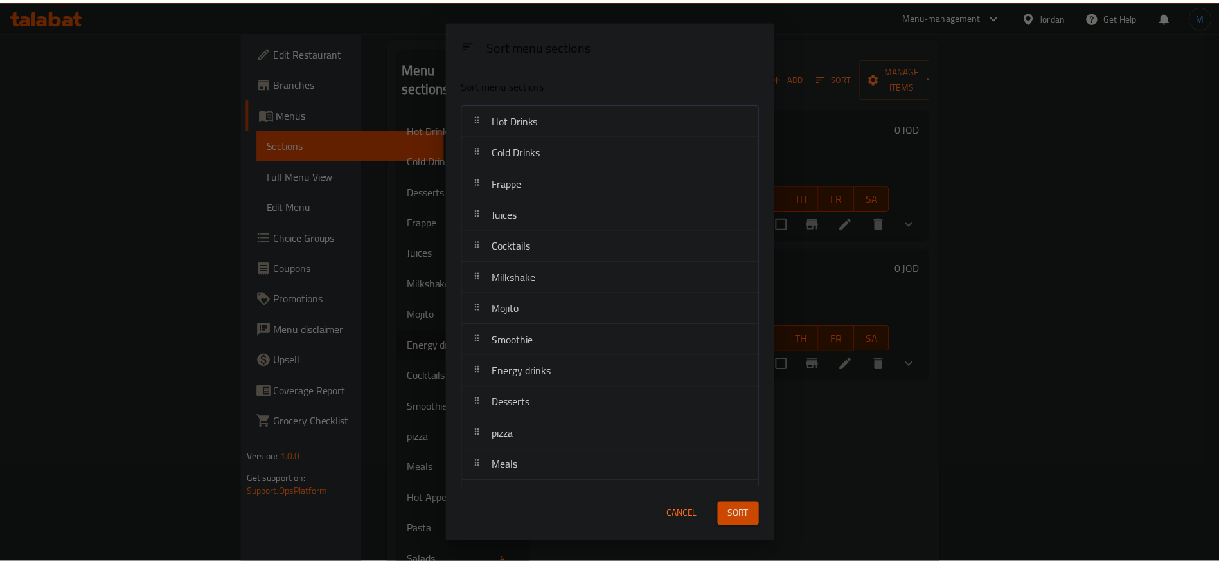
scroll to position [125, 0]
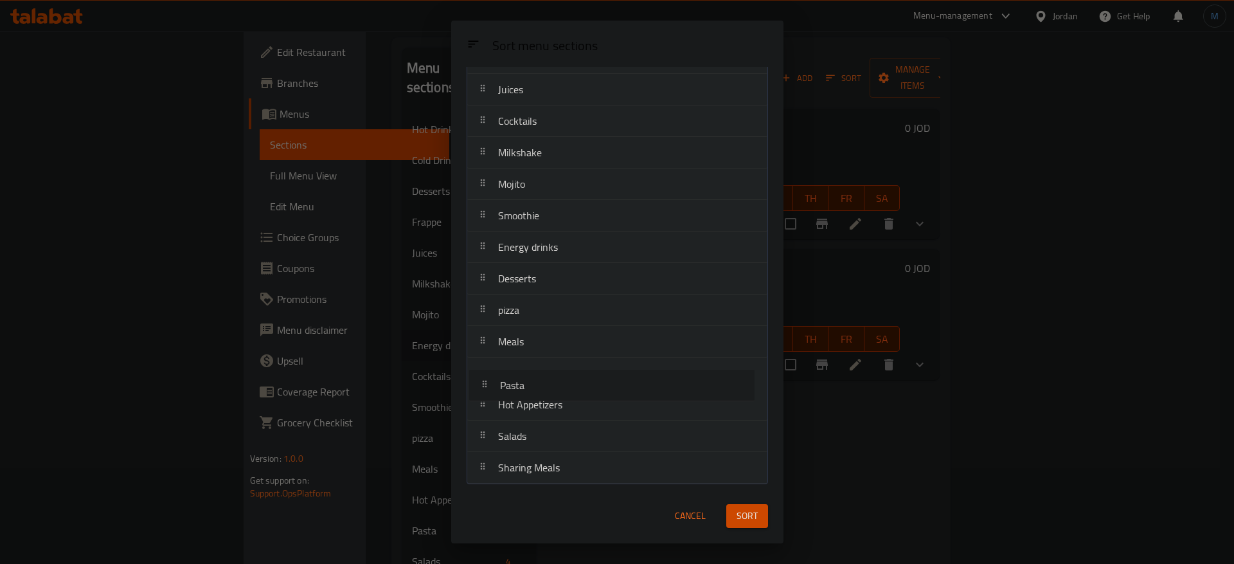
drag, startPoint x: 575, startPoint y: 391, endPoint x: 580, endPoint y: 375, distance: 16.9
click at [580, 375] on nav "Hot Drinks Cold Drinks Frappe Juices Cocktails Milkshake Mojito Smoothie Energy…" at bounding box center [617, 231] width 301 height 505
click at [741, 513] on span "Sort" at bounding box center [747, 516] width 21 height 16
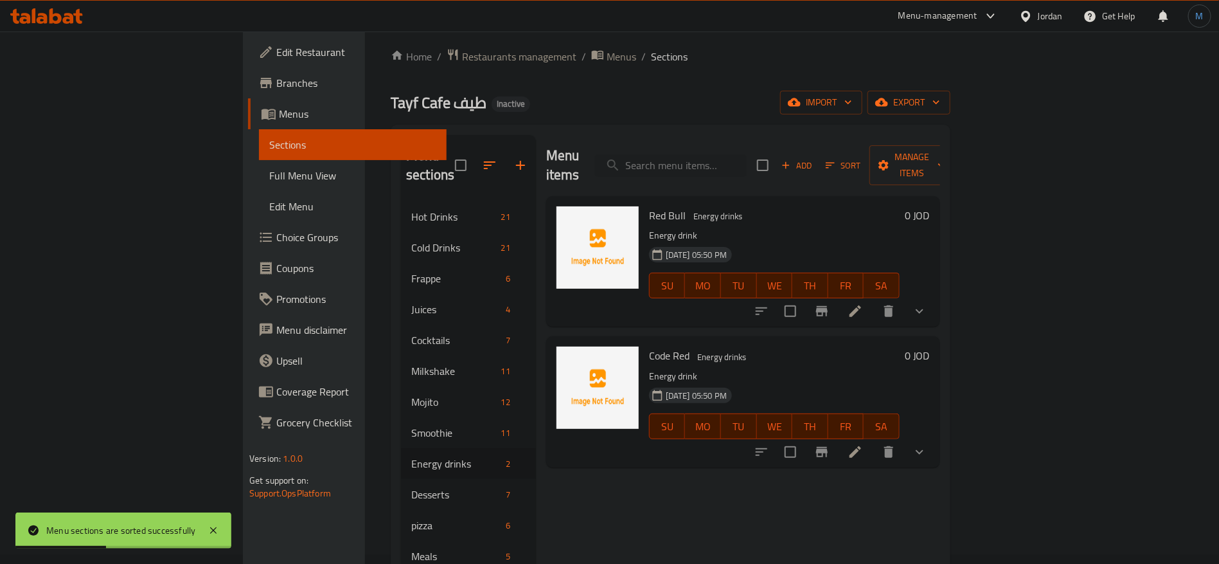
scroll to position [0, 0]
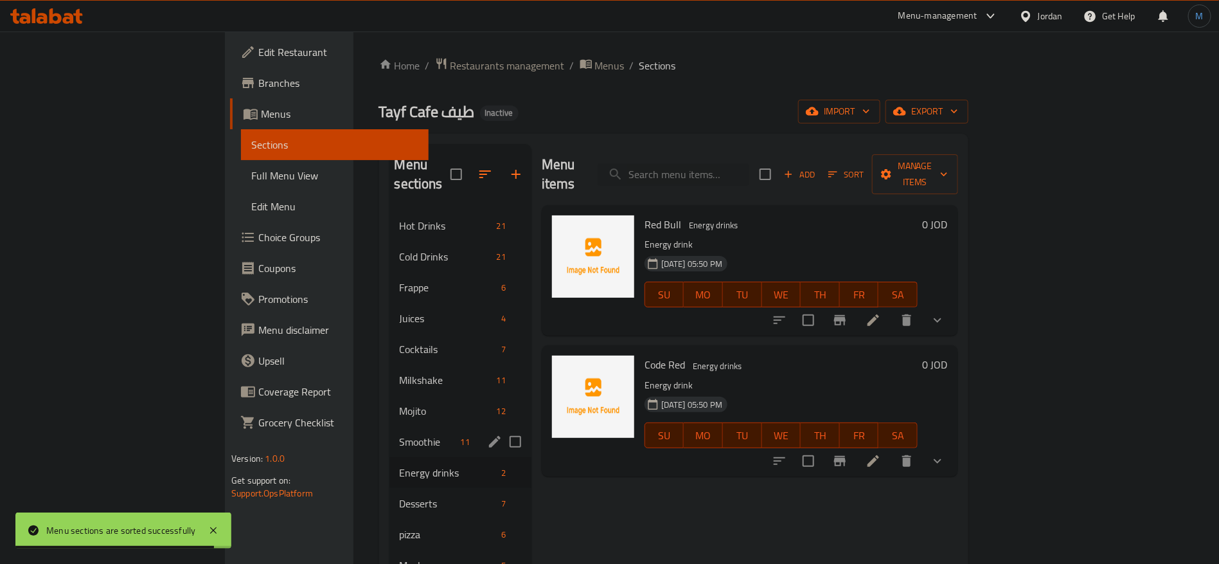
click at [389, 426] on div "Smoothie 11" at bounding box center [460, 441] width 142 height 31
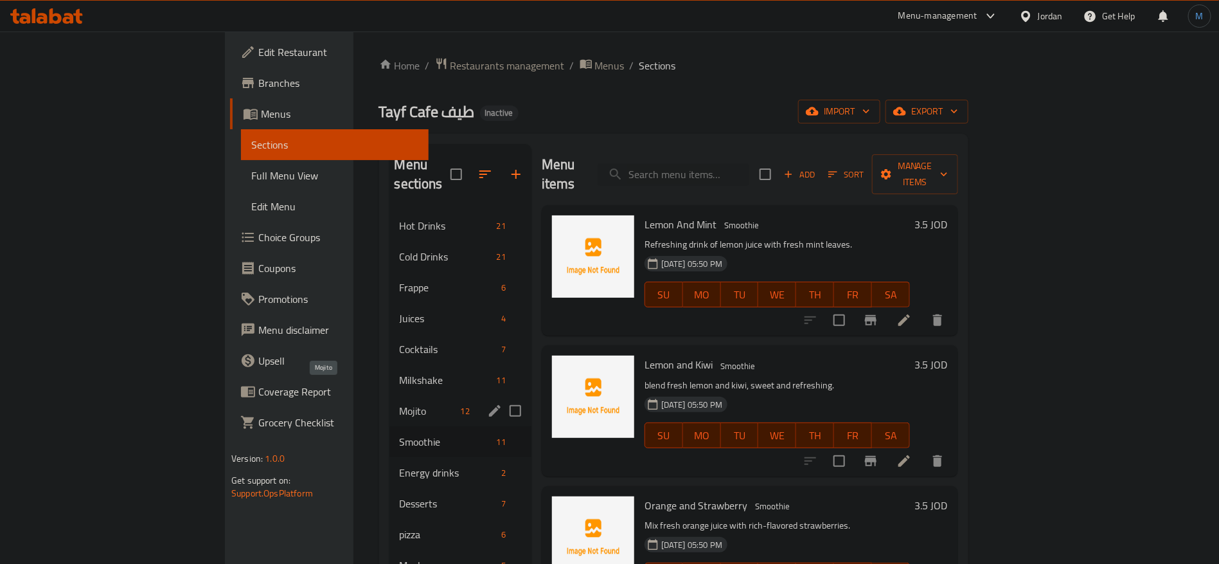
click at [400, 403] on span "Mojito" at bounding box center [428, 410] width 56 height 15
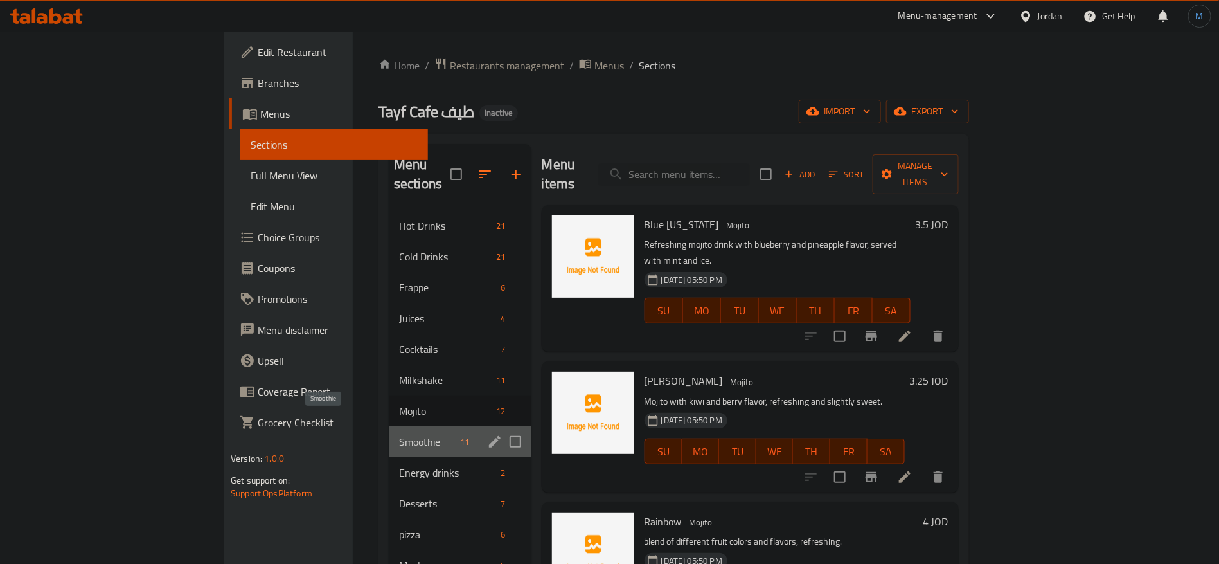
click at [399, 434] on span "Smoothie" at bounding box center [427, 441] width 56 height 15
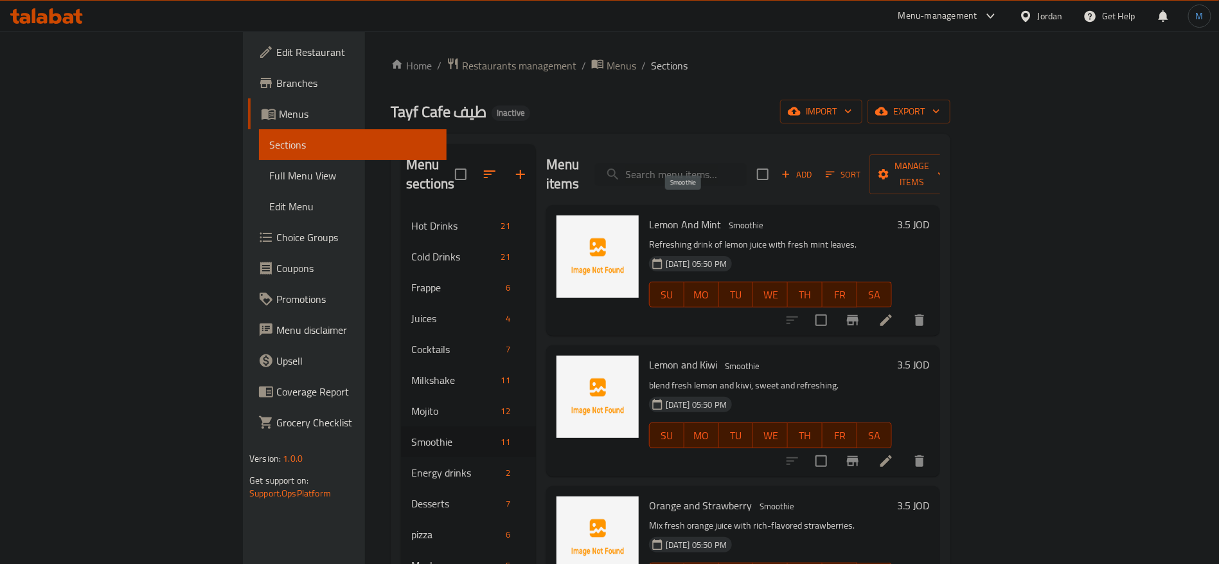
click at [724, 218] on span "Smoothie" at bounding box center [746, 225] width 45 height 15
copy span "Smoothie"
click at [892, 314] on icon at bounding box center [887, 320] width 12 height 12
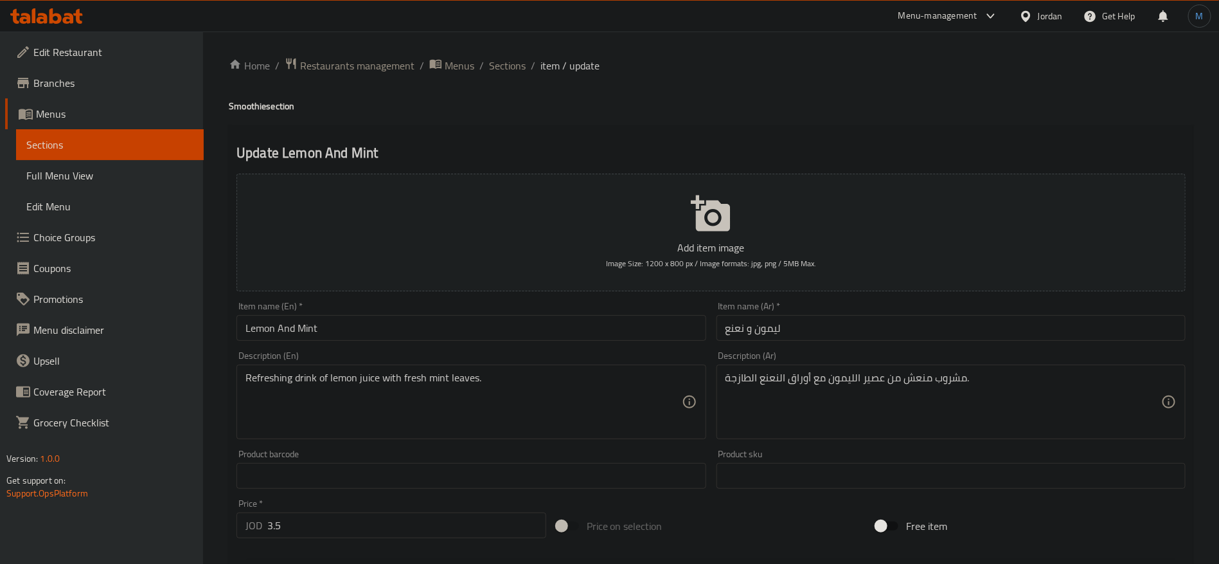
click at [459, 325] on input "Lemon And Mint" at bounding box center [471, 328] width 469 height 26
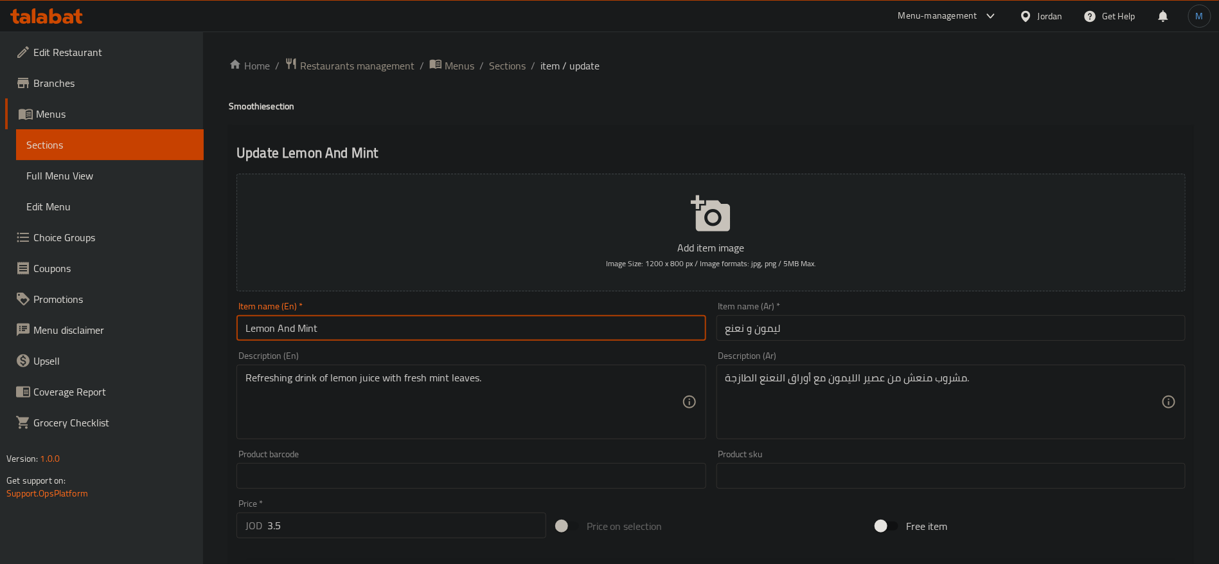
paste input "Smoothie"
type input "Lemon And Mint Smoothie"
click at [835, 337] on input "ليمون و نعنع" at bounding box center [951, 328] width 469 height 26
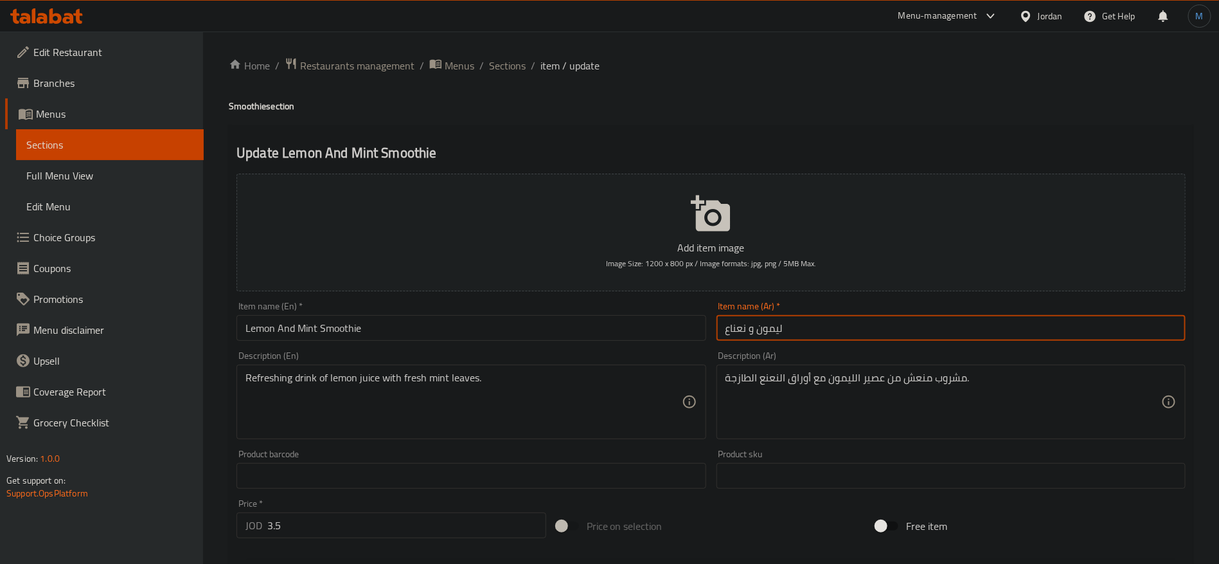
paste input "سموثي"
type input "سموثي ليمون و نعناع"
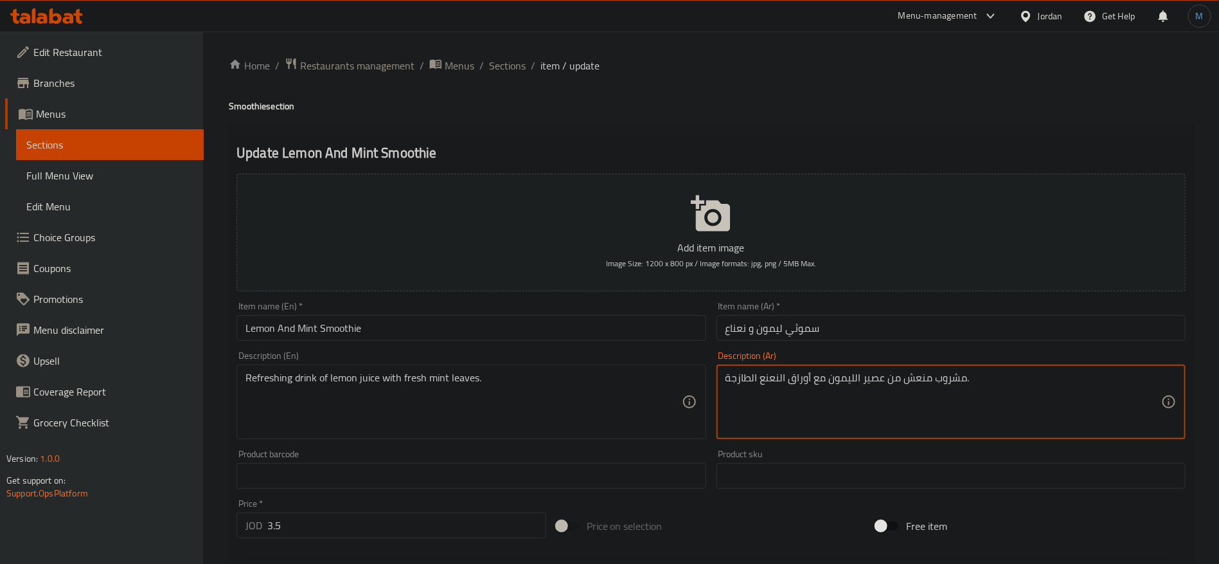
click at [764, 375] on textarea "مشروب منعش من عصير الليمون مع أوراق النعنع الطازجة." at bounding box center [944, 401] width 436 height 61
type textarea "مشروب منعش من عصير الليمون مع أوراق النعناع الطازجة."
click at [610, 329] on input "Lemon And Mint Smoothie" at bounding box center [471, 328] width 469 height 26
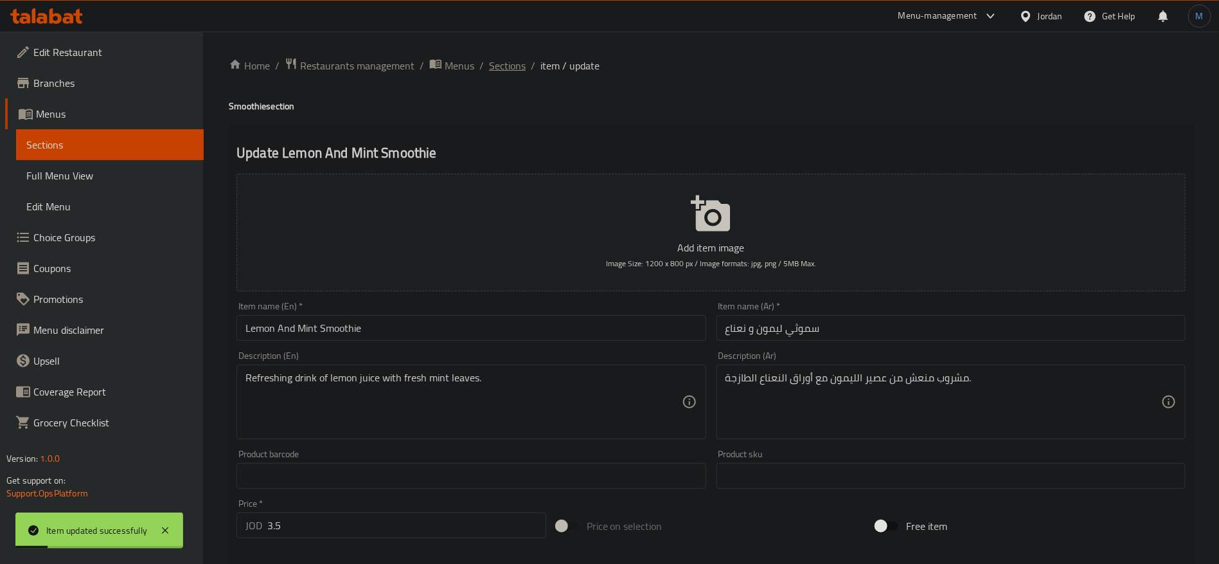
click at [512, 69] on span "Sections" at bounding box center [507, 65] width 37 height 15
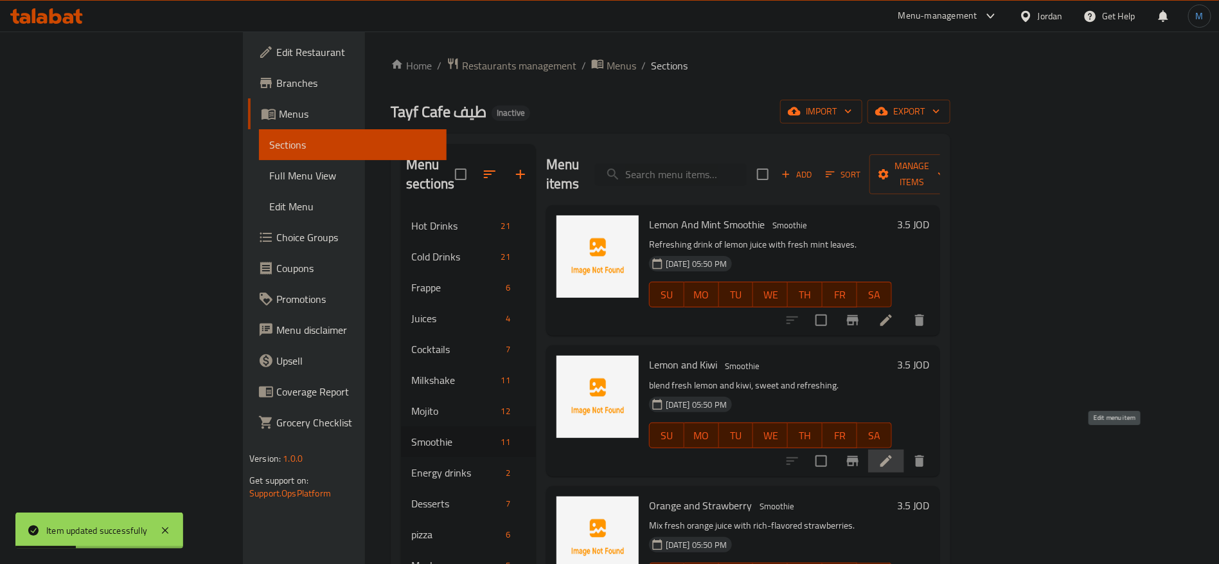
click at [894, 453] on icon at bounding box center [886, 460] width 15 height 15
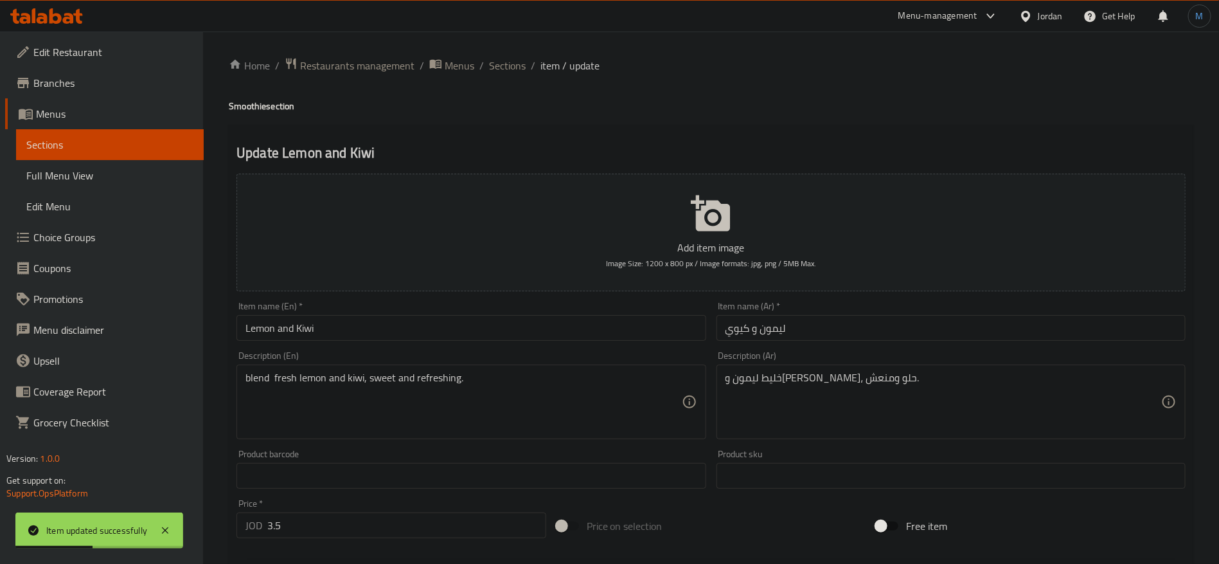
click at [882, 334] on input "ليمون و كيوي" at bounding box center [951, 328] width 469 height 26
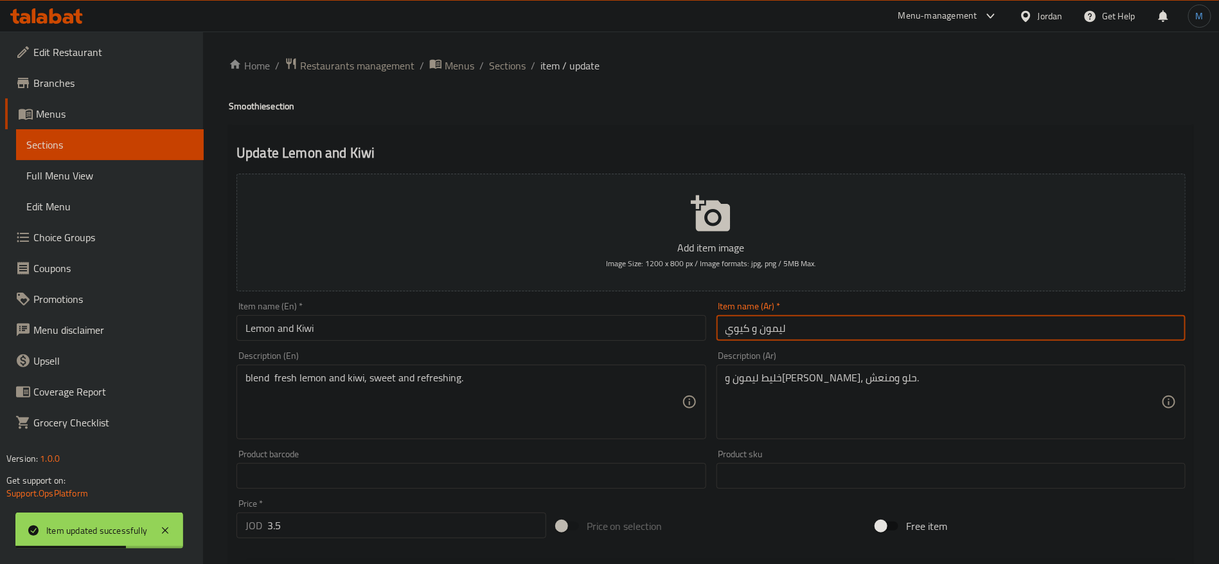
paste input "سموثي"
type input "سموثي ليمون و [PERSON_NAME]"
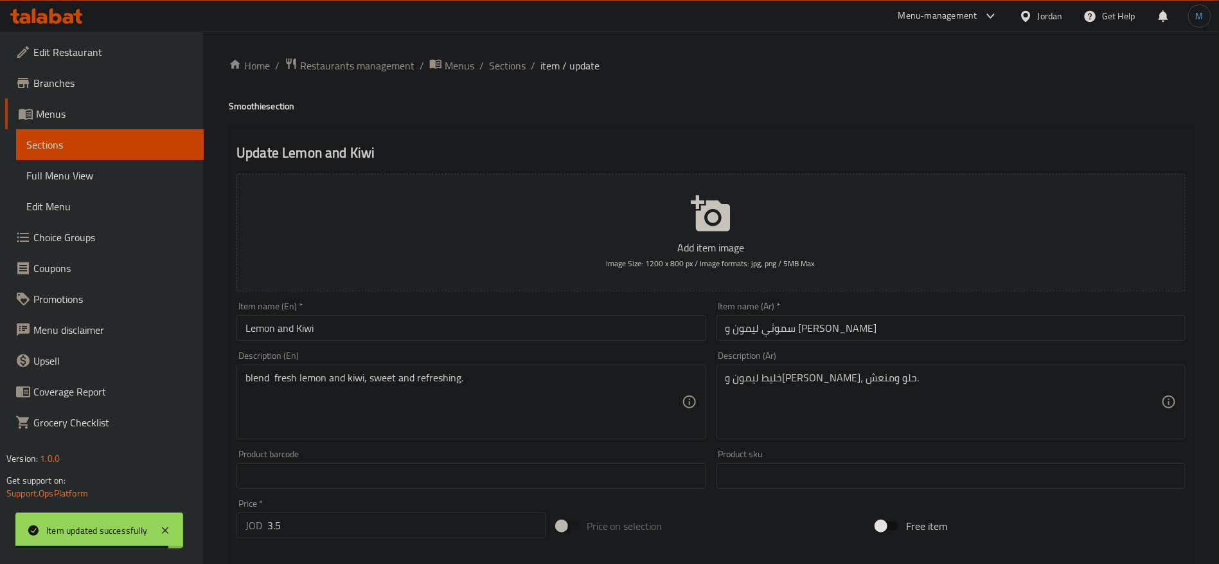
click at [255, 107] on h4 "Smoothie section" at bounding box center [711, 106] width 965 height 13
copy h4 "Smoothie"
click at [355, 327] on input "Lemon and Kiwi" at bounding box center [471, 328] width 469 height 26
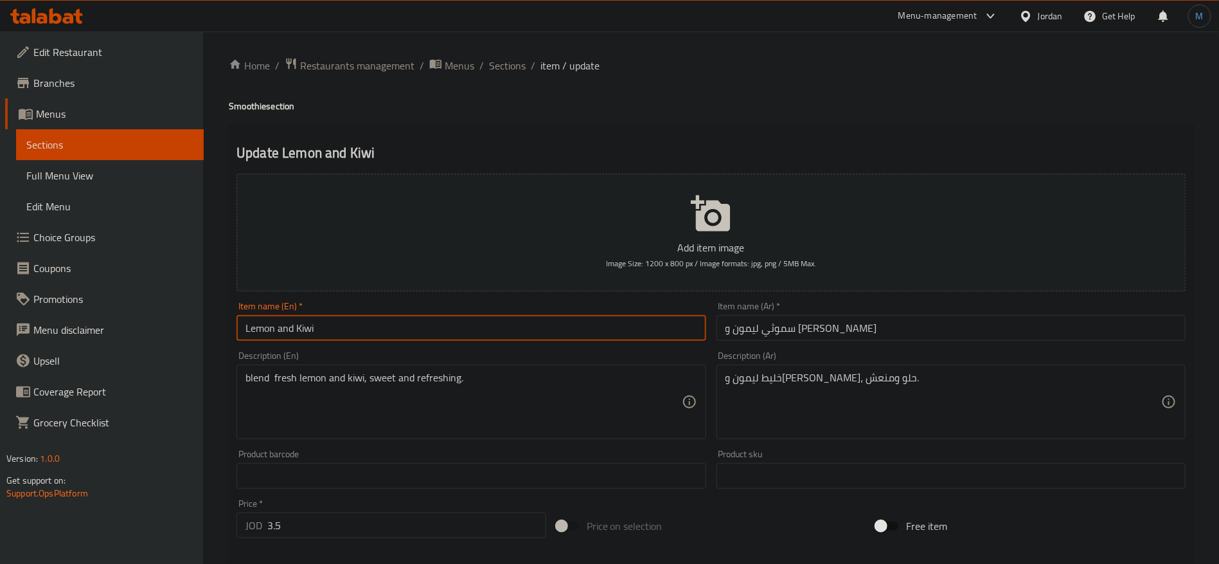
paste input "Smoothie"
type input "Lemon and [PERSON_NAME]"
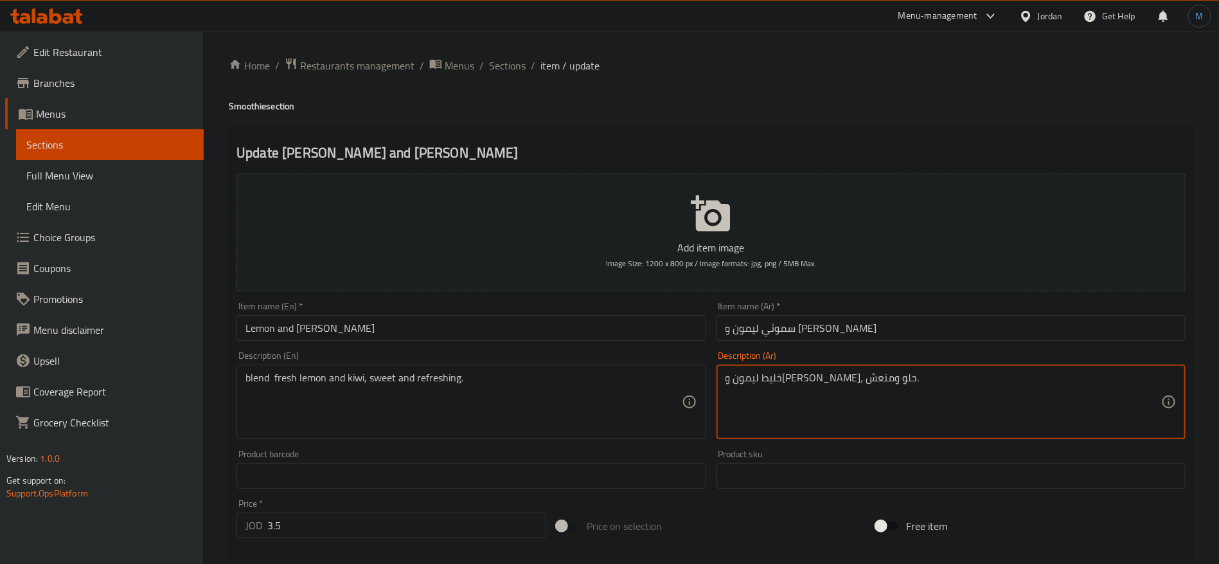
click at [880, 379] on textarea "خليط ليمون و[PERSON_NAME]، حلو ومنعش." at bounding box center [944, 401] width 436 height 61
type textarea "مزيج ليمون و[PERSON_NAME]، حلو ومنعش."
click at [614, 327] on input "Lemon and [PERSON_NAME]" at bounding box center [471, 328] width 469 height 26
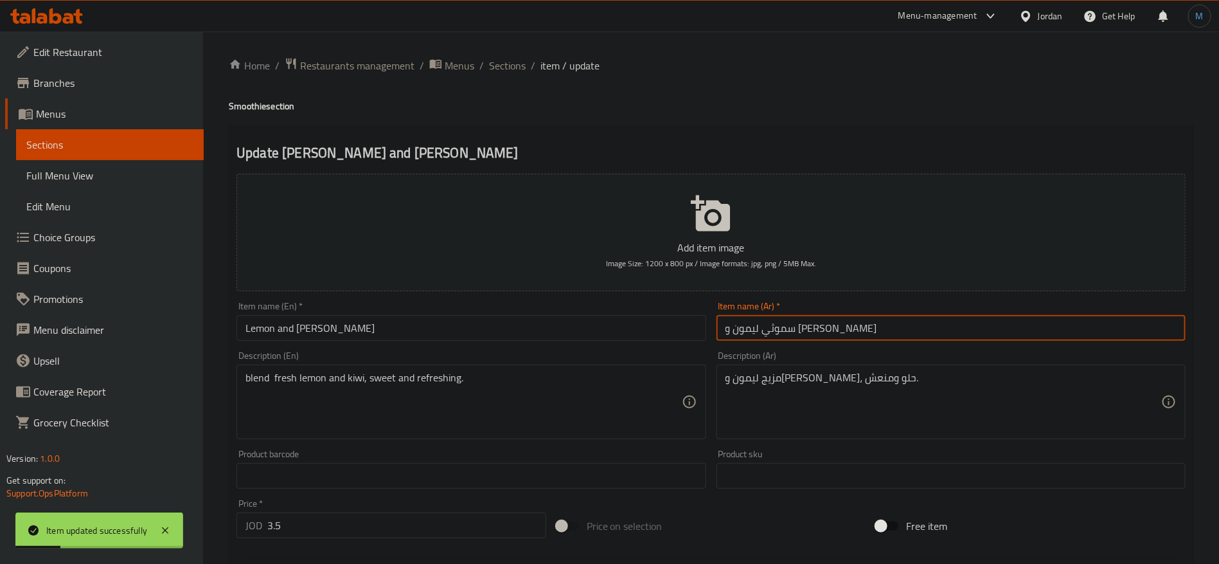
click at [805, 330] on input "سموثي ليمون و [PERSON_NAME]" at bounding box center [951, 328] width 469 height 26
click at [492, 66] on span "Sections" at bounding box center [507, 65] width 37 height 15
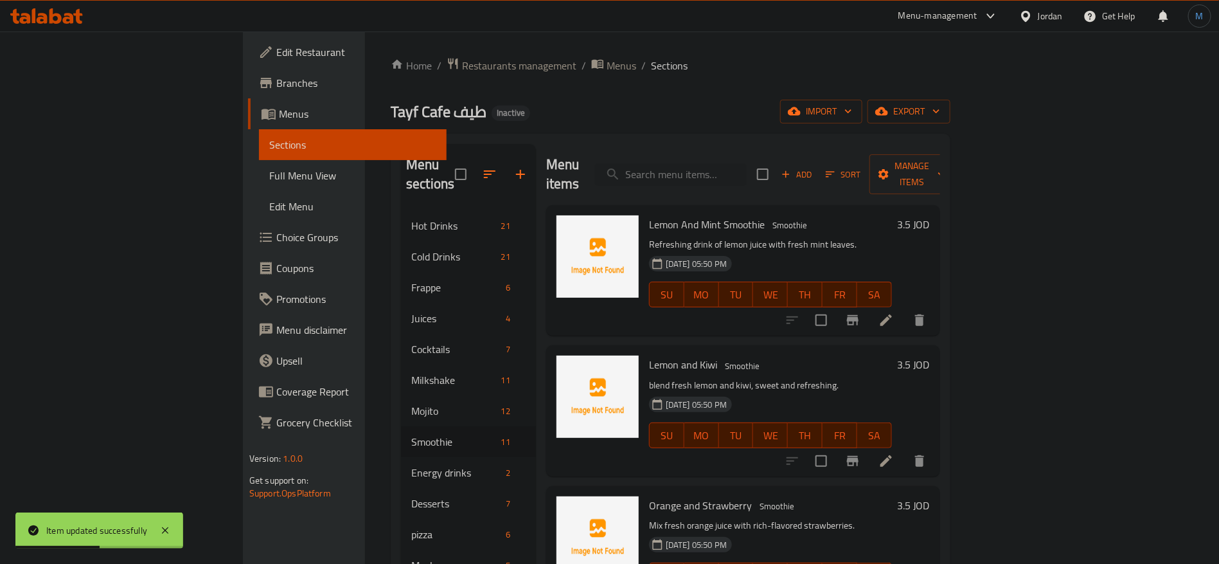
scroll to position [193, 0]
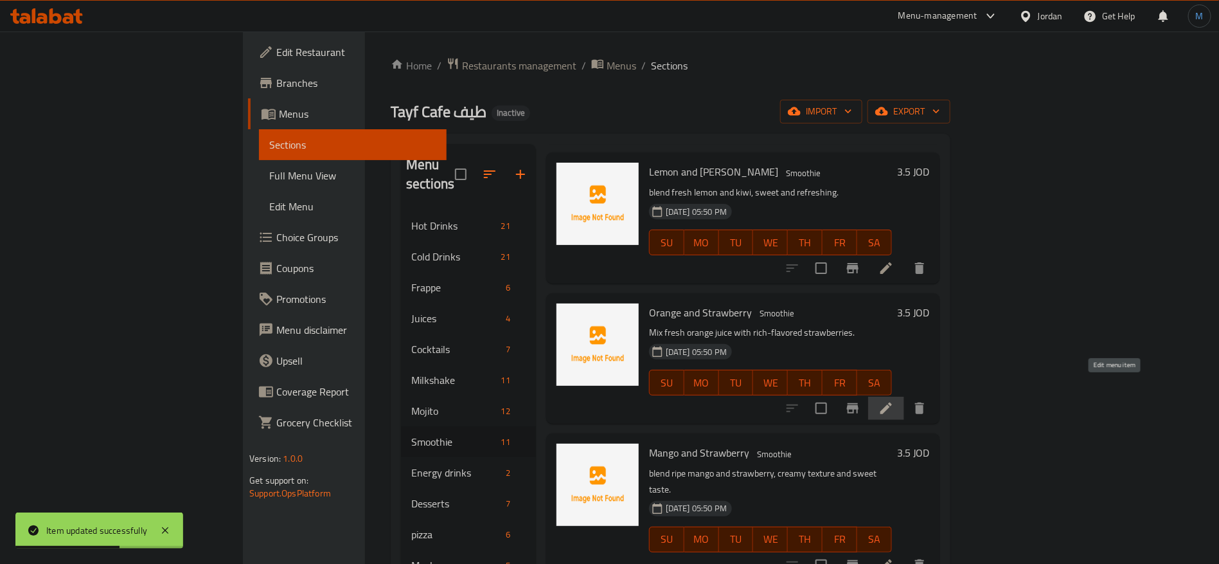
click at [894, 400] on icon at bounding box center [886, 407] width 15 height 15
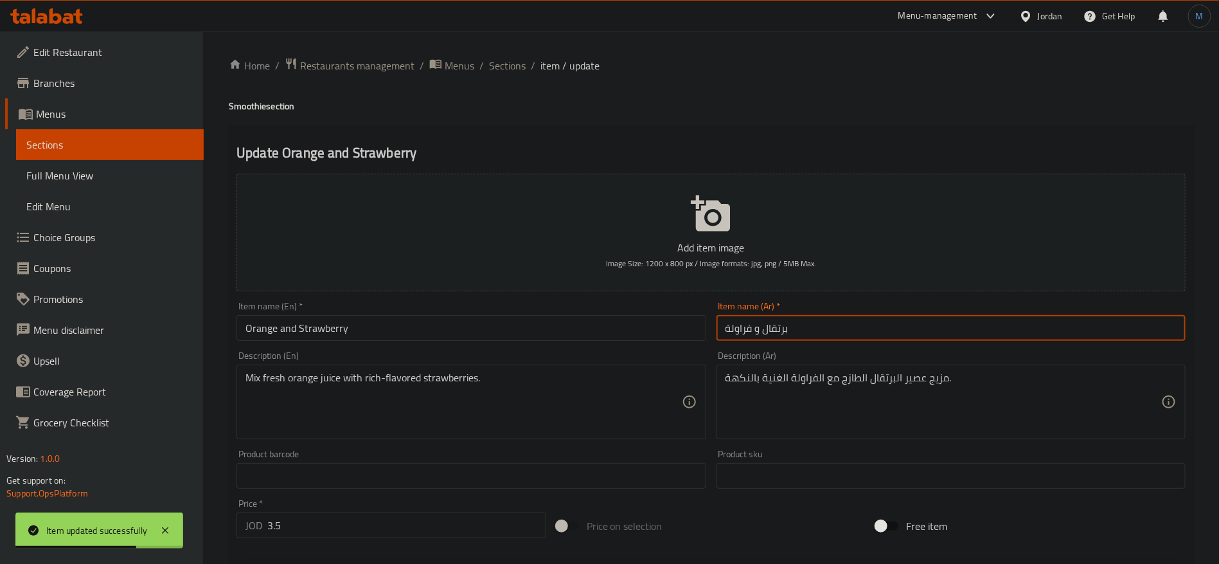
click at [802, 328] on input "برتقال و فراولة" at bounding box center [951, 328] width 469 height 26
paste input "سموثي"
type input "سموثي برتقال و فراولة"
click at [250, 112] on h4 "Smoothie section" at bounding box center [711, 106] width 965 height 13
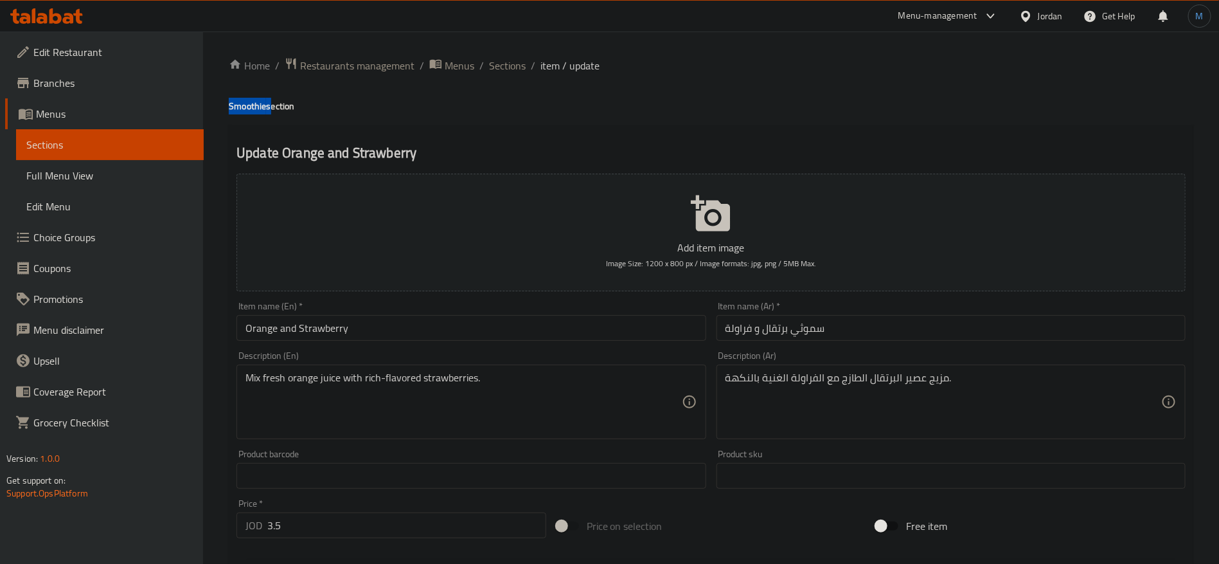
click at [250, 112] on h4 "Smoothie section" at bounding box center [711, 106] width 965 height 13
copy h4 "Smoothie"
click at [397, 334] on input "Orange and Strawberry" at bounding box center [471, 328] width 469 height 26
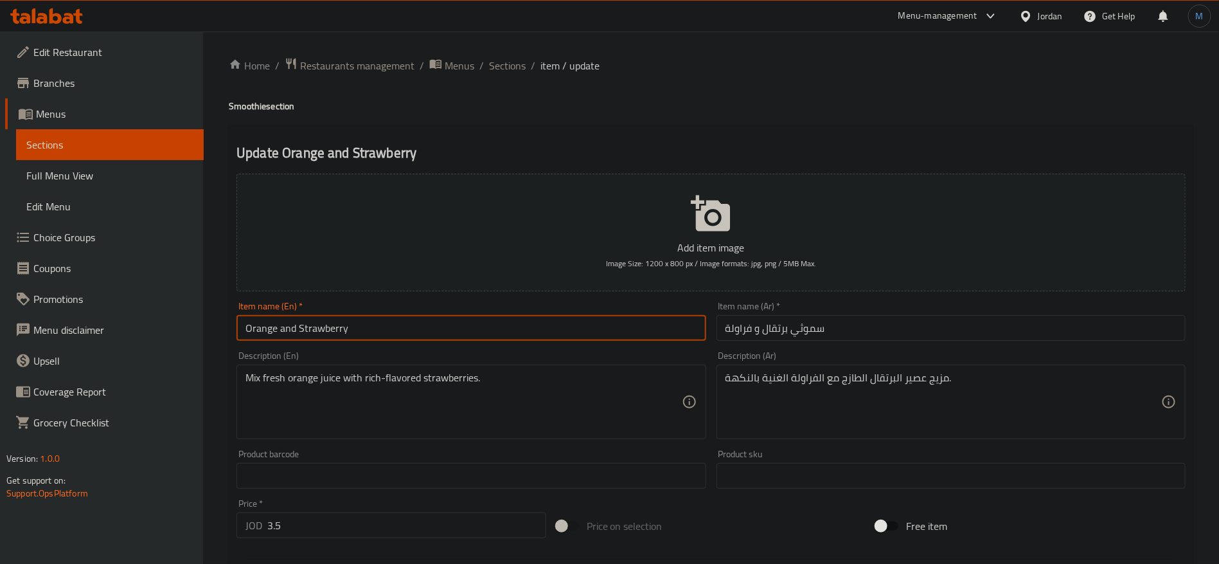
paste input "Smoothie"
type input "Orange and Strawberry Smoothie"
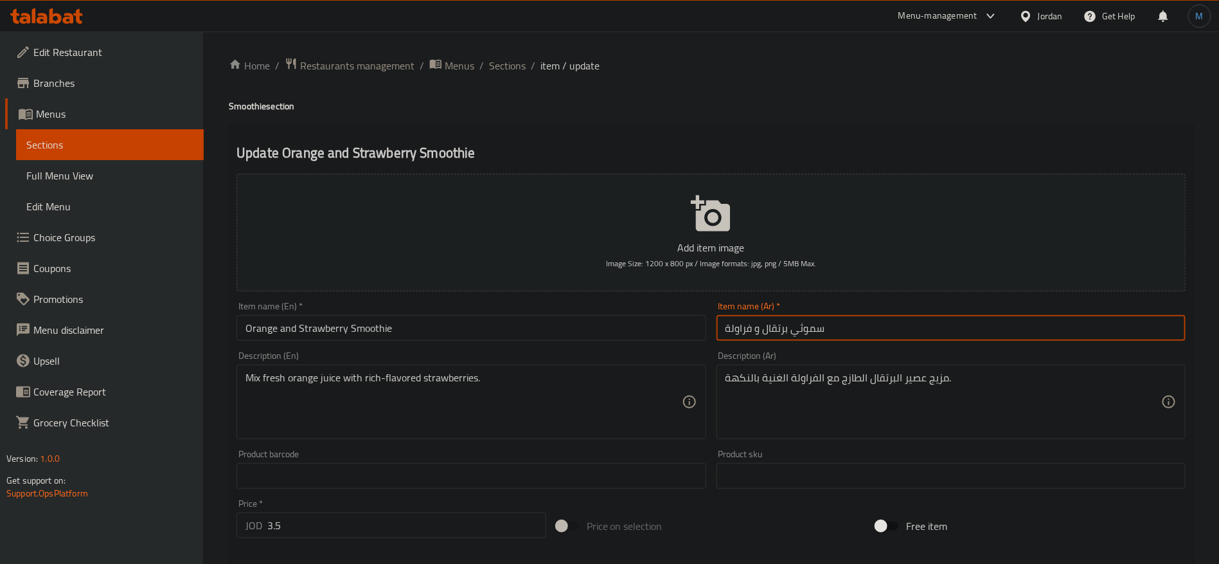
click at [807, 330] on input "سموثي برتقال و فراولة" at bounding box center [951, 328] width 469 height 26
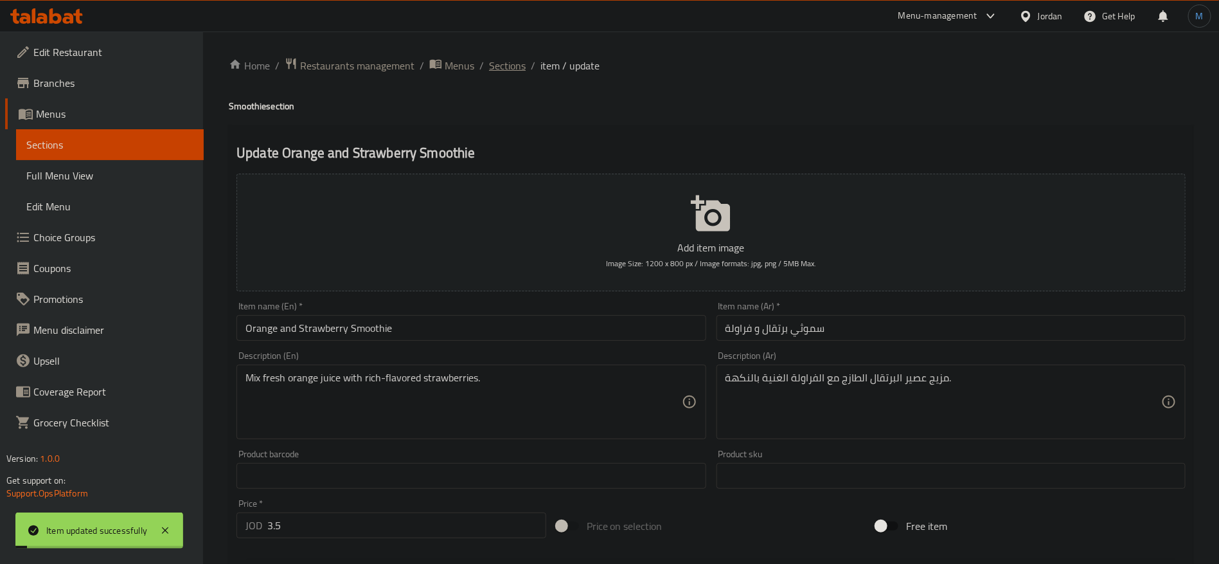
click at [519, 69] on span "Sections" at bounding box center [507, 65] width 37 height 15
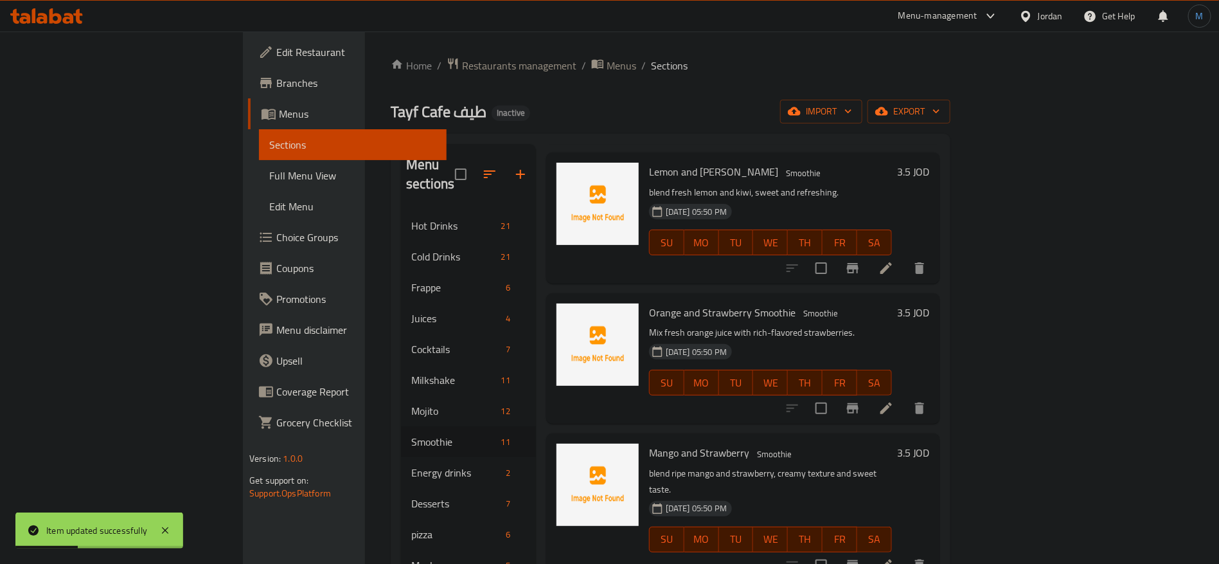
scroll to position [289, 0]
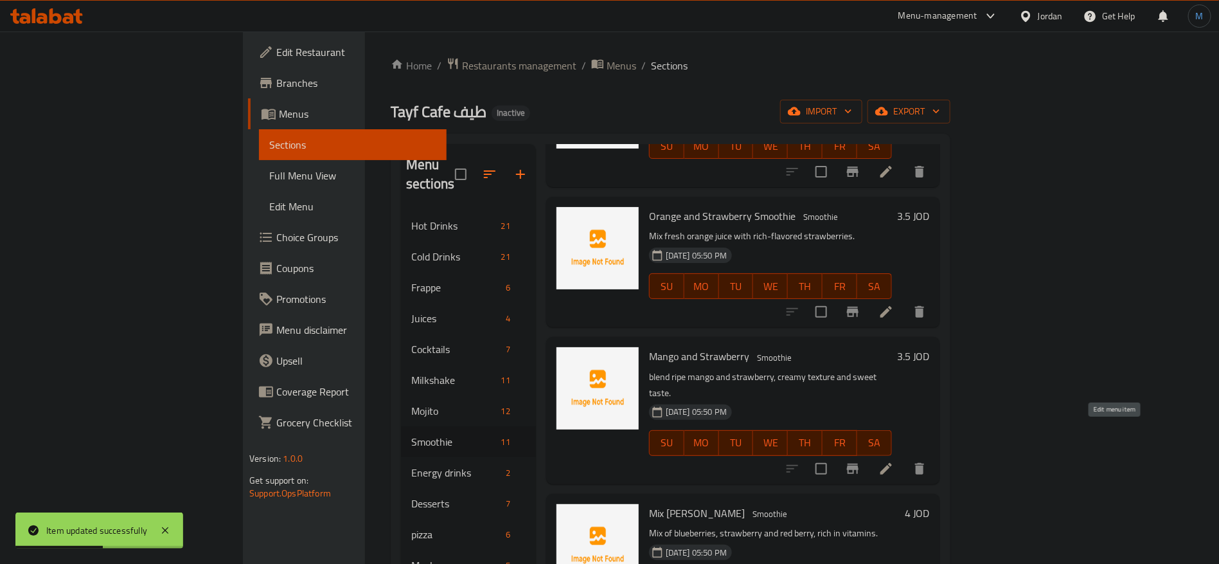
click at [894, 461] on icon at bounding box center [886, 468] width 15 height 15
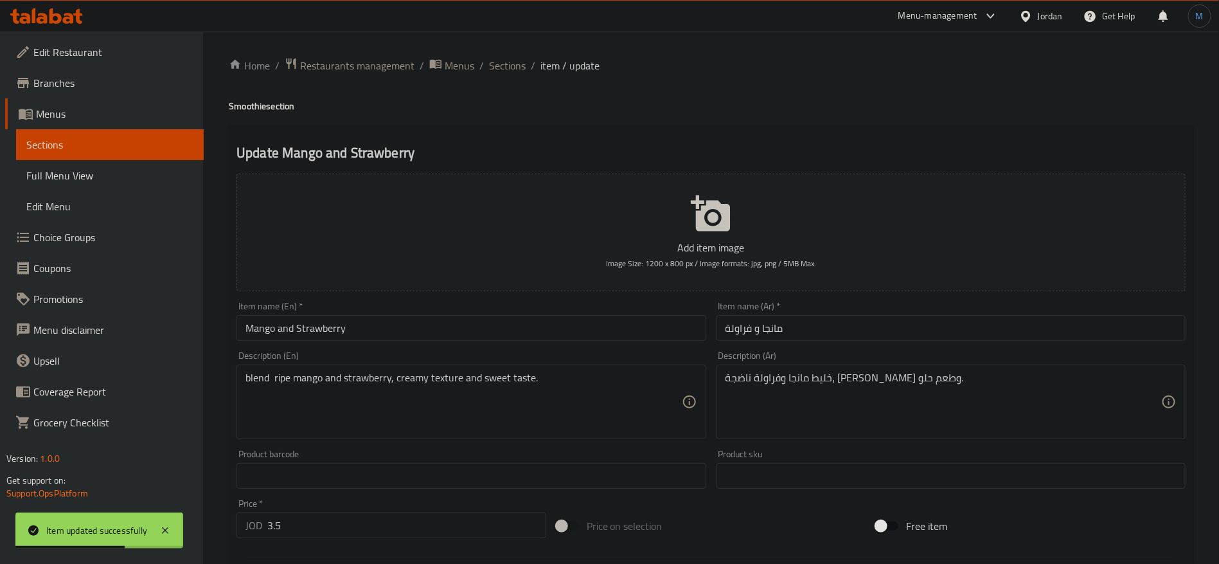
click at [865, 343] on div "Item name (Ar)   * [PERSON_NAME] و فراولة Item name (Ar) *" at bounding box center [950, 320] width 479 height 49
click at [863, 333] on input "مانجا و فراولة" at bounding box center [951, 328] width 469 height 26
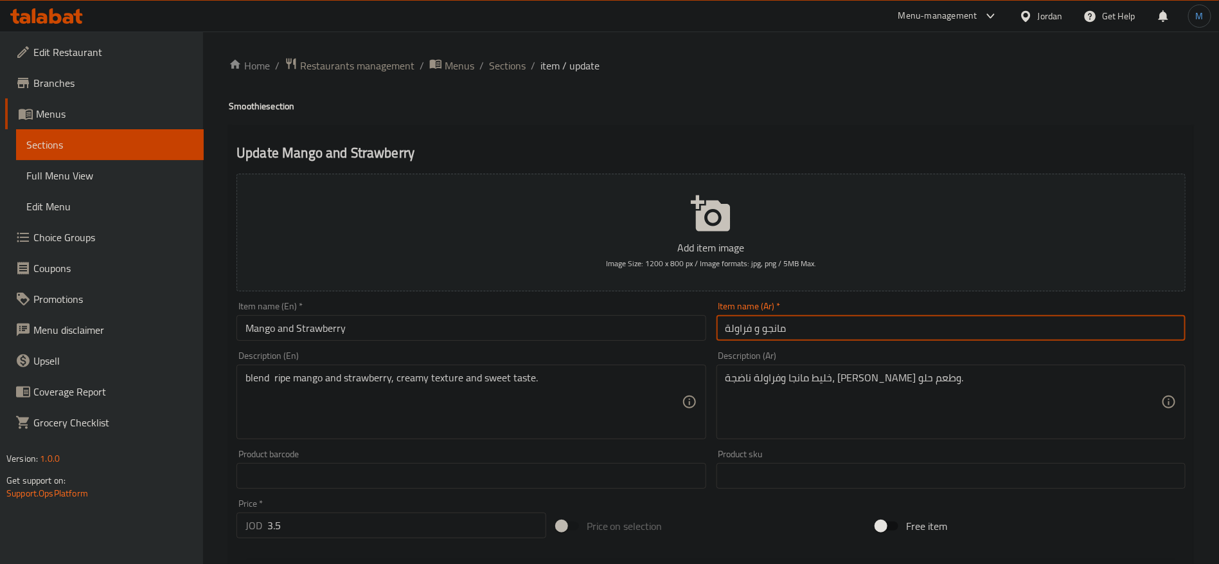
paste input "سموثي"
type input "سموثي مانجو و فراولة"
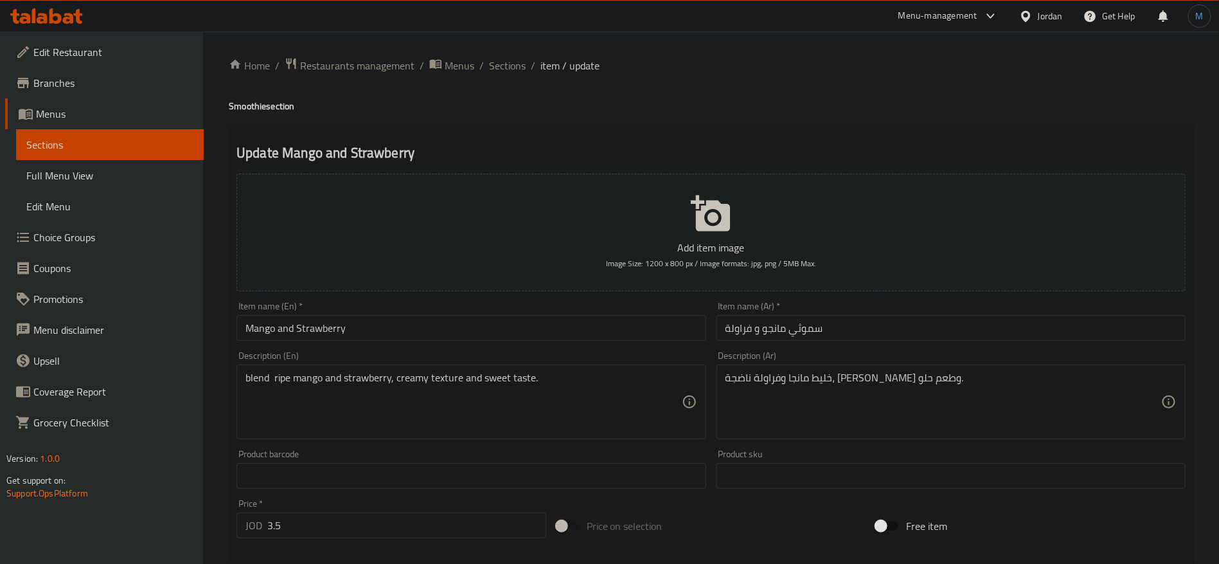
click at [242, 105] on h4 "Smoothie section" at bounding box center [711, 106] width 965 height 13
copy h4 "Smoothie"
click at [375, 336] on input "Mango and Strawberry" at bounding box center [471, 328] width 469 height 26
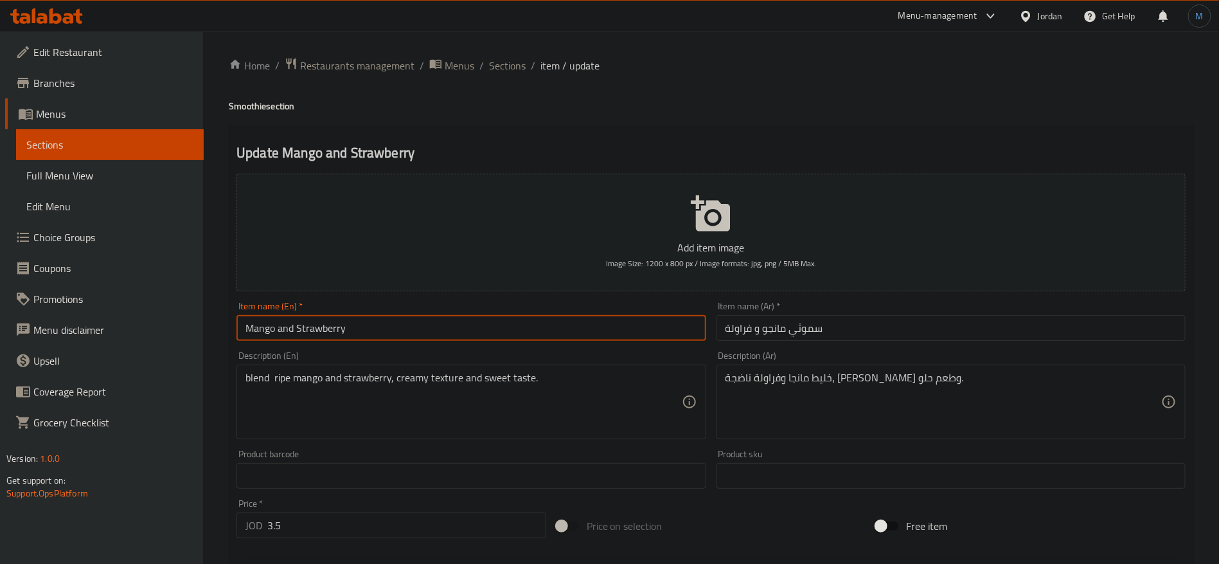
paste input "Smoothie"
type input "Mango and Strawberry Smoothie"
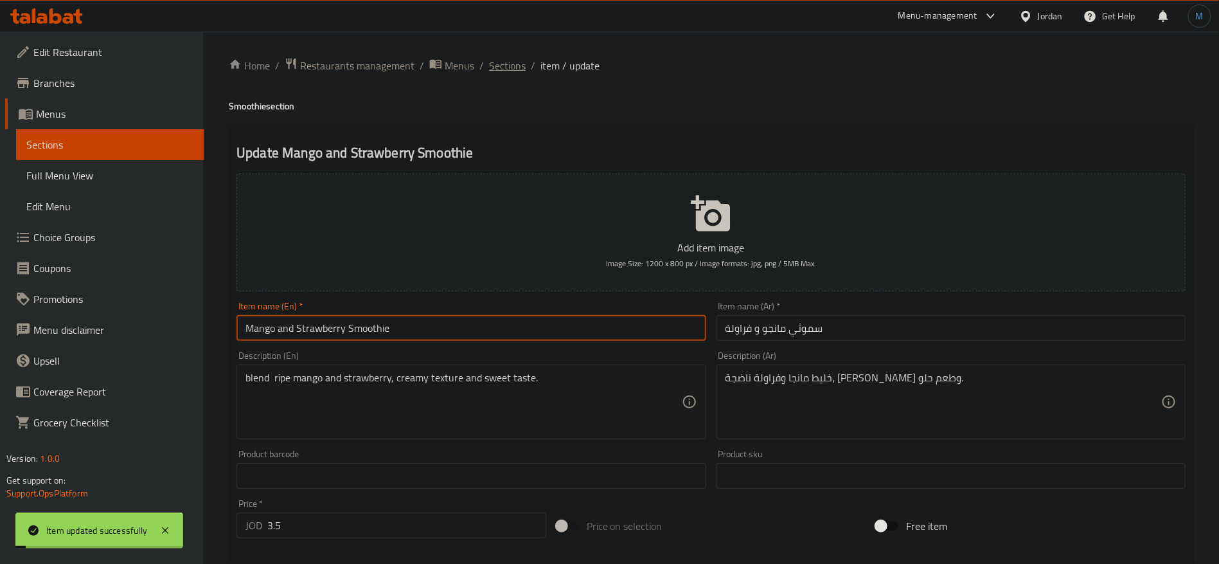
click at [489, 69] on span "Sections" at bounding box center [507, 65] width 37 height 15
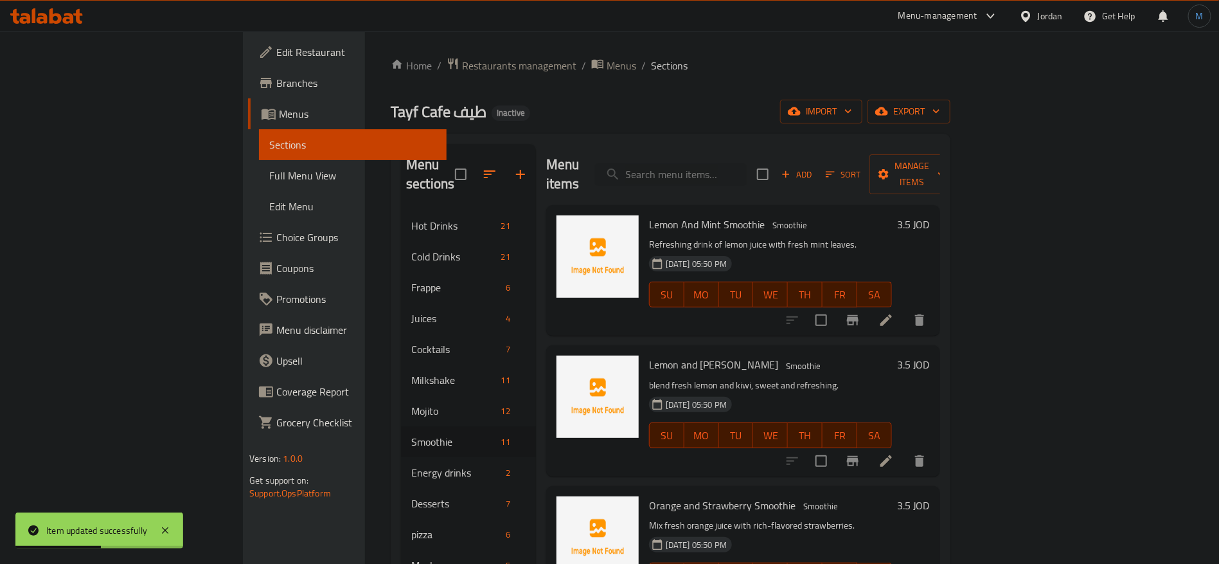
click at [269, 176] on span "Full Menu View" at bounding box center [352, 175] width 167 height 15
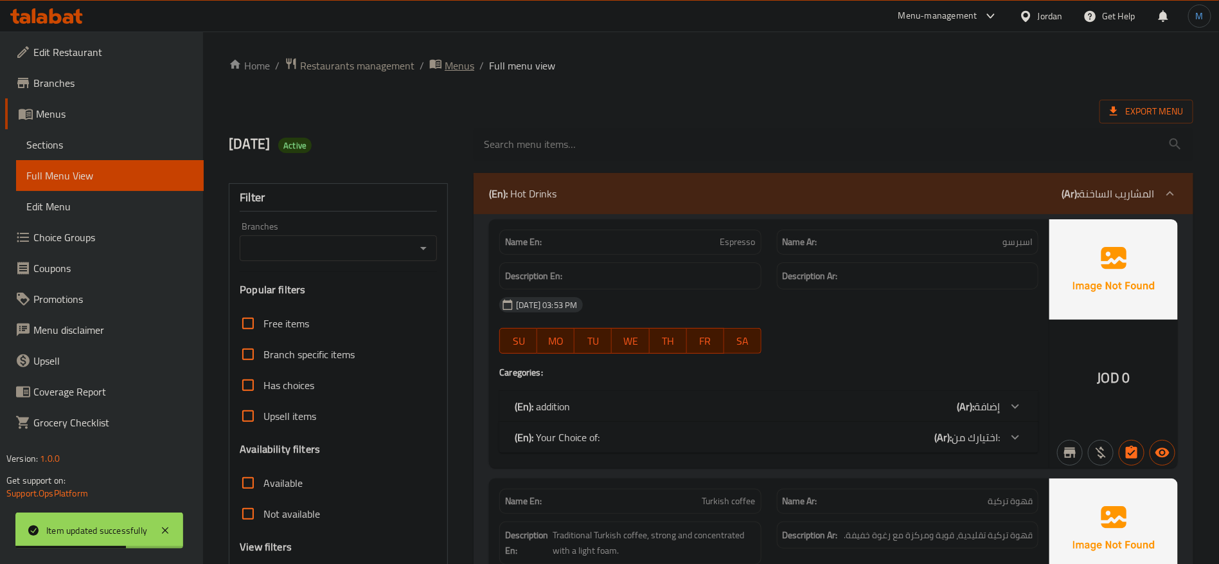
click at [469, 69] on span "Menus" at bounding box center [460, 65] width 30 height 15
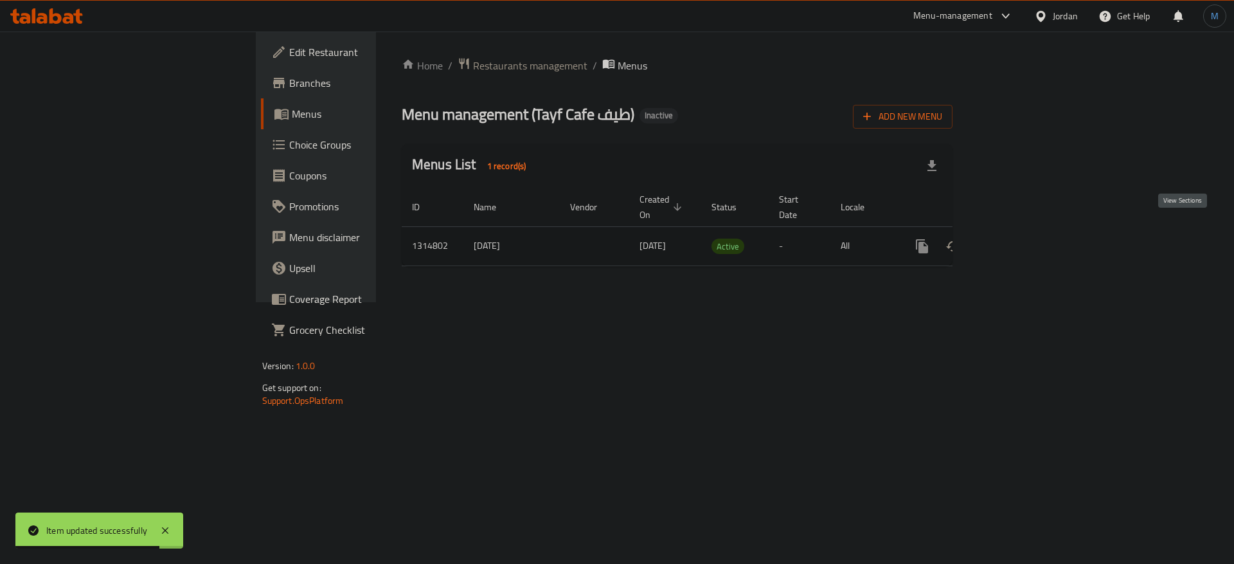
click at [1023, 238] on icon "enhanced table" at bounding box center [1014, 245] width 15 height 15
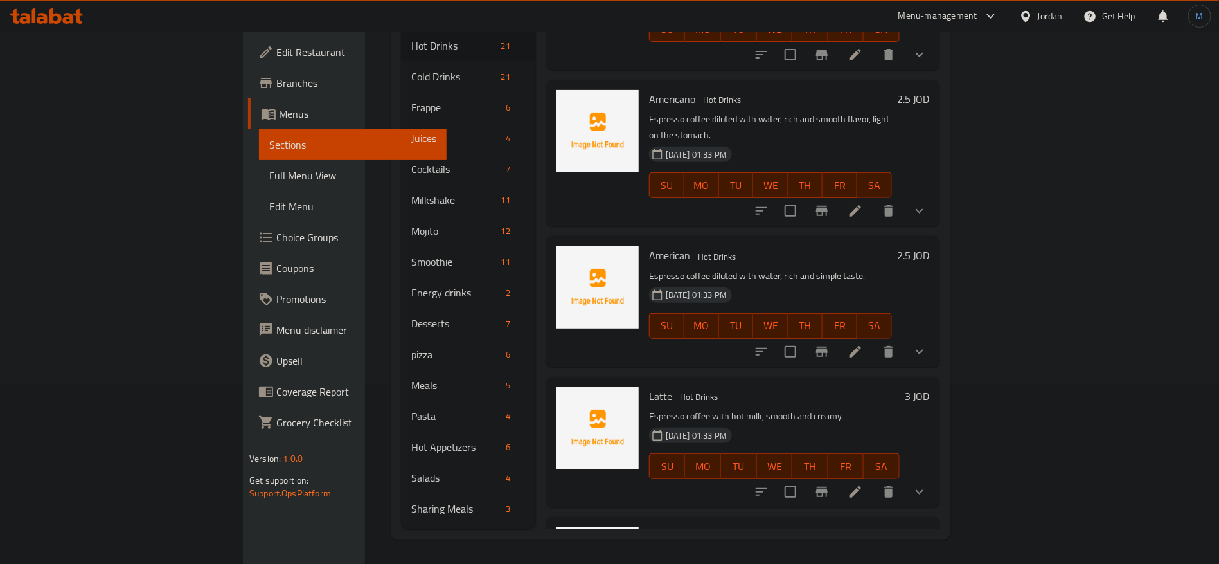
scroll to position [578, 0]
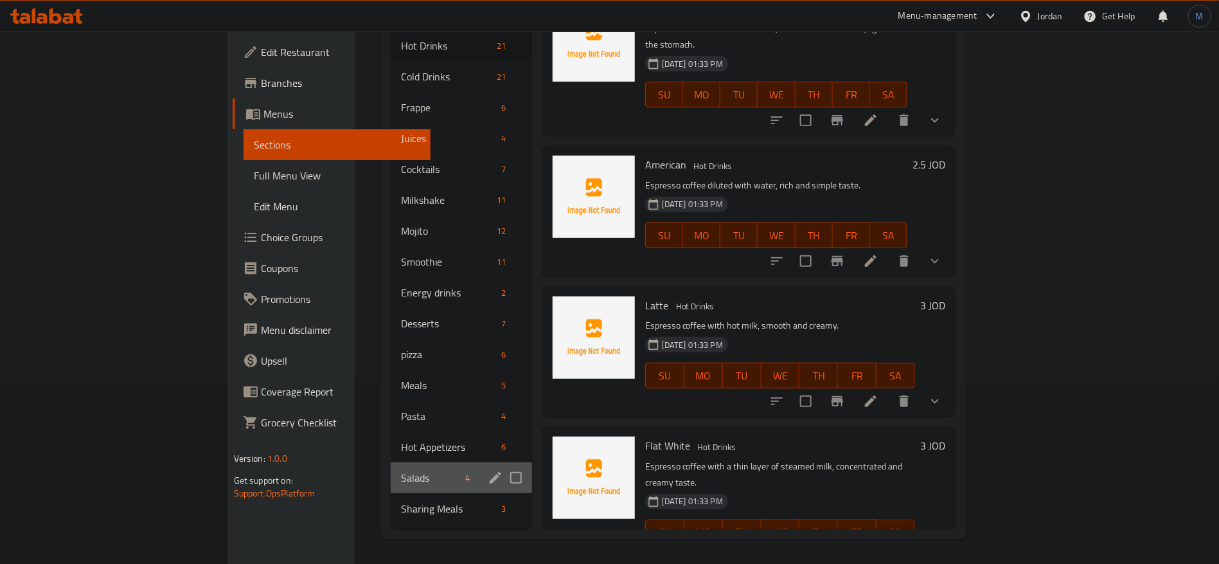
click at [391, 466] on div "Salads 4" at bounding box center [461, 477] width 141 height 31
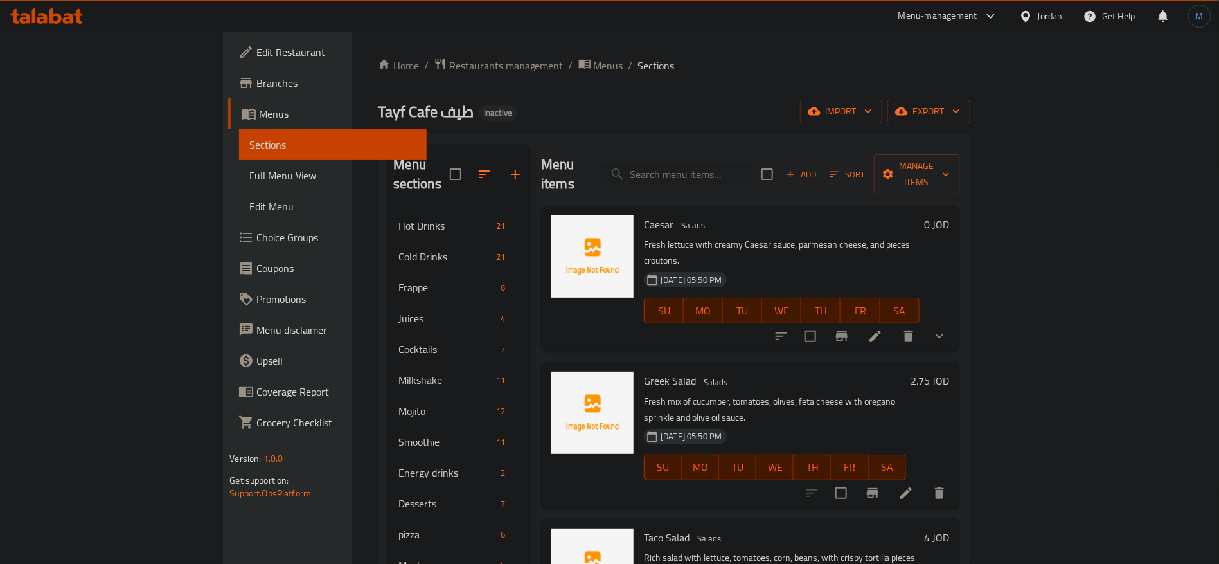
click at [893, 325] on li at bounding box center [875, 336] width 36 height 23
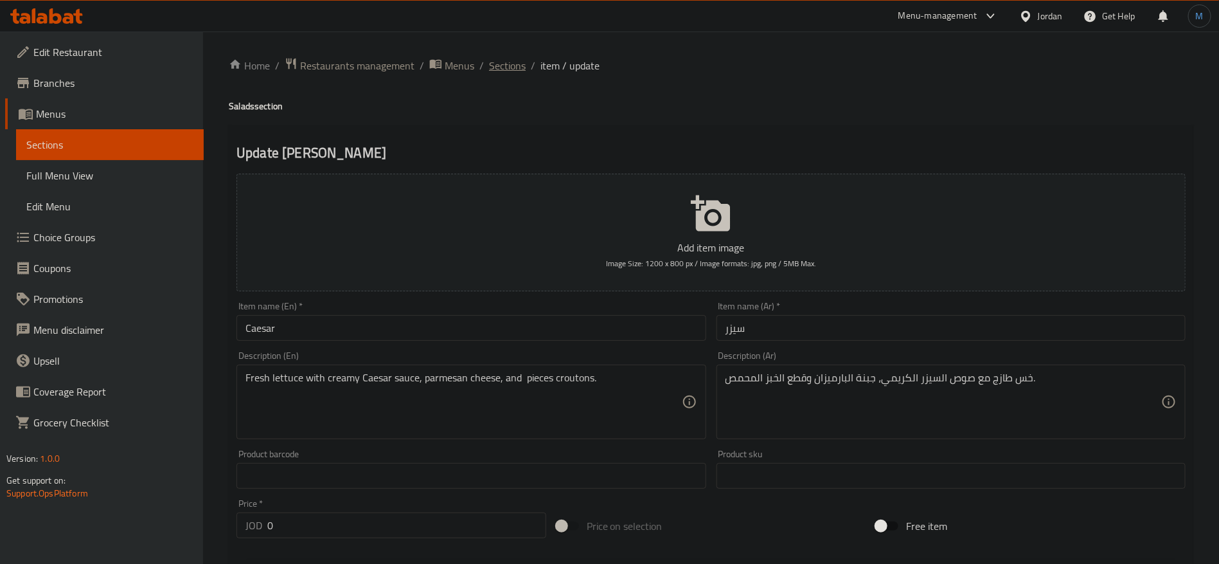
click at [505, 71] on span "Sections" at bounding box center [507, 65] width 37 height 15
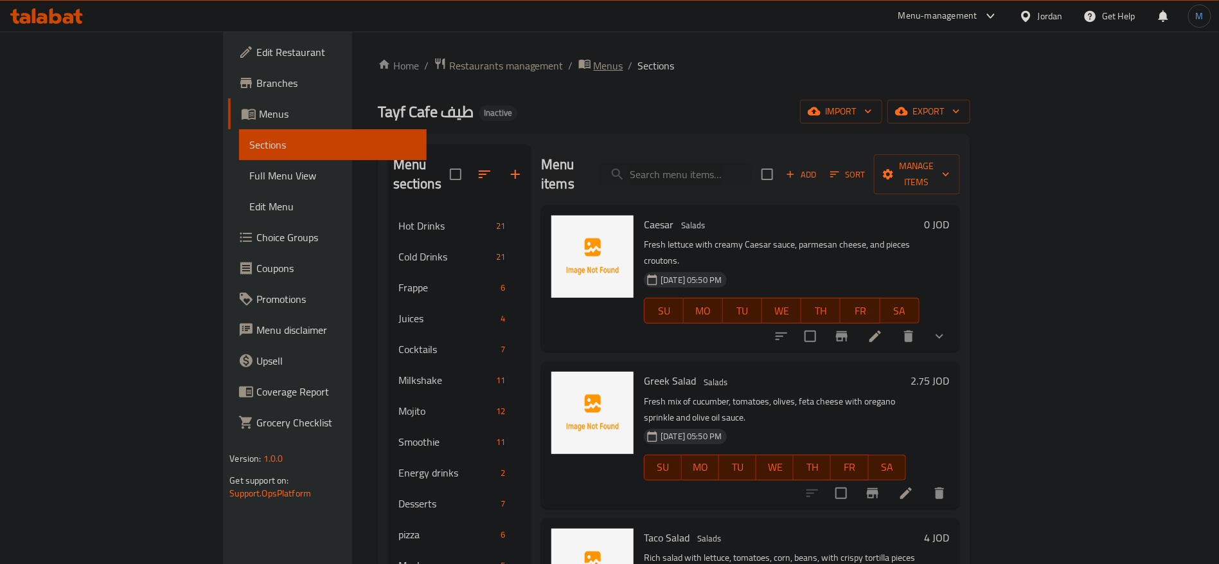
click at [578, 59] on icon "breadcrumb" at bounding box center [584, 63] width 13 height 13
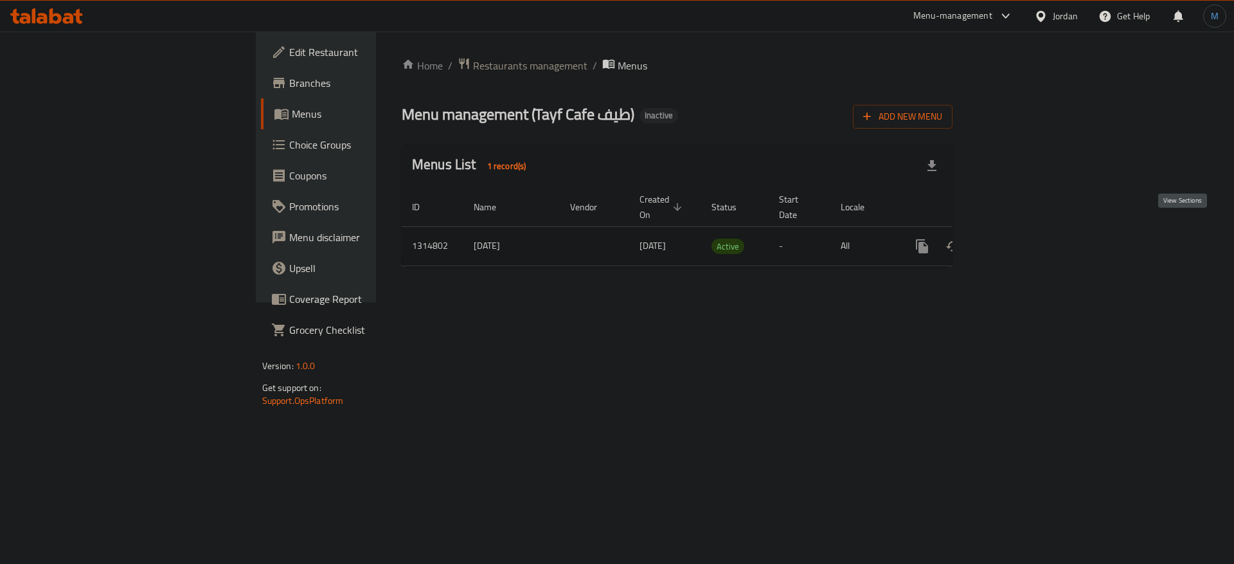
click at [1023, 238] on icon "enhanced table" at bounding box center [1014, 245] width 15 height 15
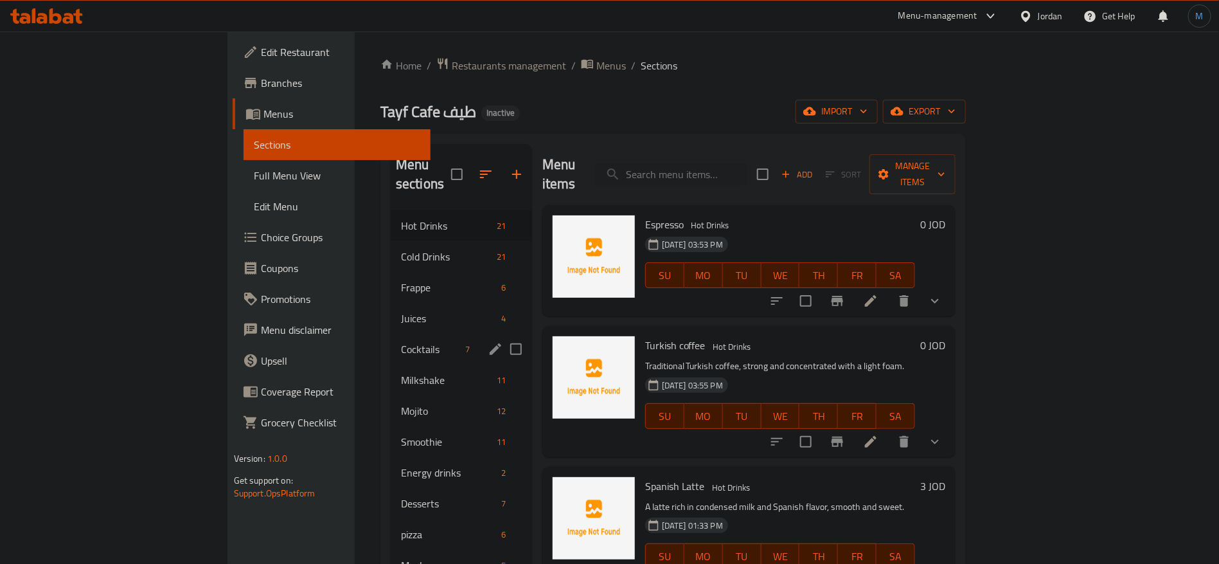
scroll to position [180, 0]
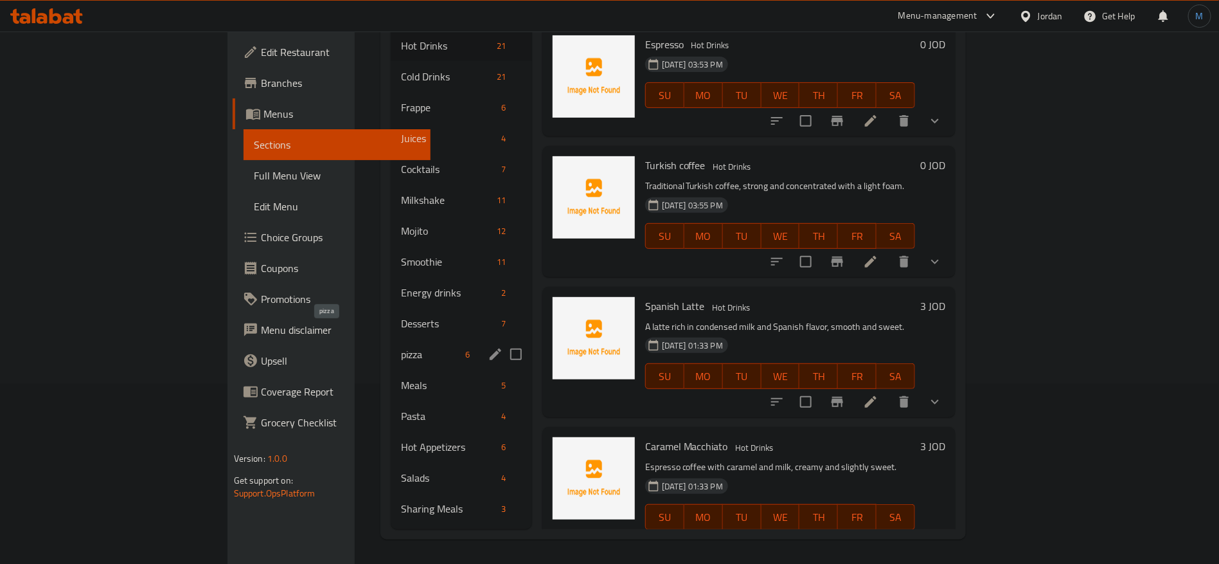
click at [401, 346] on span "pizza" at bounding box center [431, 353] width 60 height 15
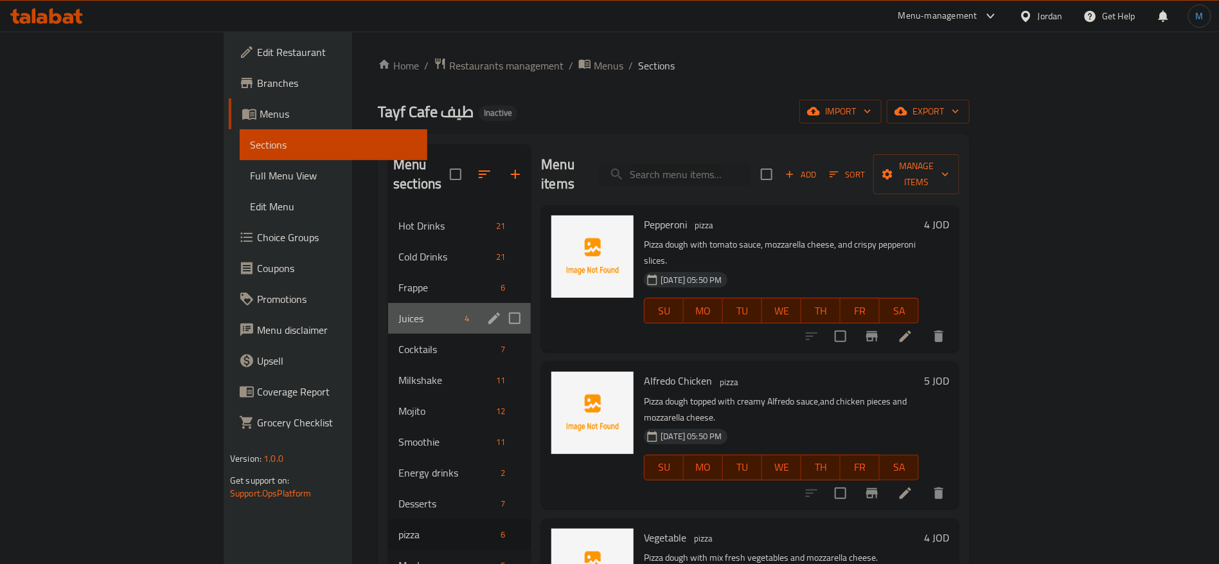
click at [388, 307] on div "Juices 4" at bounding box center [459, 318] width 143 height 31
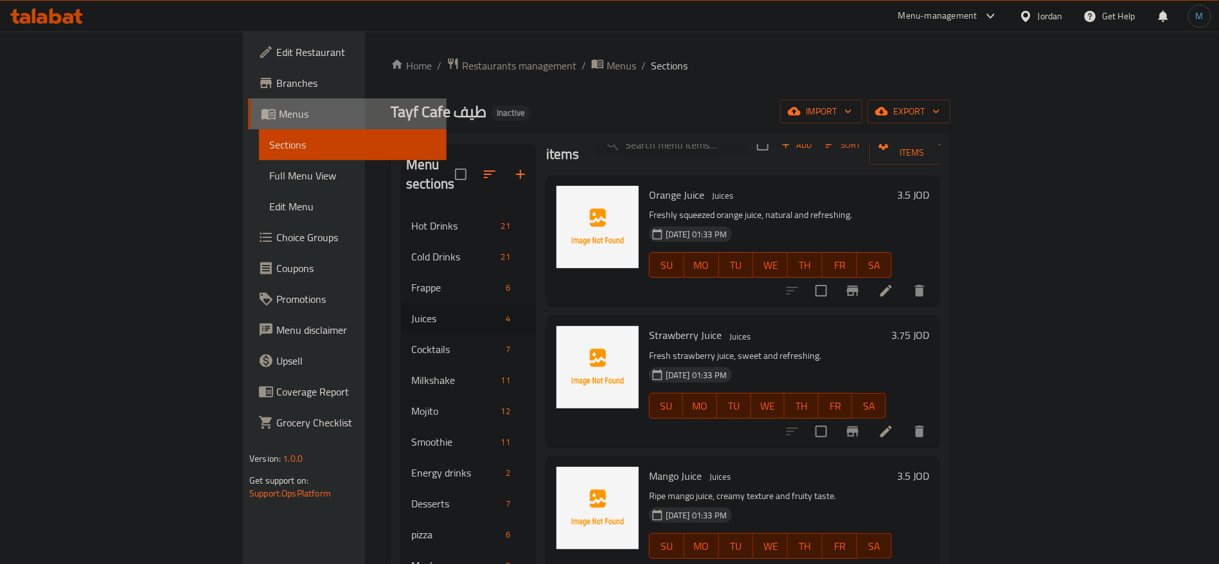
click at [279, 116] on span "Menus" at bounding box center [357, 113] width 157 height 15
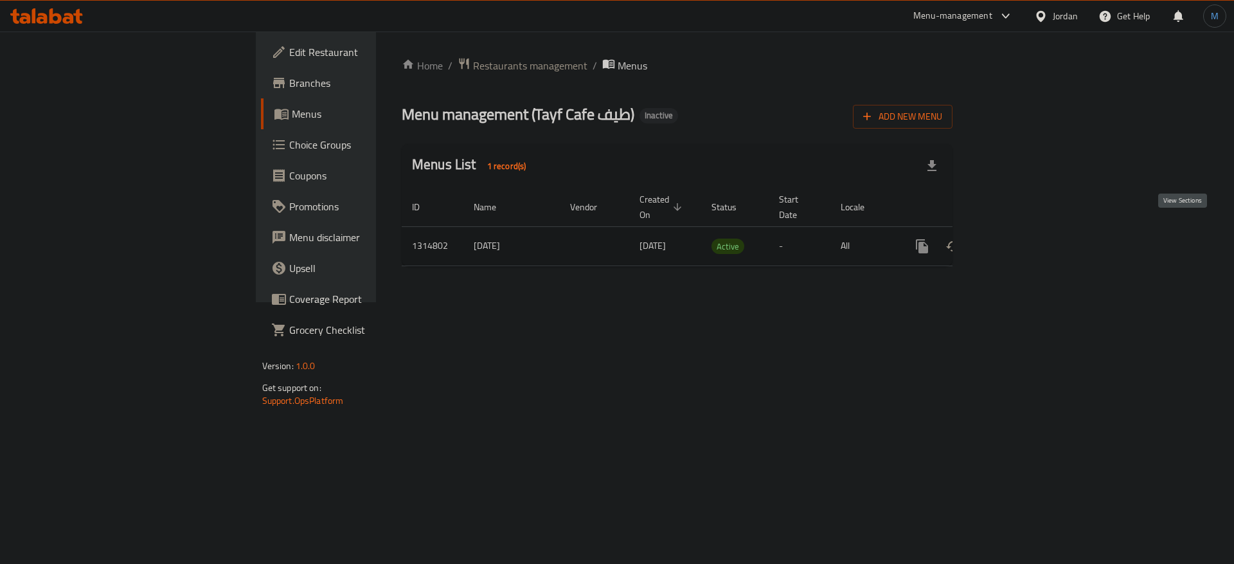
click at [1023, 238] on icon "enhanced table" at bounding box center [1014, 245] width 15 height 15
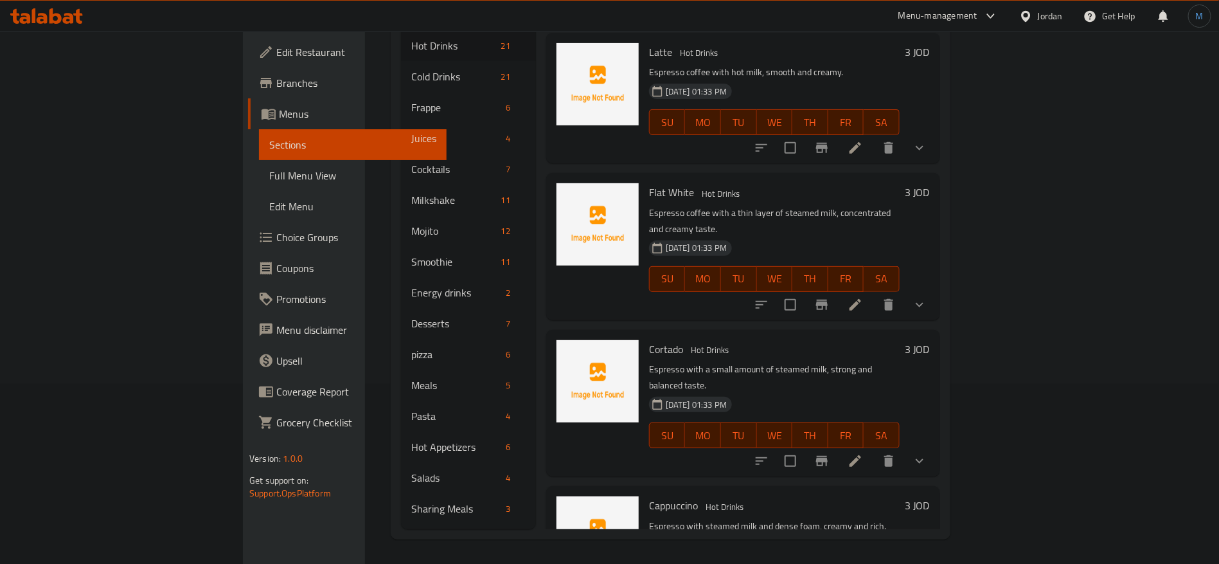
scroll to position [964, 0]
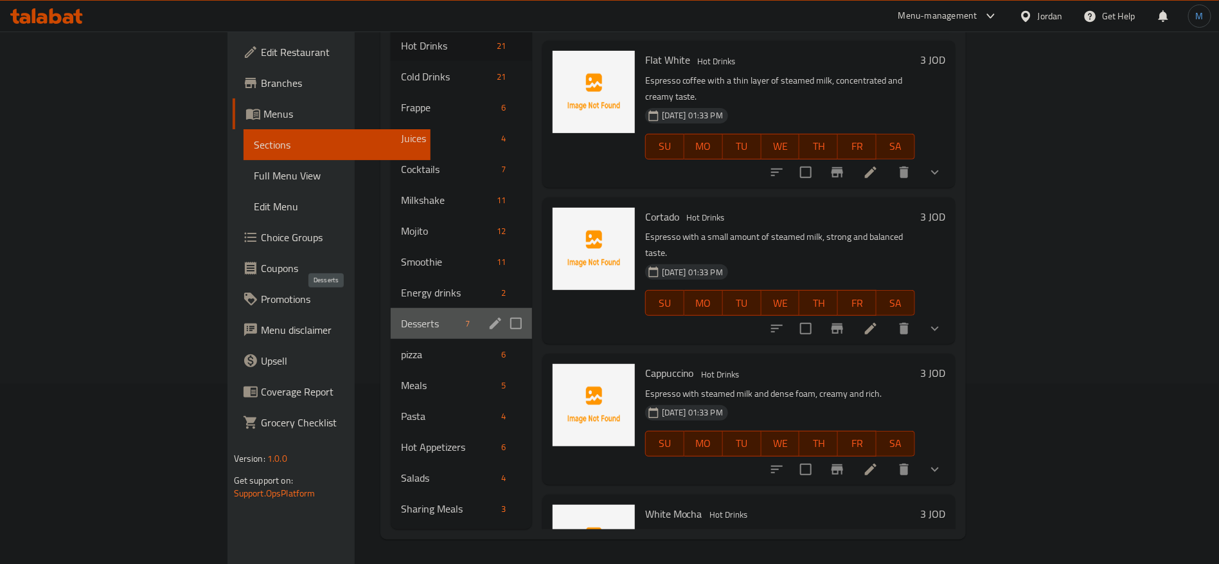
click at [401, 316] on span "Desserts" at bounding box center [431, 323] width 60 height 15
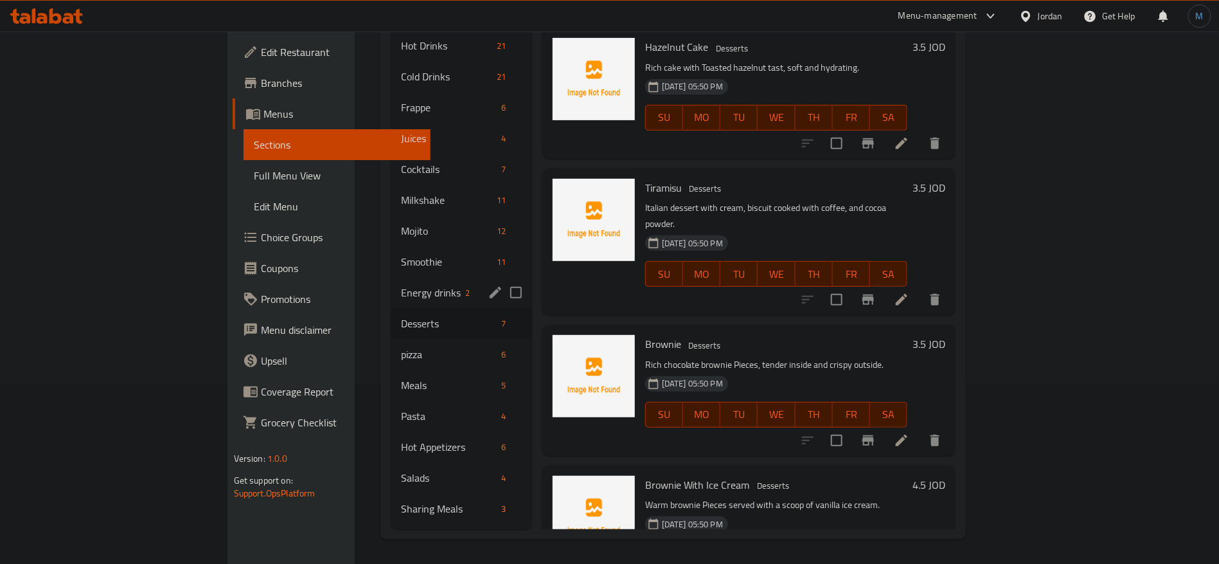
click at [391, 286] on div "Energy drinks 2" at bounding box center [461, 292] width 141 height 31
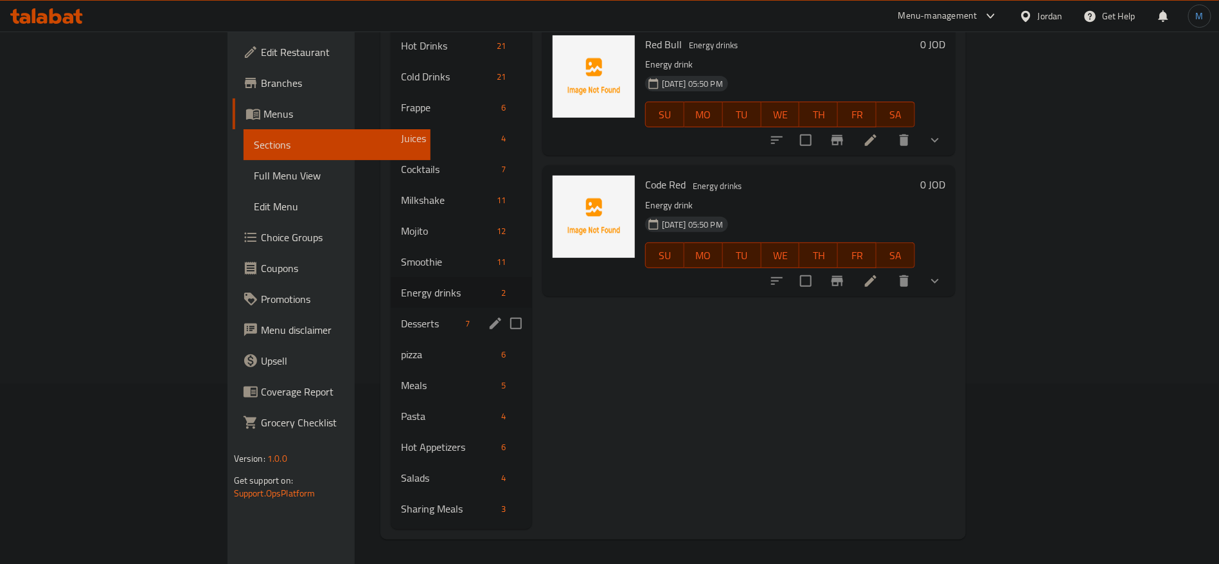
click at [401, 316] on span "Desserts" at bounding box center [431, 323] width 60 height 15
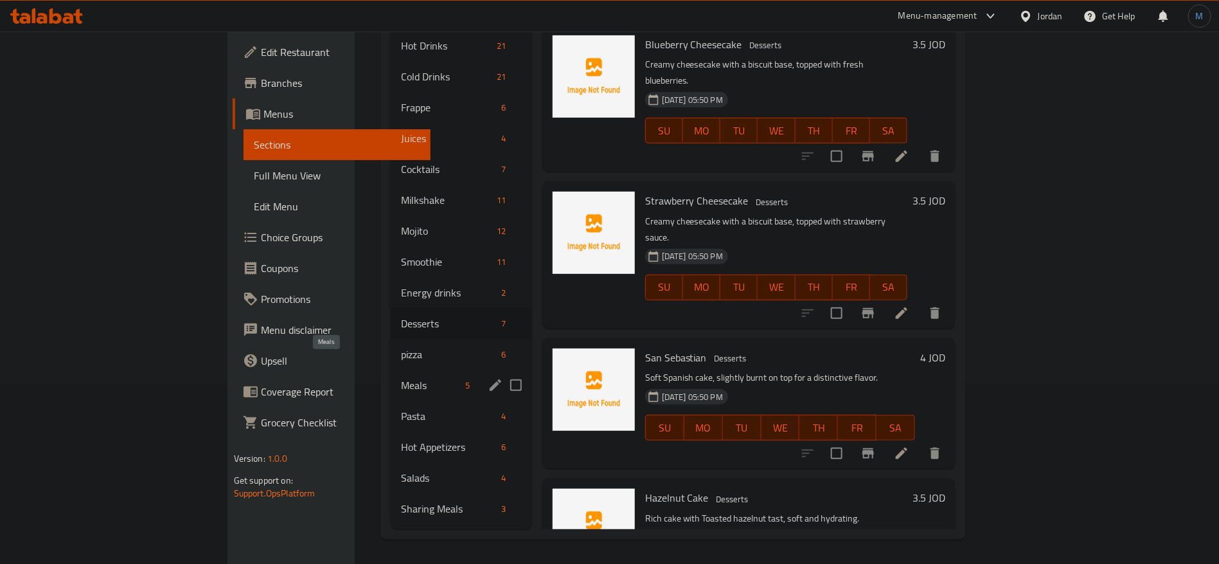
click at [401, 377] on span "Meals" at bounding box center [431, 384] width 60 height 15
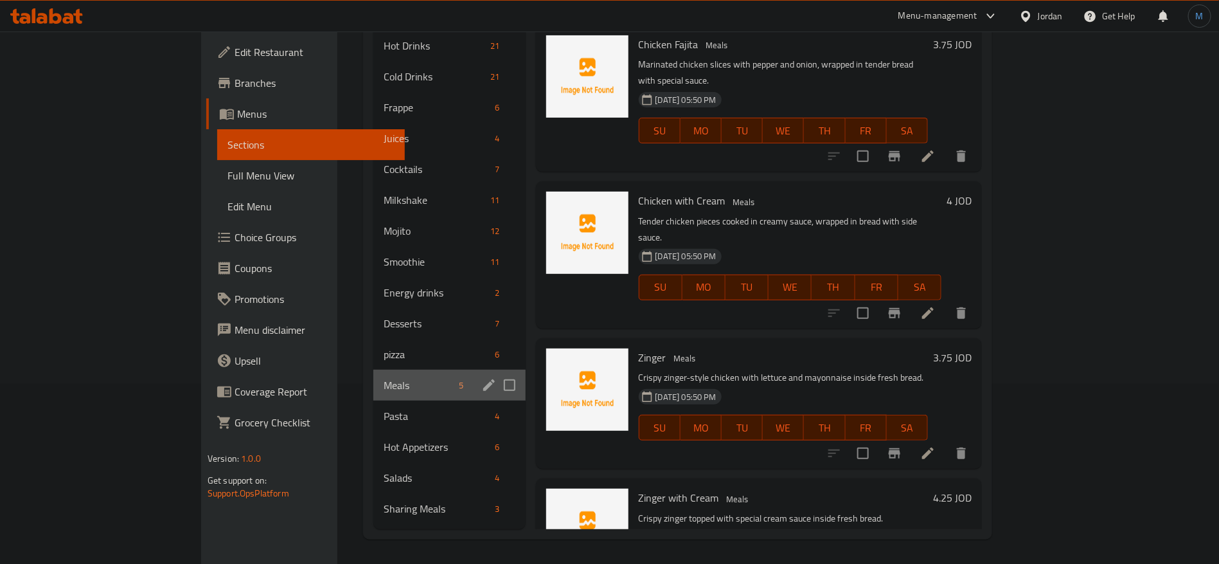
click at [373, 370] on div "Meals 5" at bounding box center [449, 385] width 152 height 31
click at [384, 346] on span "pizza" at bounding box center [419, 353] width 71 height 15
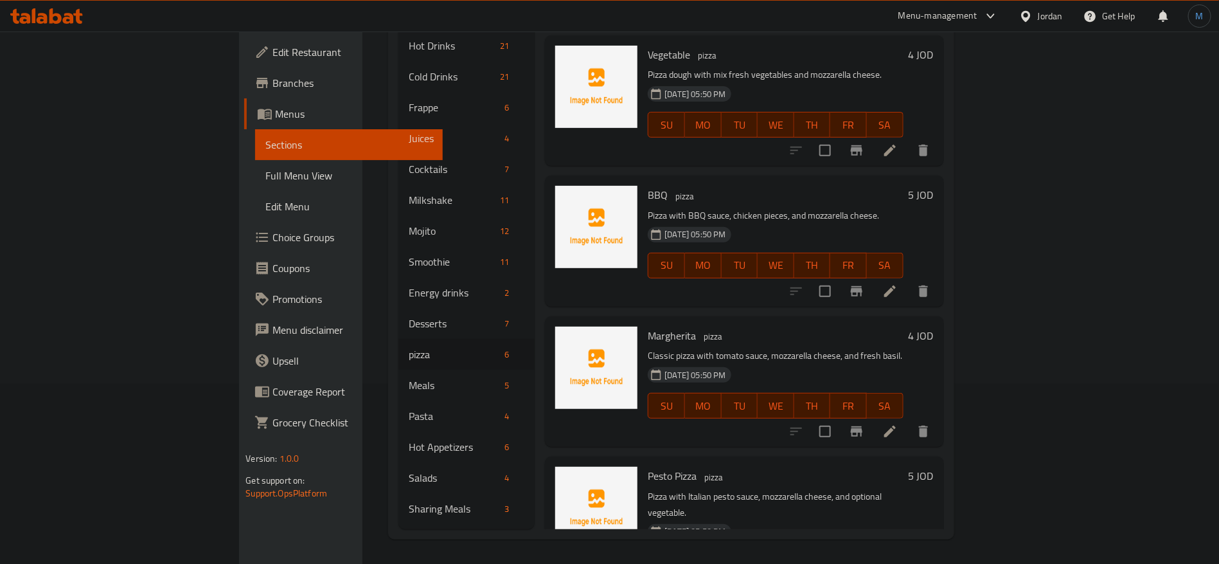
scroll to position [310, 0]
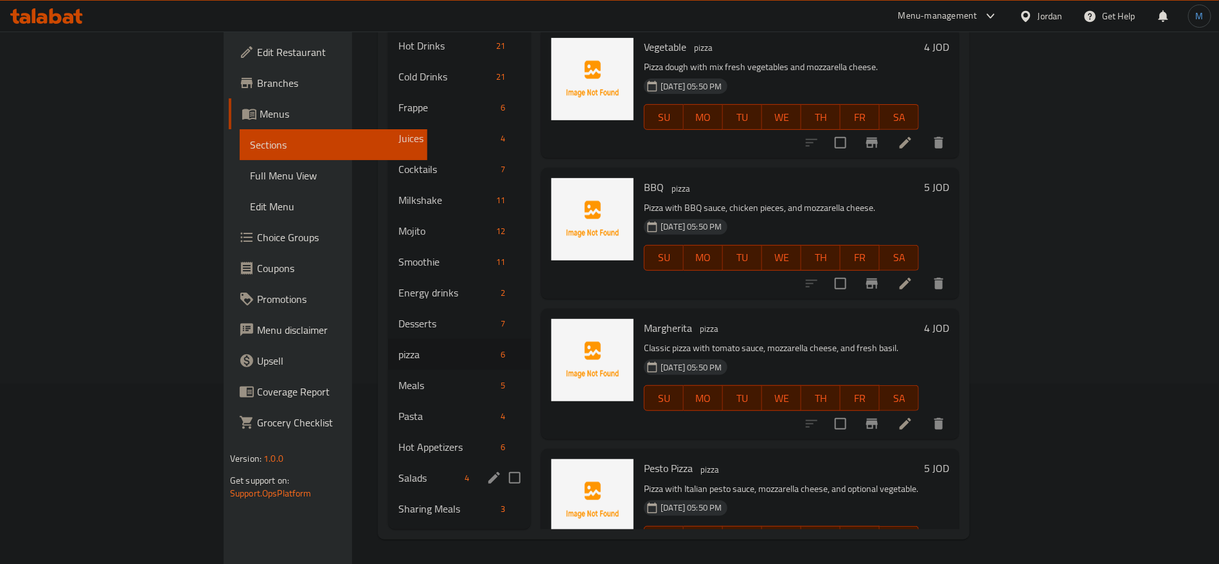
click at [388, 472] on div "Salads 4" at bounding box center [459, 477] width 143 height 31
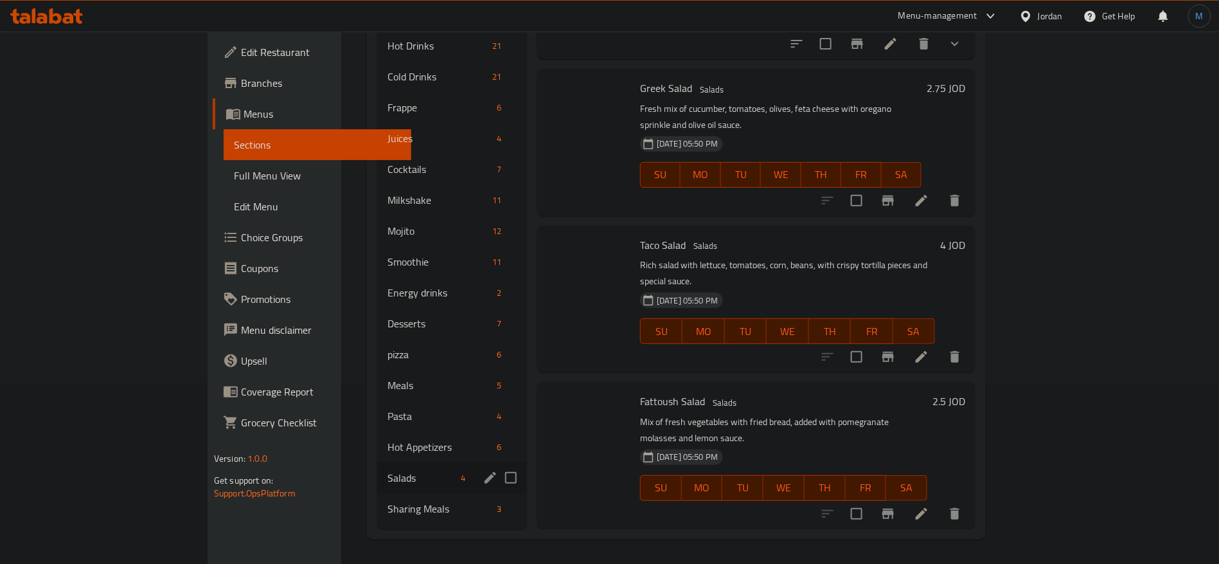
scroll to position [30, 0]
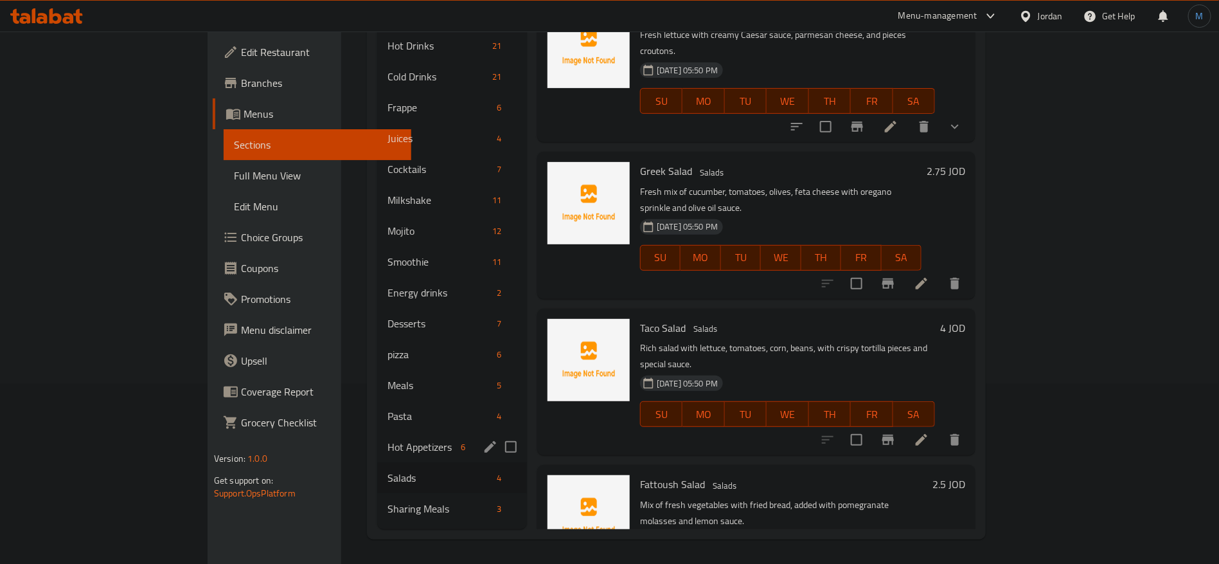
click at [388, 439] on span "Hot Appetizers" at bounding box center [422, 446] width 68 height 15
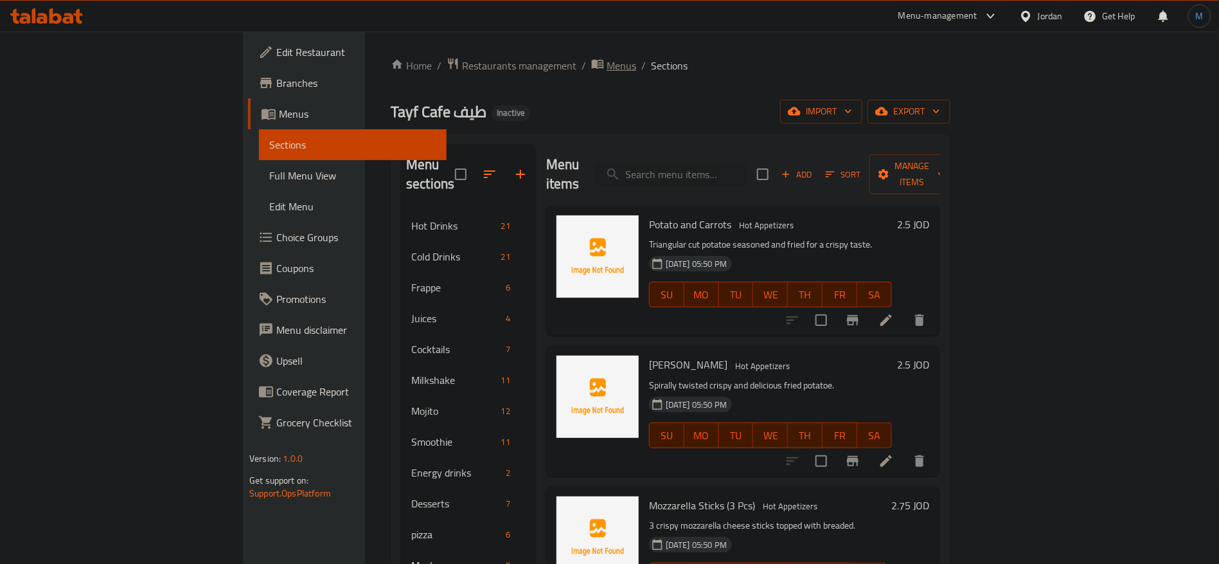
click at [607, 69] on span "Menus" at bounding box center [622, 65] width 30 height 15
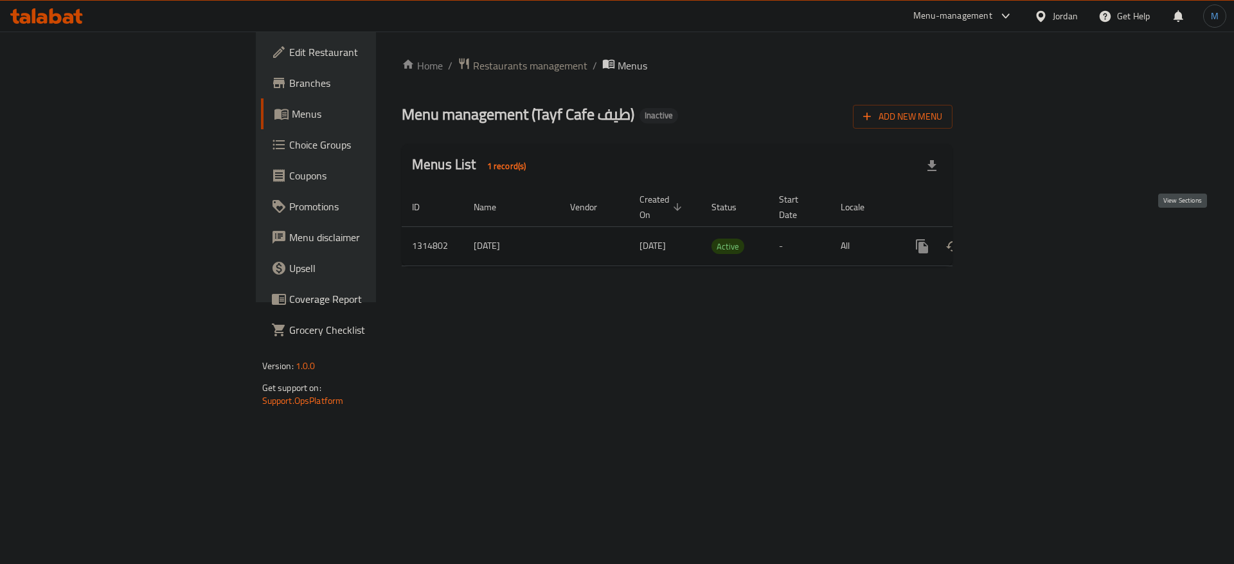
click at [1021, 240] on icon "enhanced table" at bounding box center [1015, 246] width 12 height 12
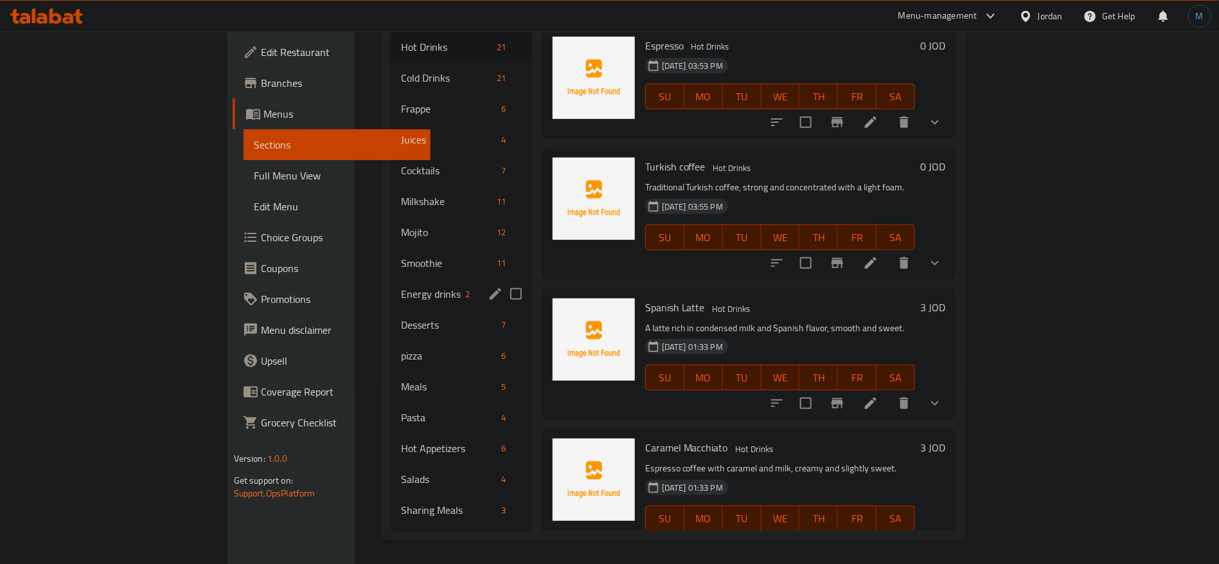
scroll to position [180, 0]
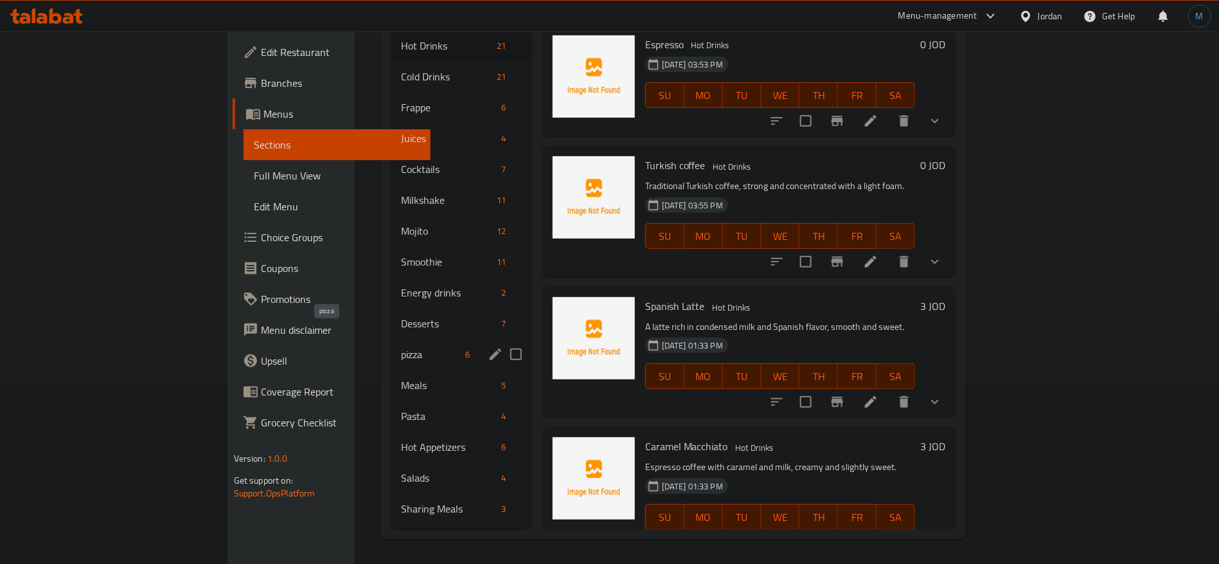
click at [401, 346] on span "pizza" at bounding box center [431, 353] width 60 height 15
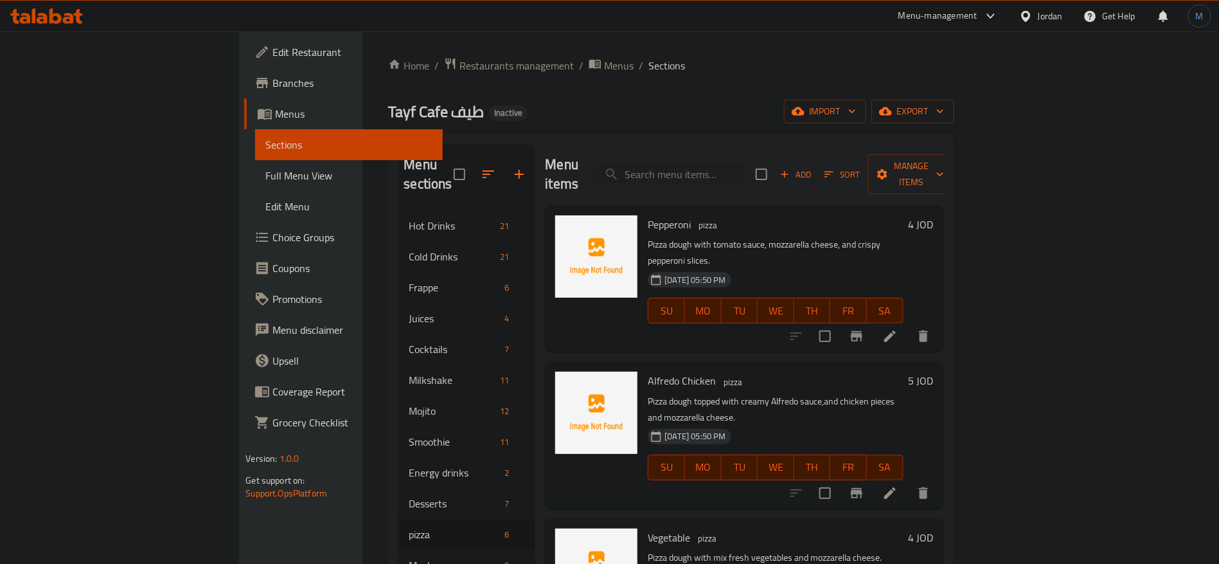
scroll to position [180, 0]
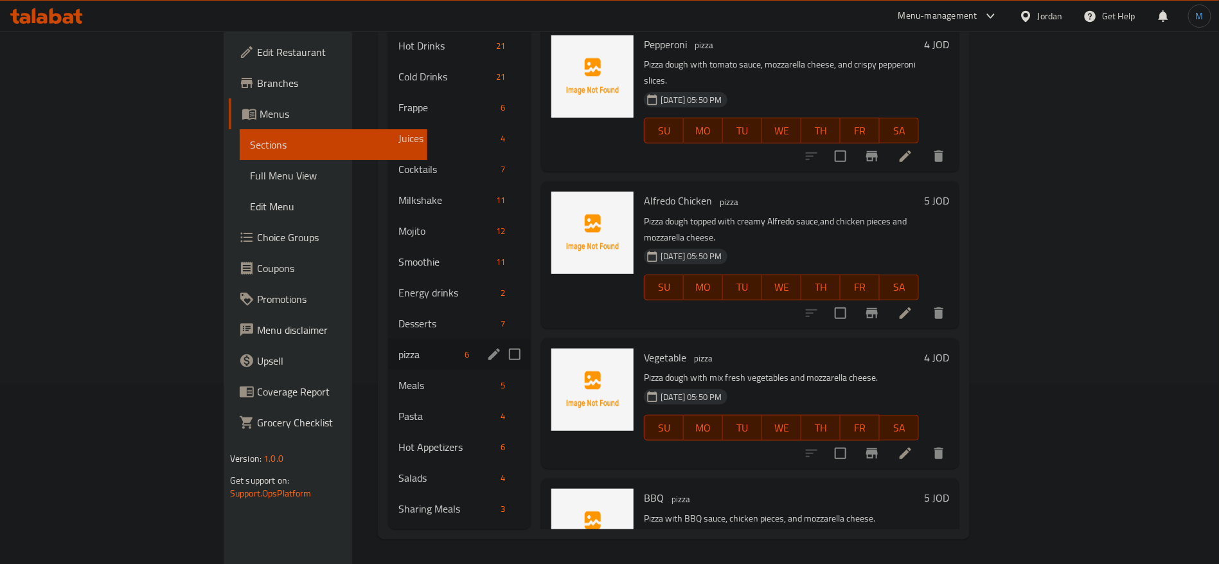
click at [388, 343] on div "pizza 6" at bounding box center [459, 354] width 143 height 31
click at [398, 377] on span "Meals" at bounding box center [428, 384] width 61 height 15
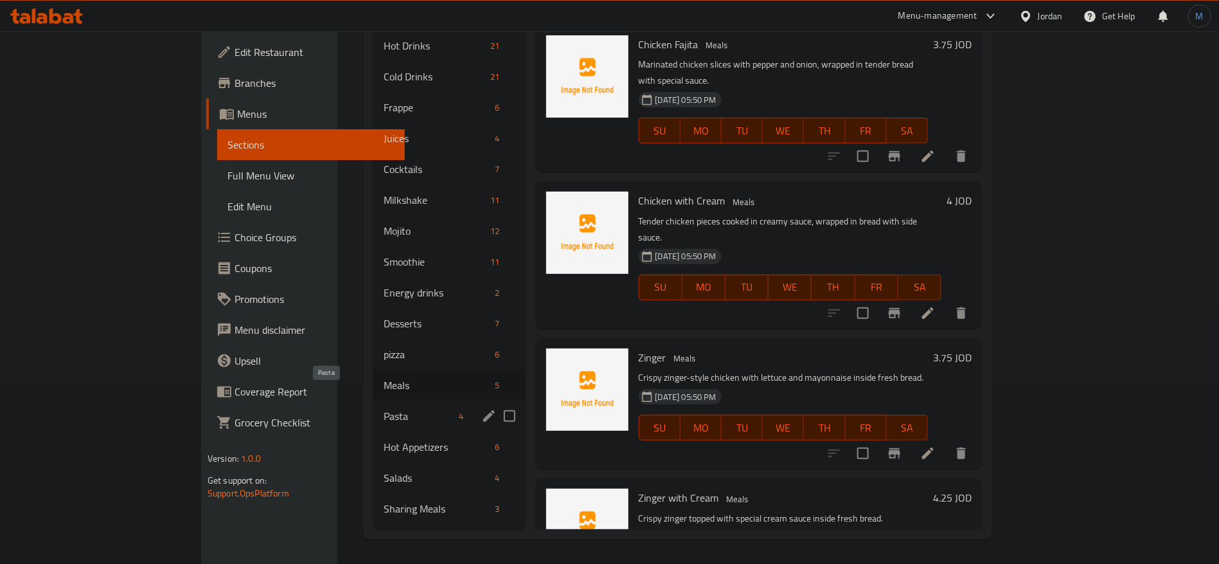
click at [384, 408] on span "Pasta" at bounding box center [419, 415] width 71 height 15
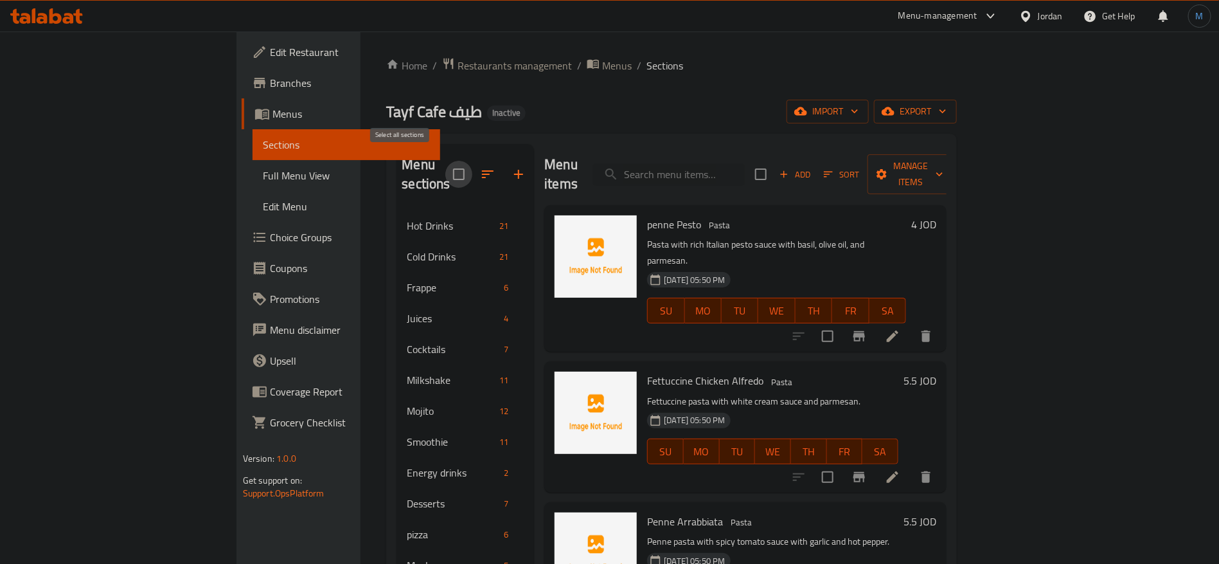
click at [445, 161] on input "checkbox" at bounding box center [458, 174] width 27 height 27
checkbox input "true"
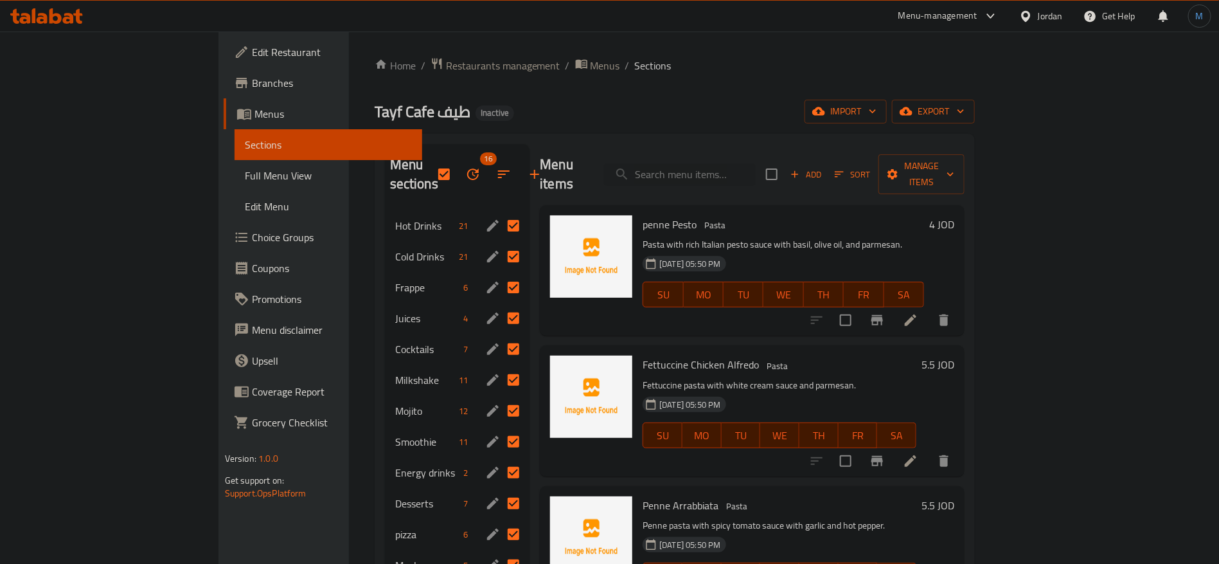
click at [1059, 8] on div "Jordan" at bounding box center [1041, 16] width 64 height 31
click at [1056, 16] on div "Jordan" at bounding box center [1050, 16] width 25 height 14
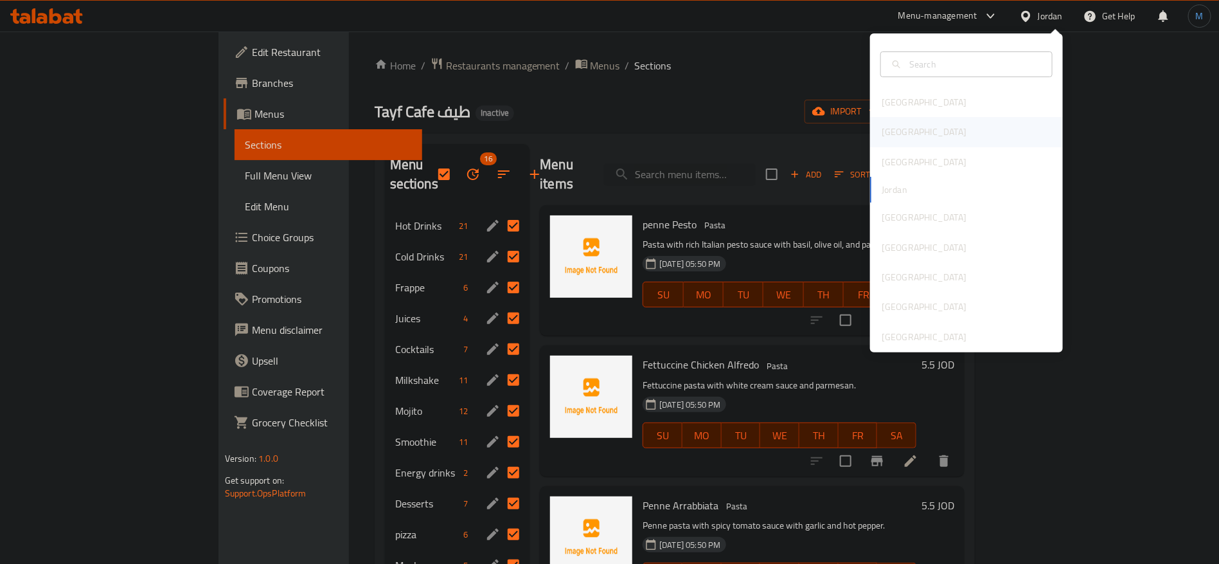
click at [908, 139] on div "[GEOGRAPHIC_DATA]" at bounding box center [966, 132] width 193 height 30
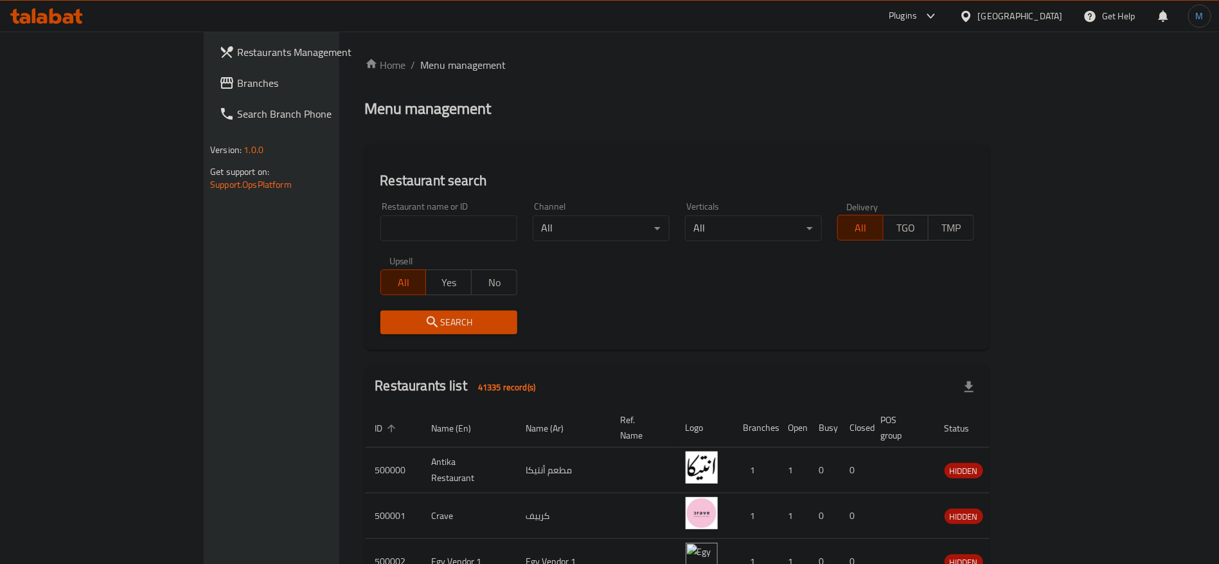
click at [237, 90] on span "Branches" at bounding box center [317, 82] width 160 height 15
